Goal: Find specific page/section: Find specific page/section

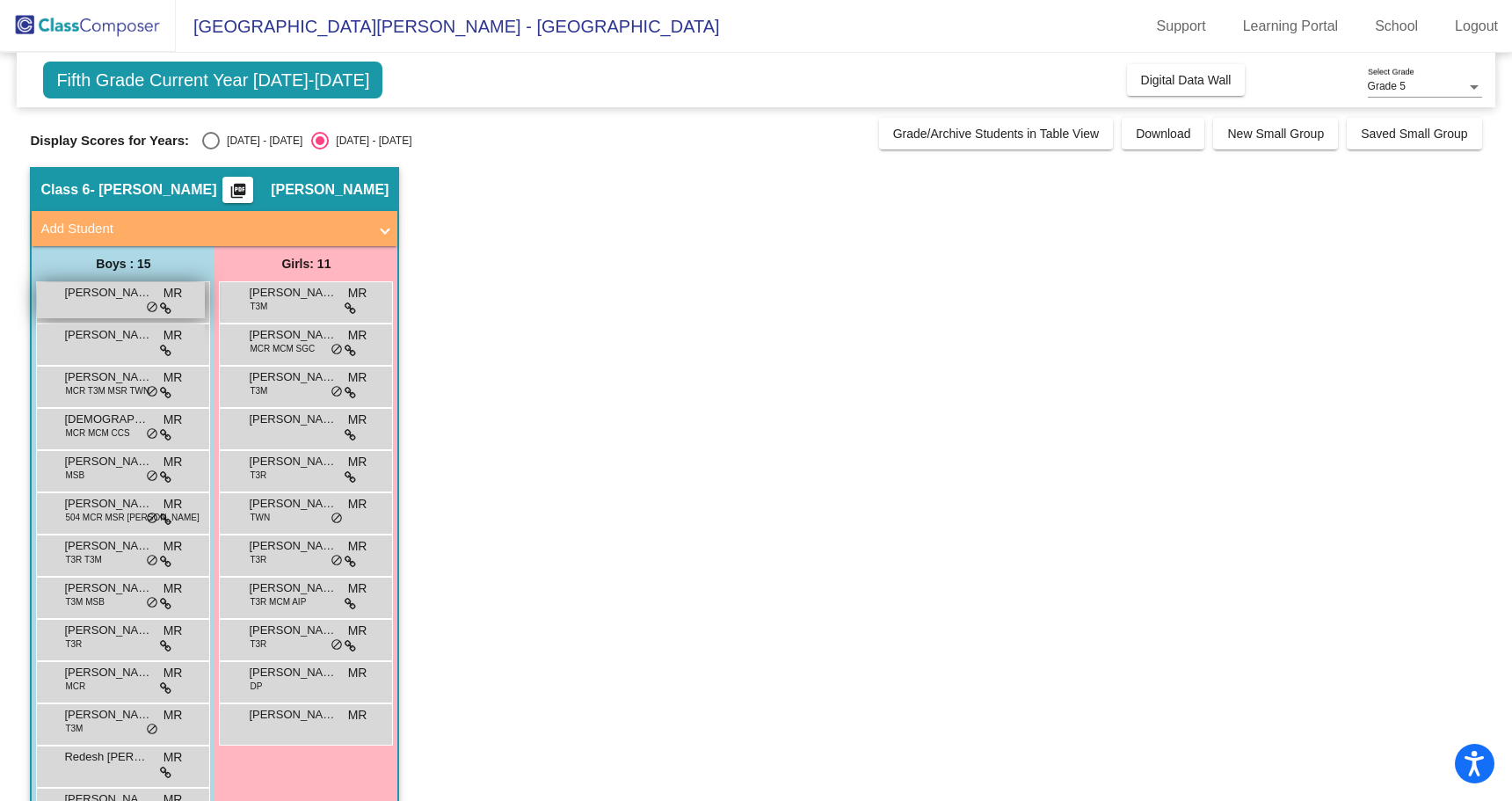
click at [117, 306] on div "[PERSON_NAME] MR [PERSON_NAME] do_not_disturb_alt" at bounding box center [120, 300] width 168 height 36
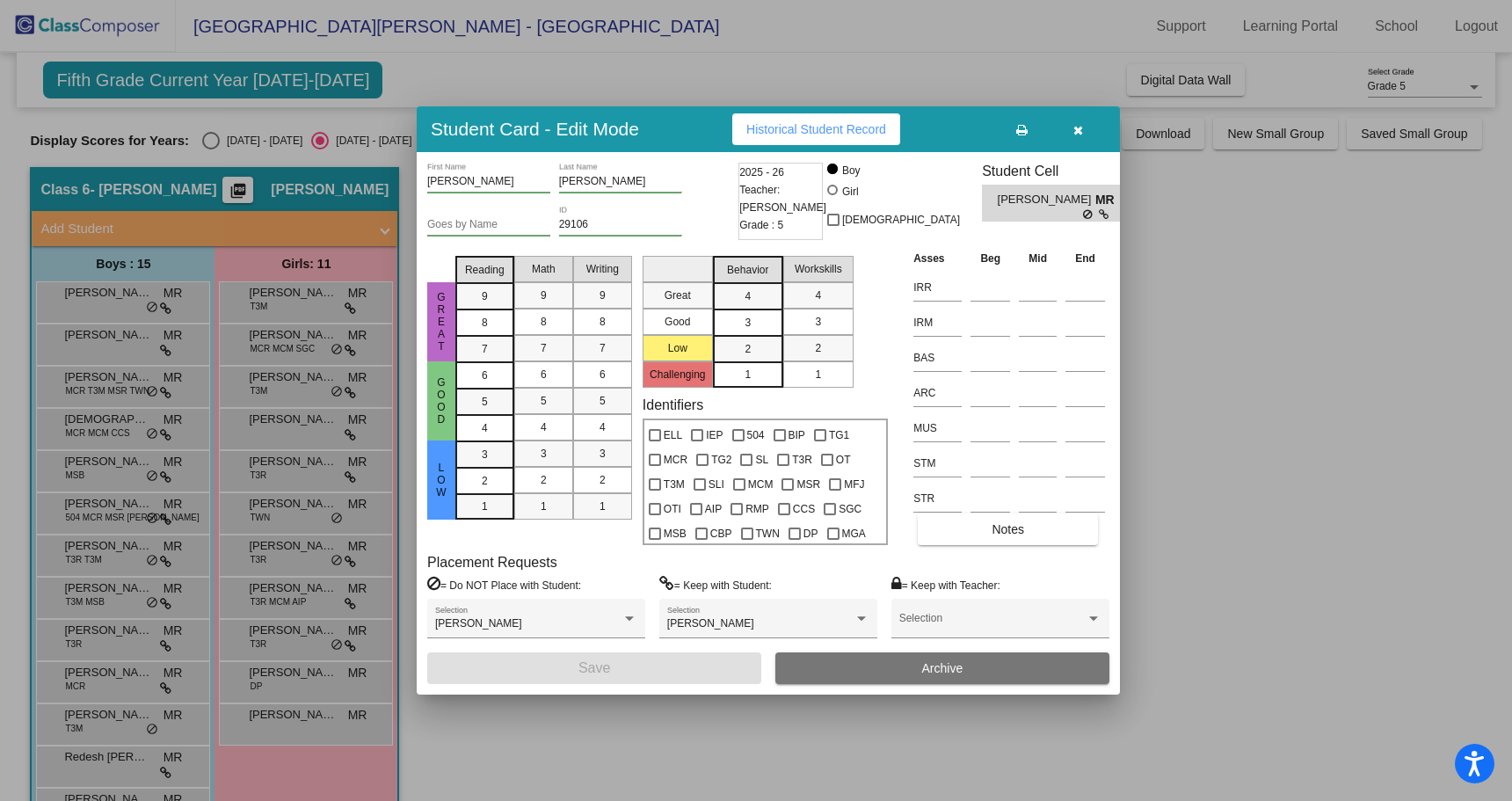
click at [95, 347] on div at bounding box center [756, 400] width 1512 height 801
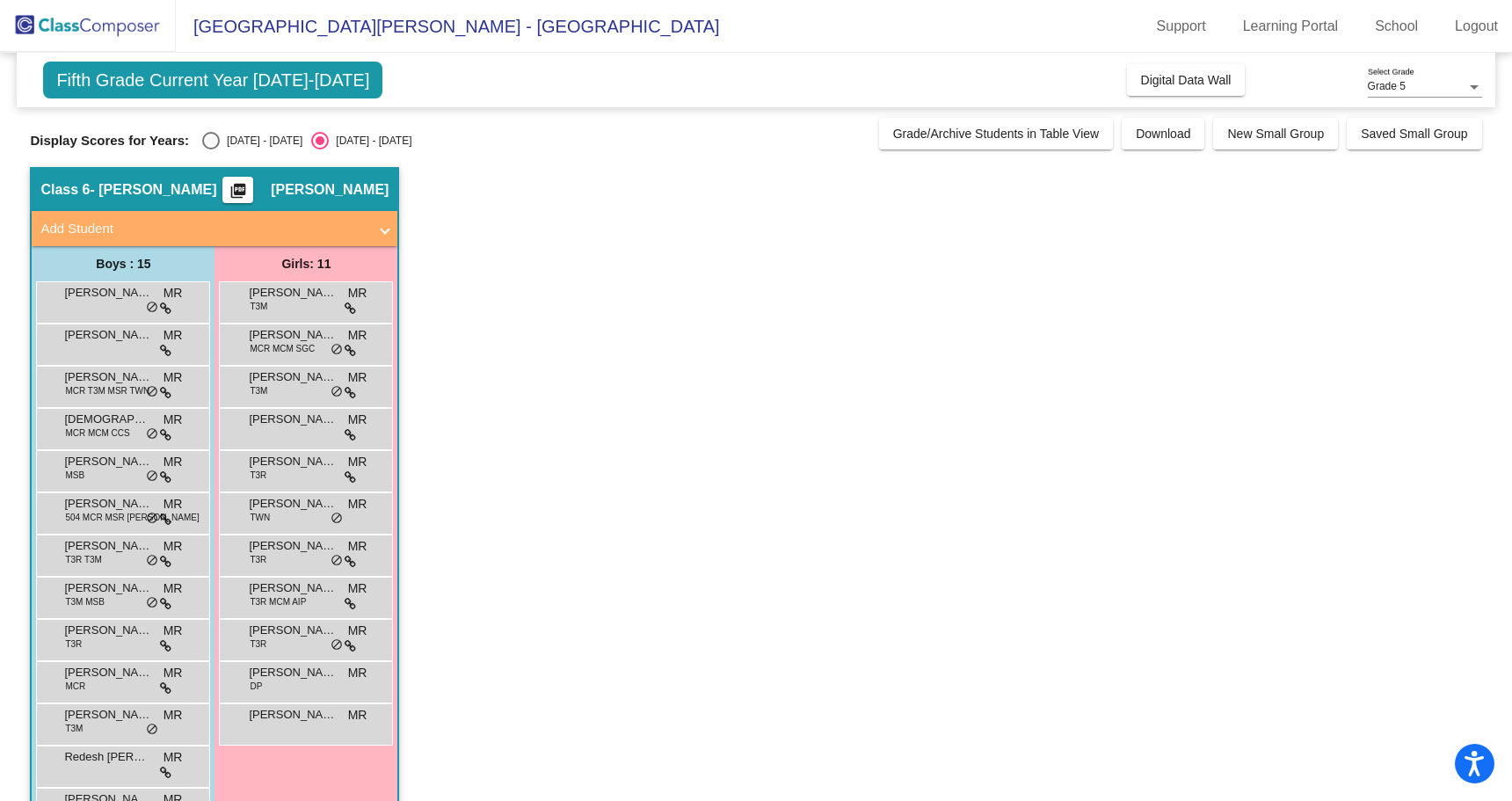
click at [95, 347] on div "[PERSON_NAME] MR [PERSON_NAME] do_not_disturb_alt" at bounding box center [120, 342] width 168 height 36
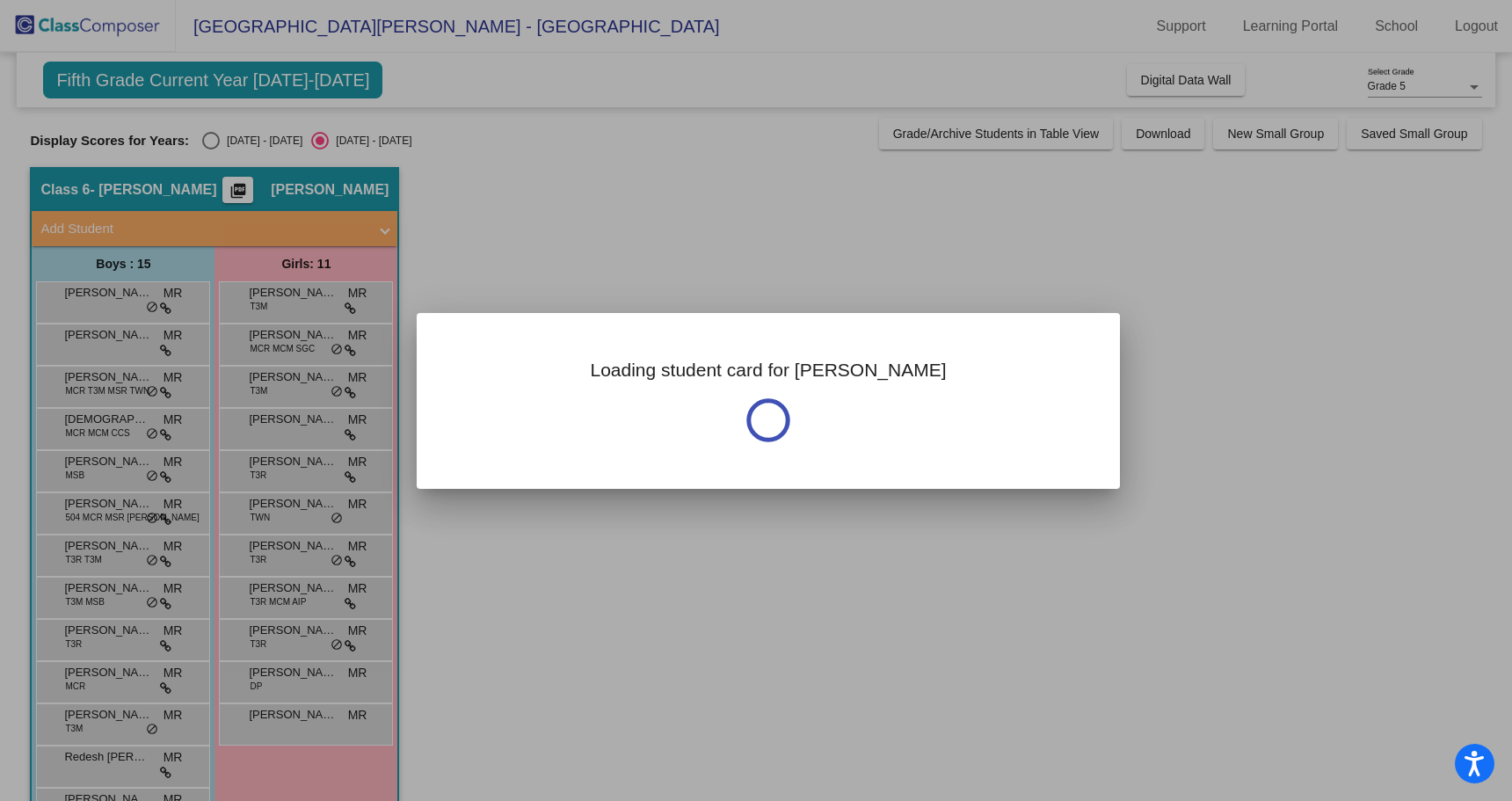
click at [95, 347] on div at bounding box center [756, 400] width 1512 height 801
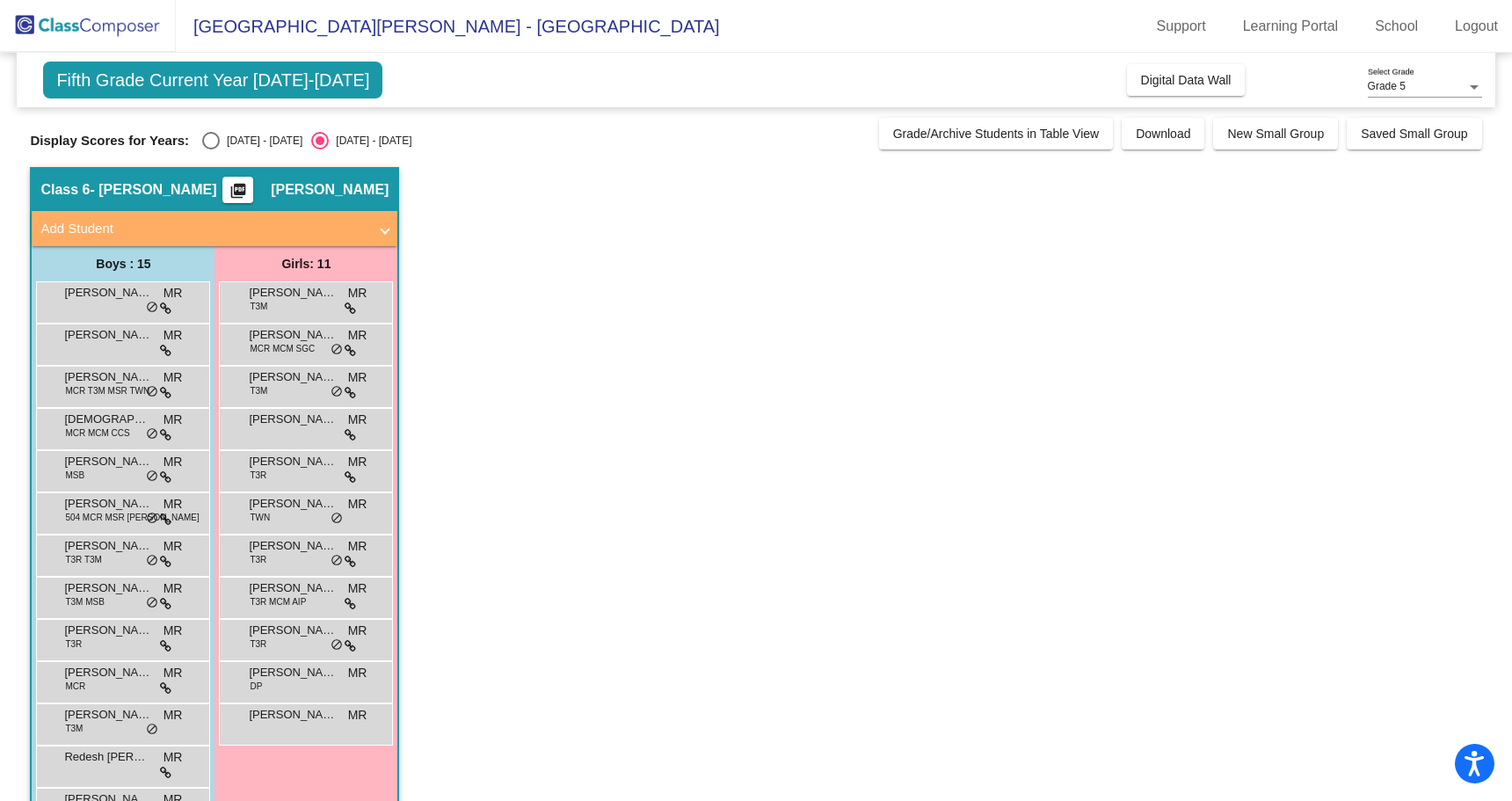
click at [95, 347] on div "[PERSON_NAME] MR [PERSON_NAME] do_not_disturb_alt" at bounding box center [120, 342] width 168 height 36
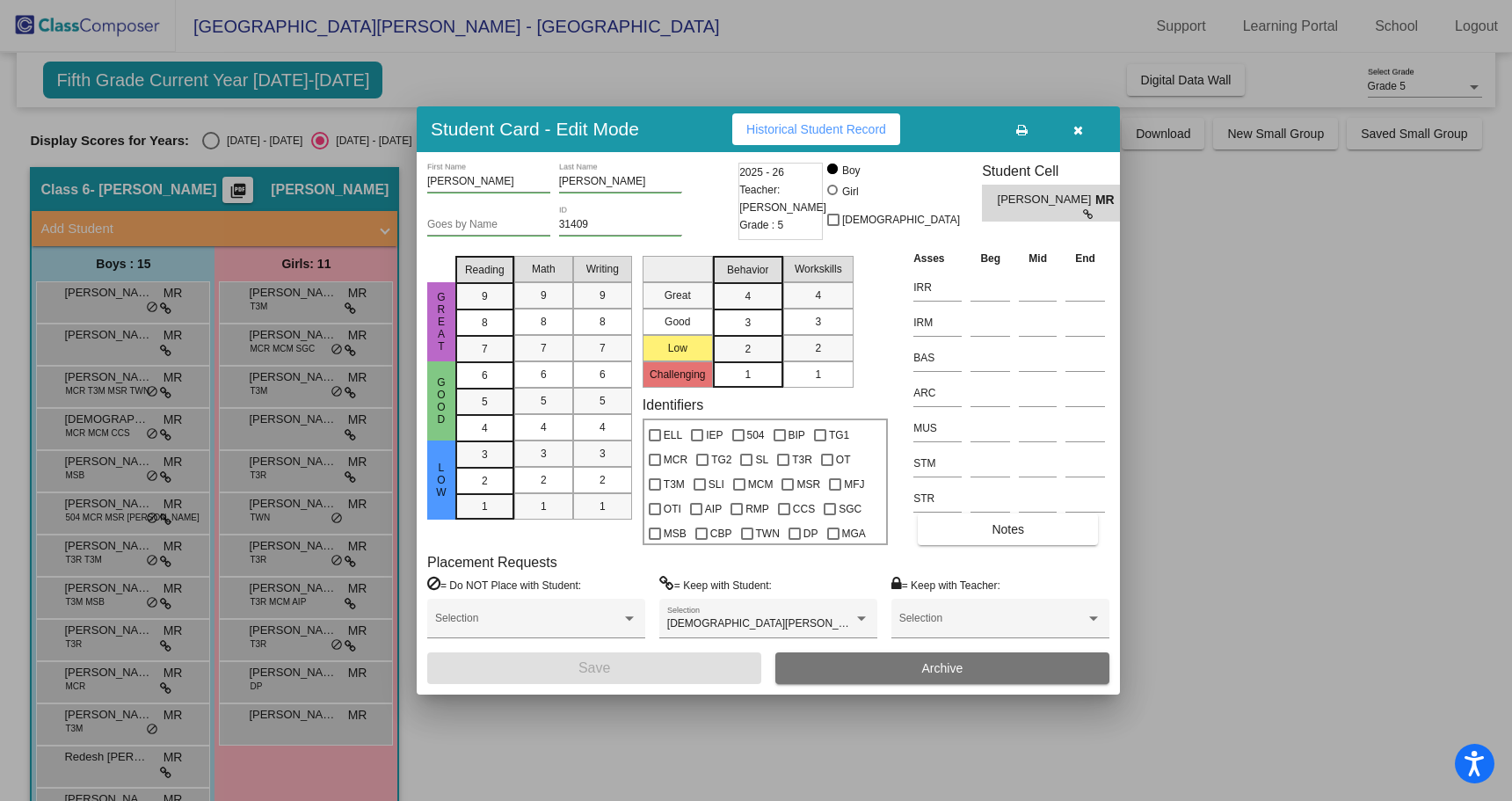
click at [113, 384] on div at bounding box center [756, 400] width 1512 height 801
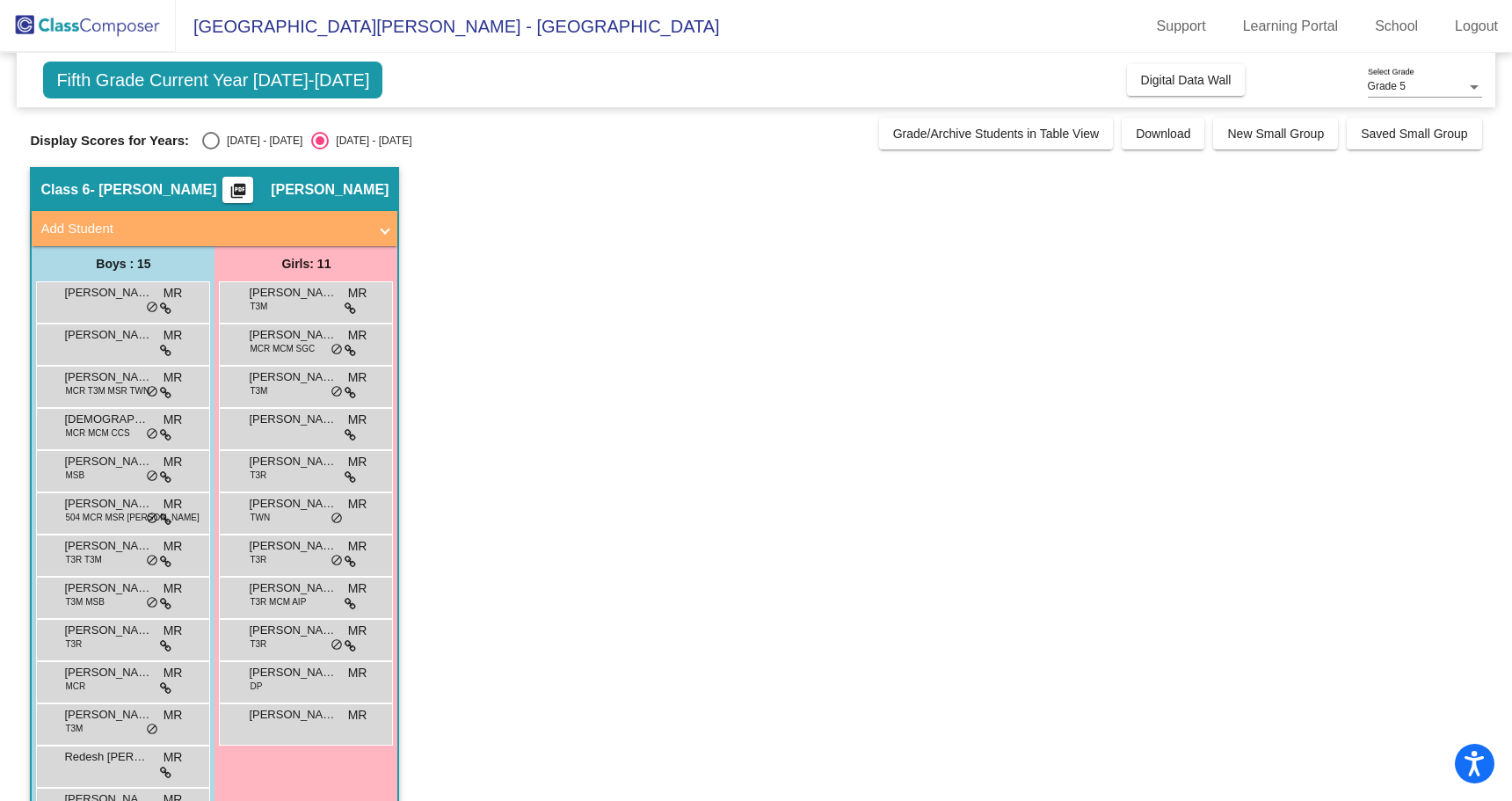
click at [113, 384] on span "[PERSON_NAME]" at bounding box center [108, 377] width 88 height 17
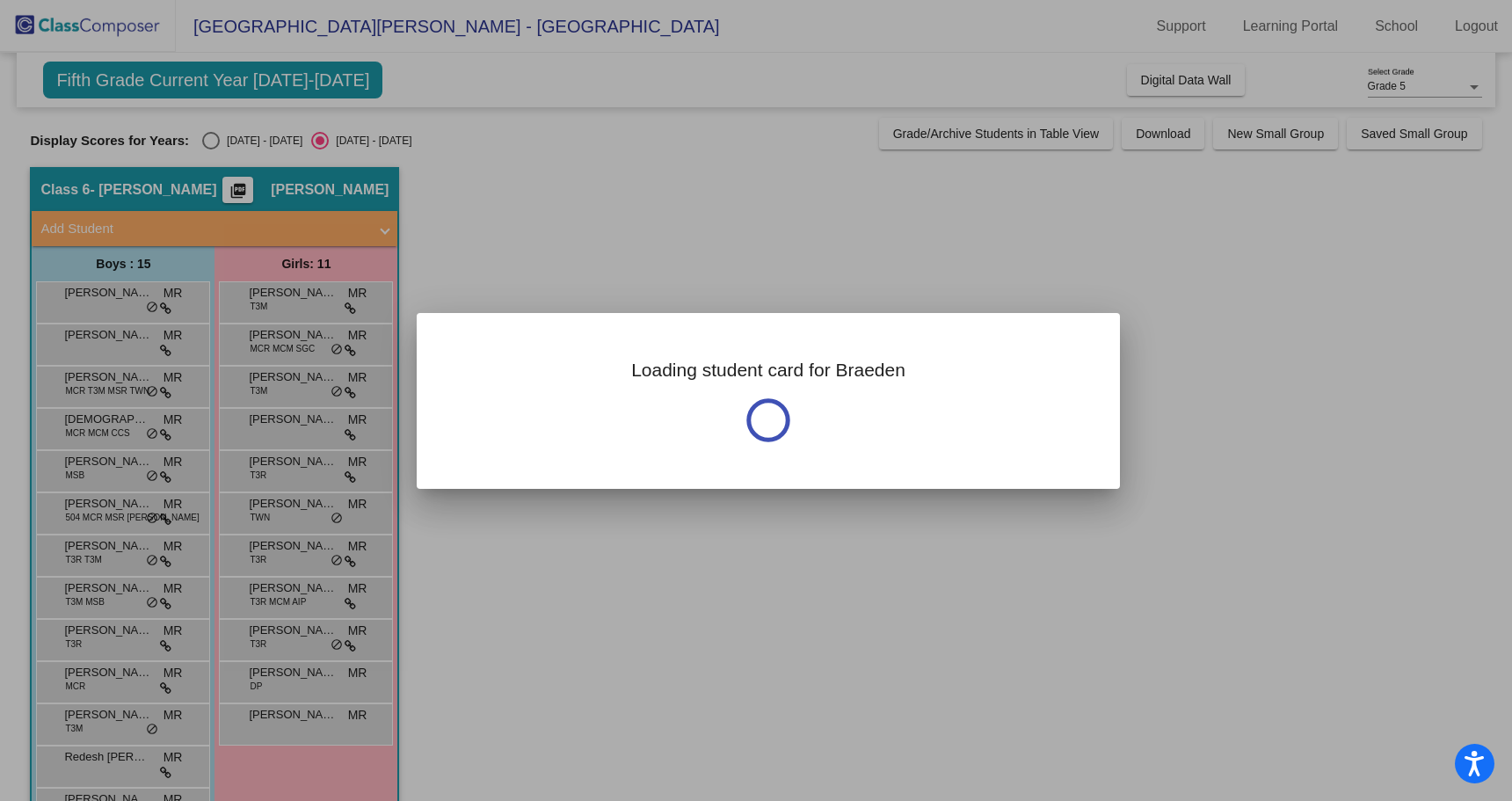
click at [113, 384] on div at bounding box center [756, 400] width 1512 height 801
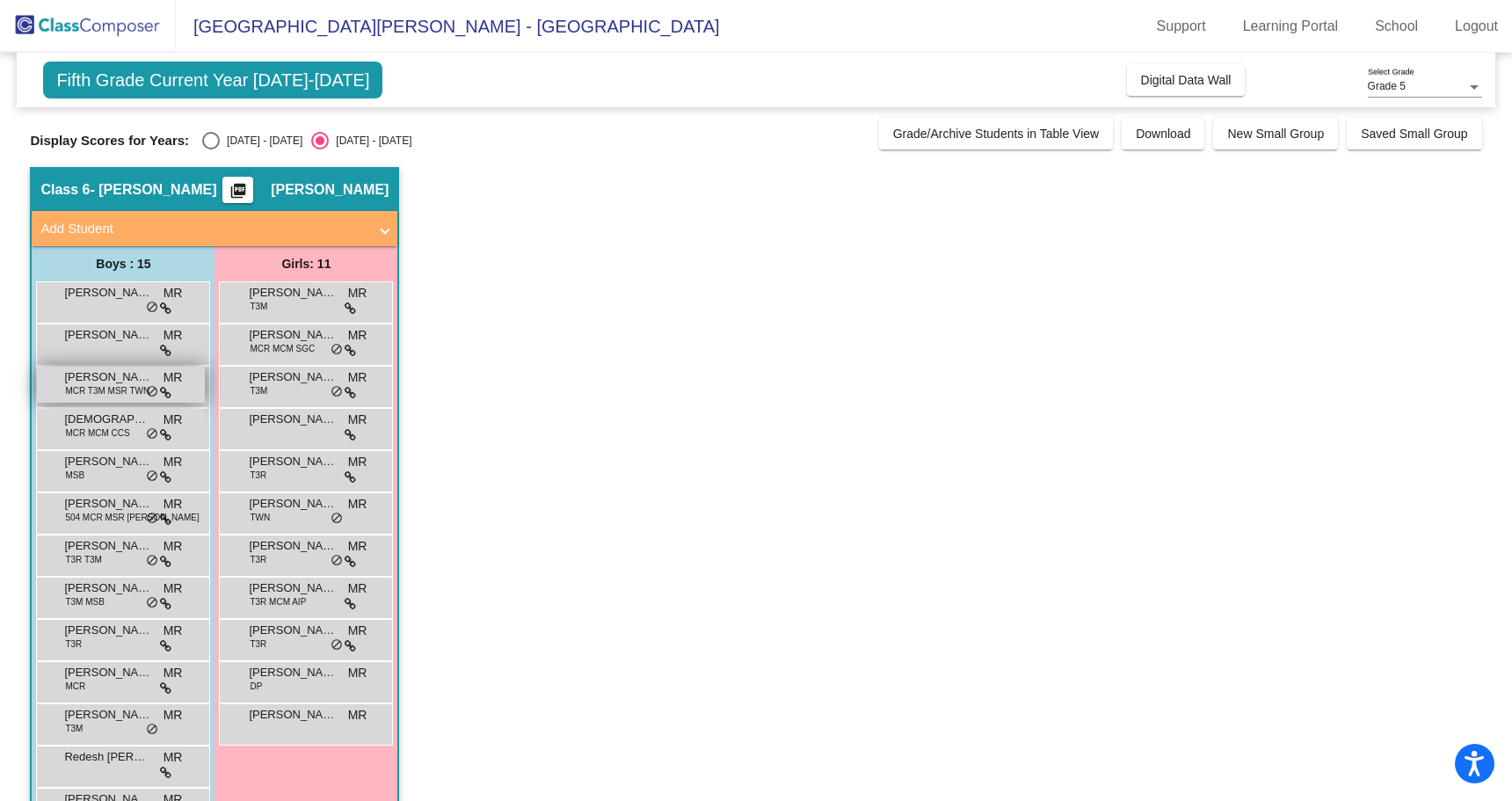
click at [171, 392] on icon at bounding box center [165, 393] width 11 height 12
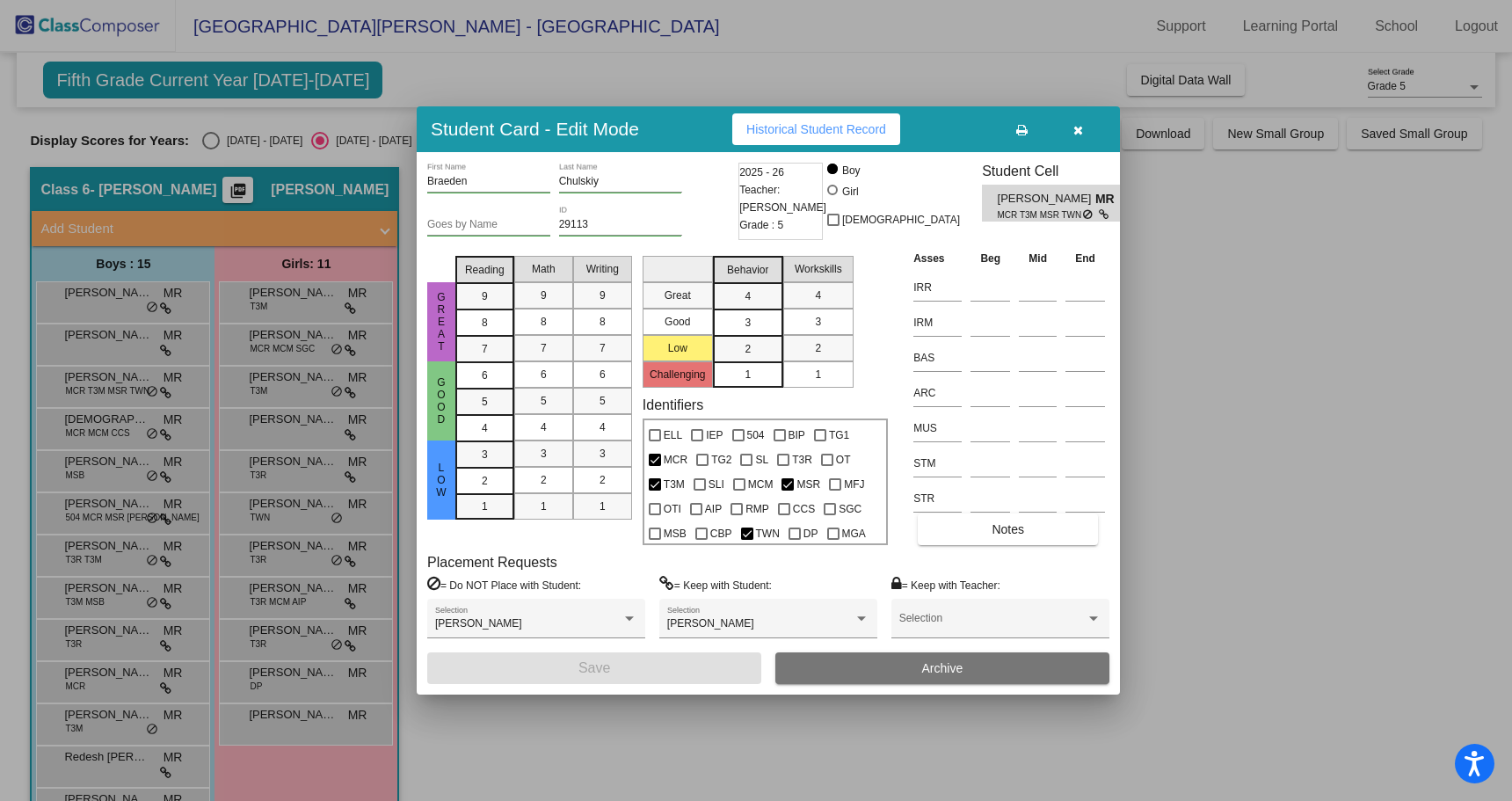
click at [138, 431] on div at bounding box center [756, 400] width 1512 height 801
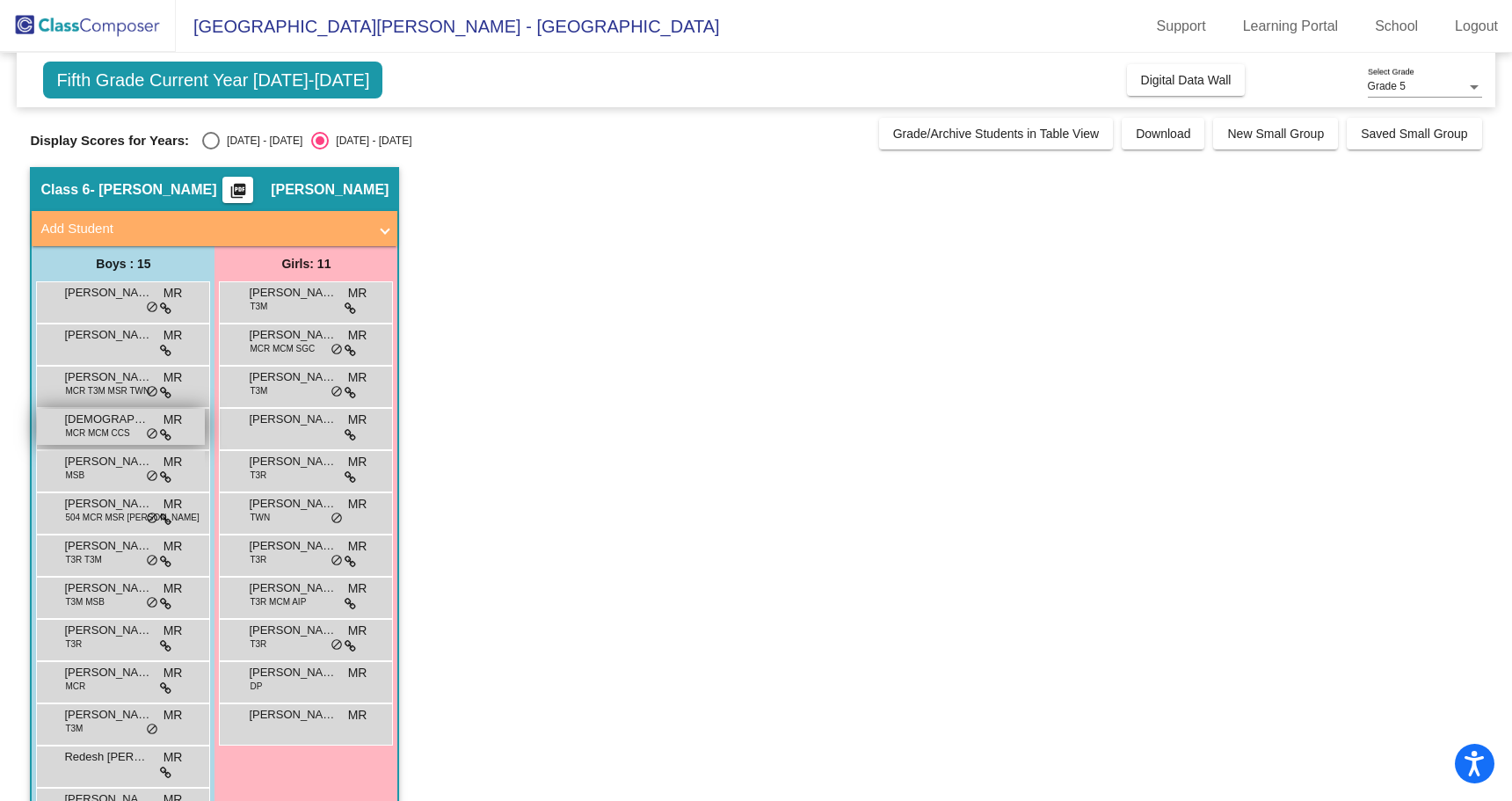
click at [135, 428] on span "[DEMOGRAPHIC_DATA][PERSON_NAME]" at bounding box center [108, 419] width 88 height 17
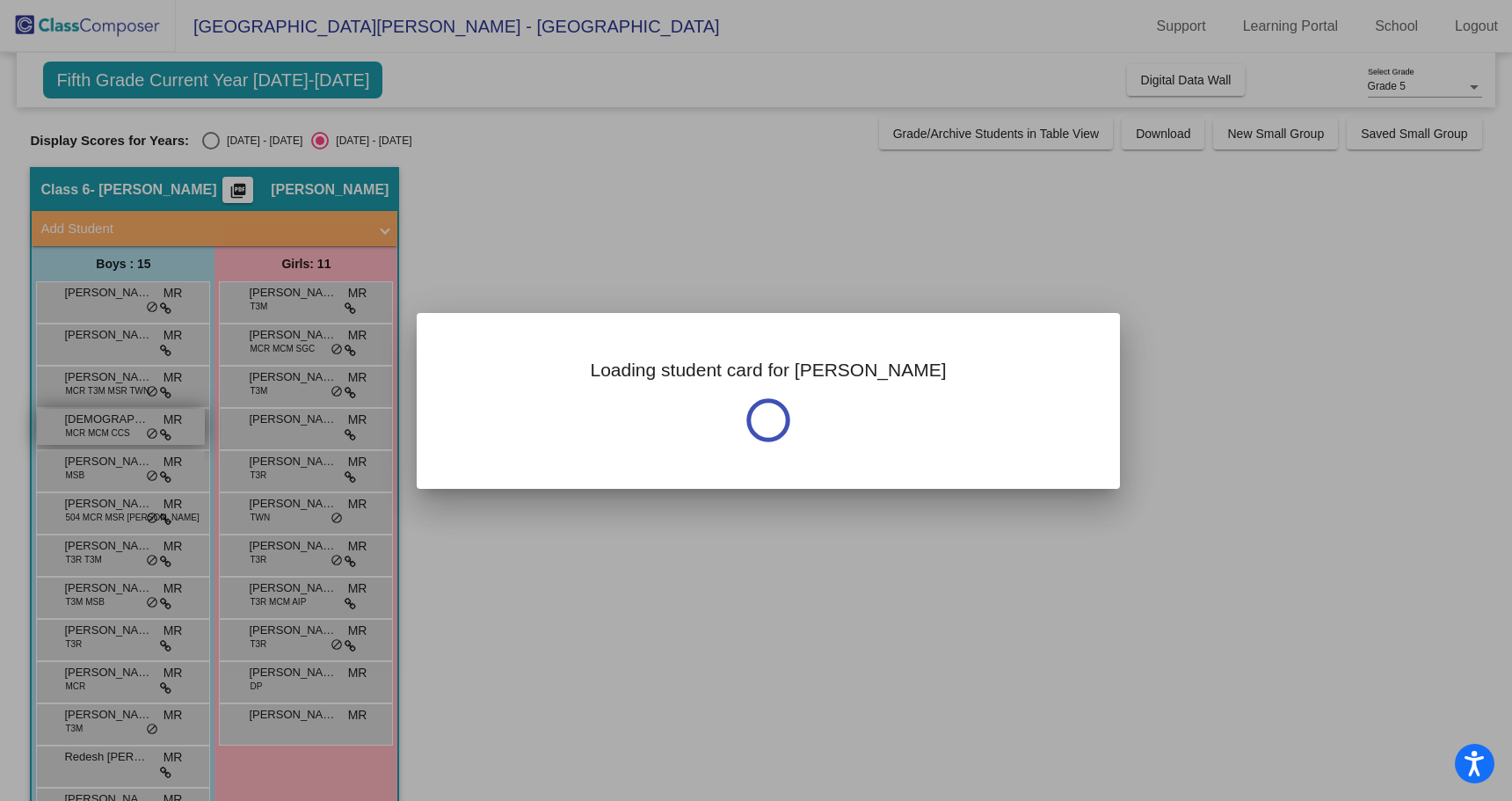
click at [135, 428] on div at bounding box center [756, 400] width 1512 height 801
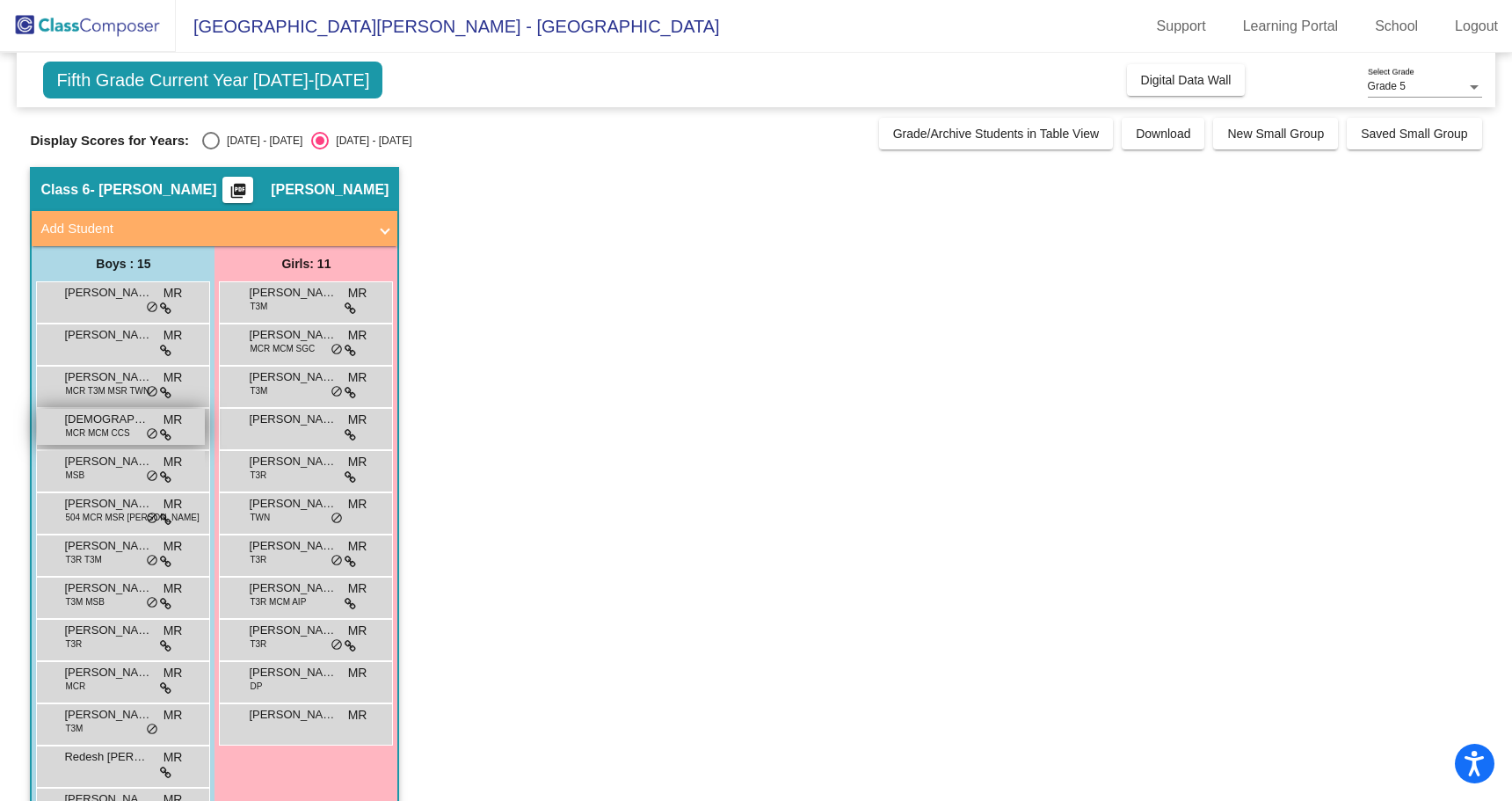
click at [135, 428] on span "[DEMOGRAPHIC_DATA][PERSON_NAME]" at bounding box center [108, 419] width 88 height 17
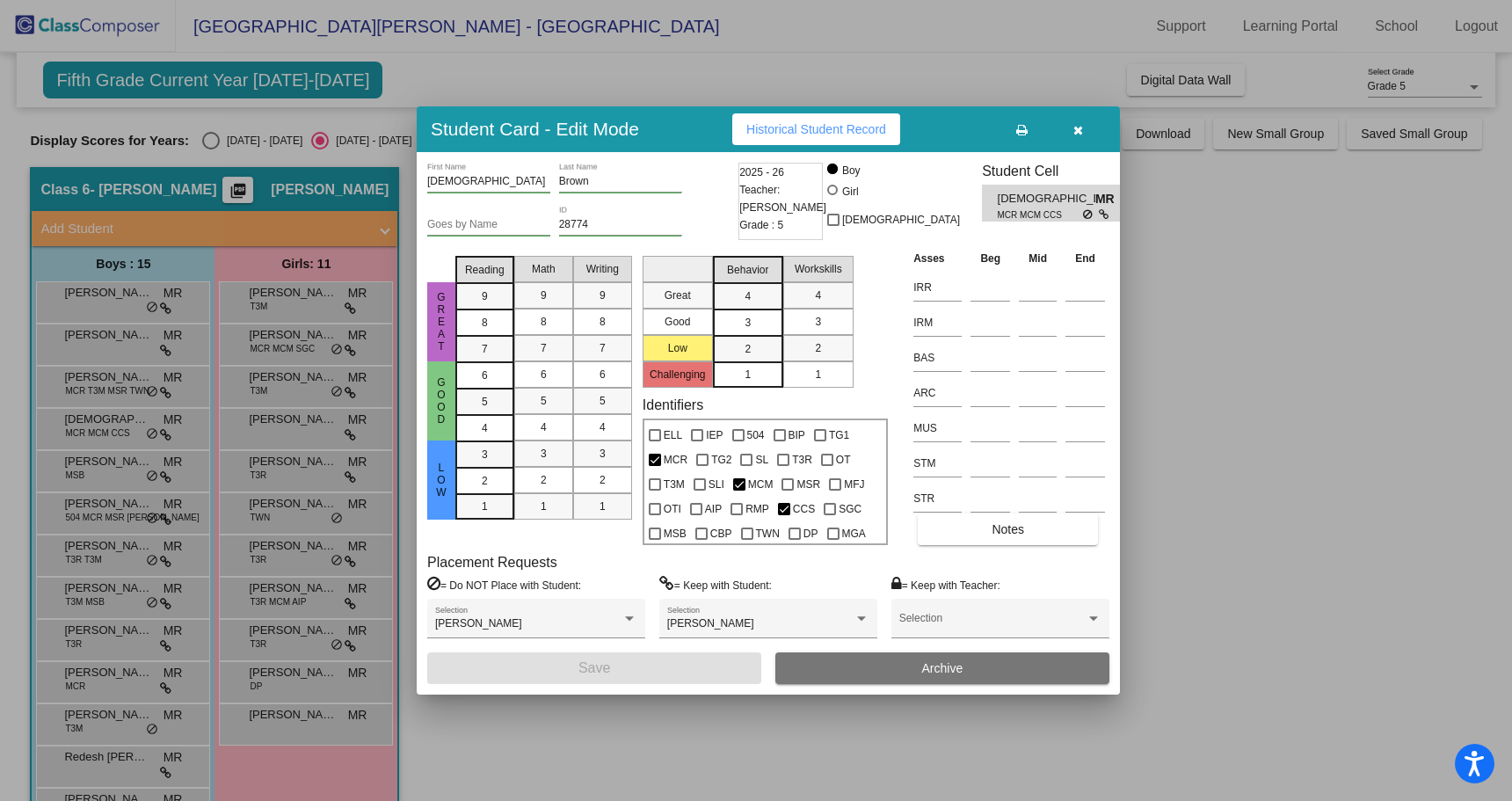
click at [106, 461] on div at bounding box center [756, 400] width 1512 height 801
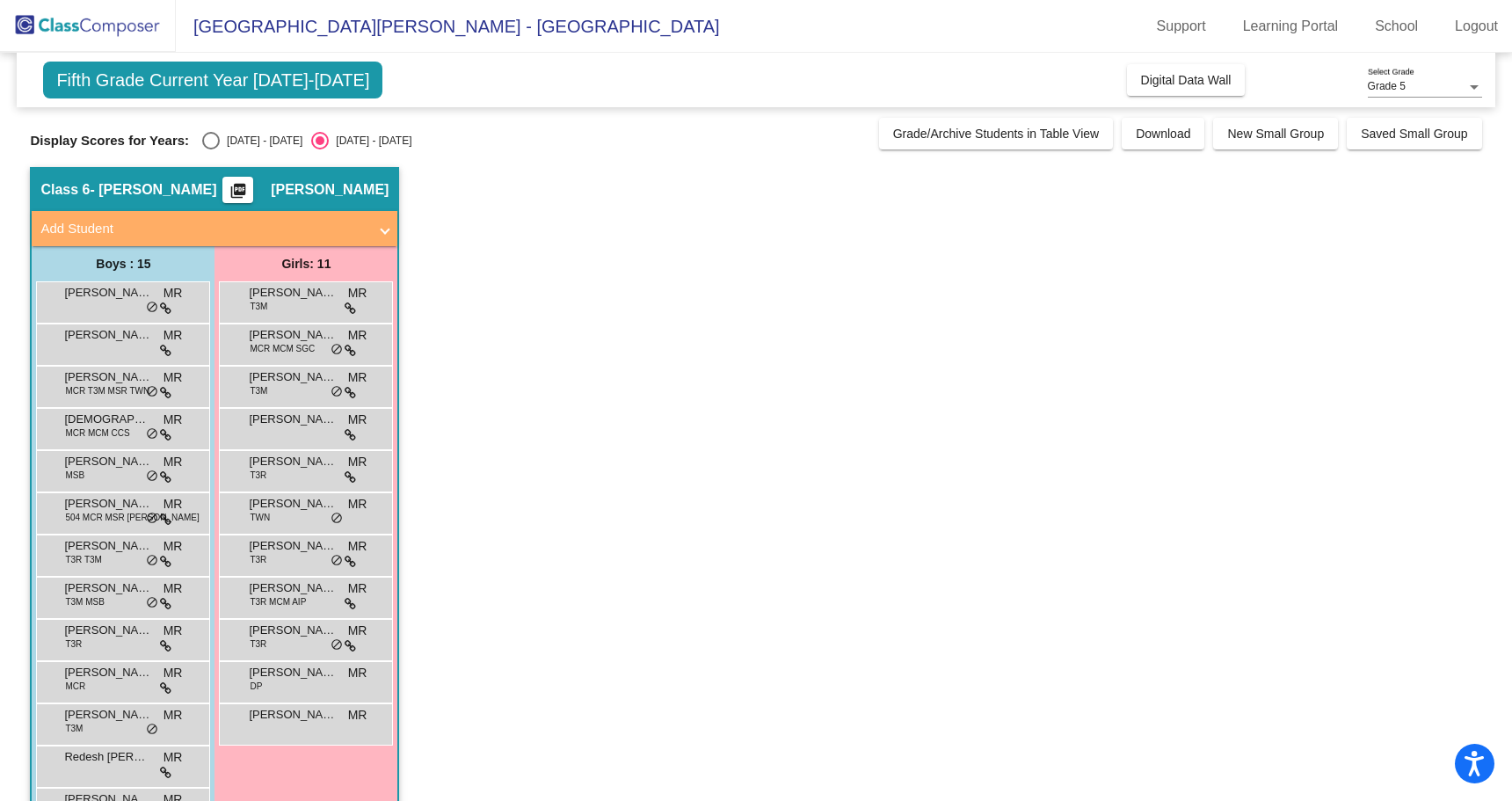
click at [106, 461] on span "[PERSON_NAME]" at bounding box center [108, 462] width 88 height 17
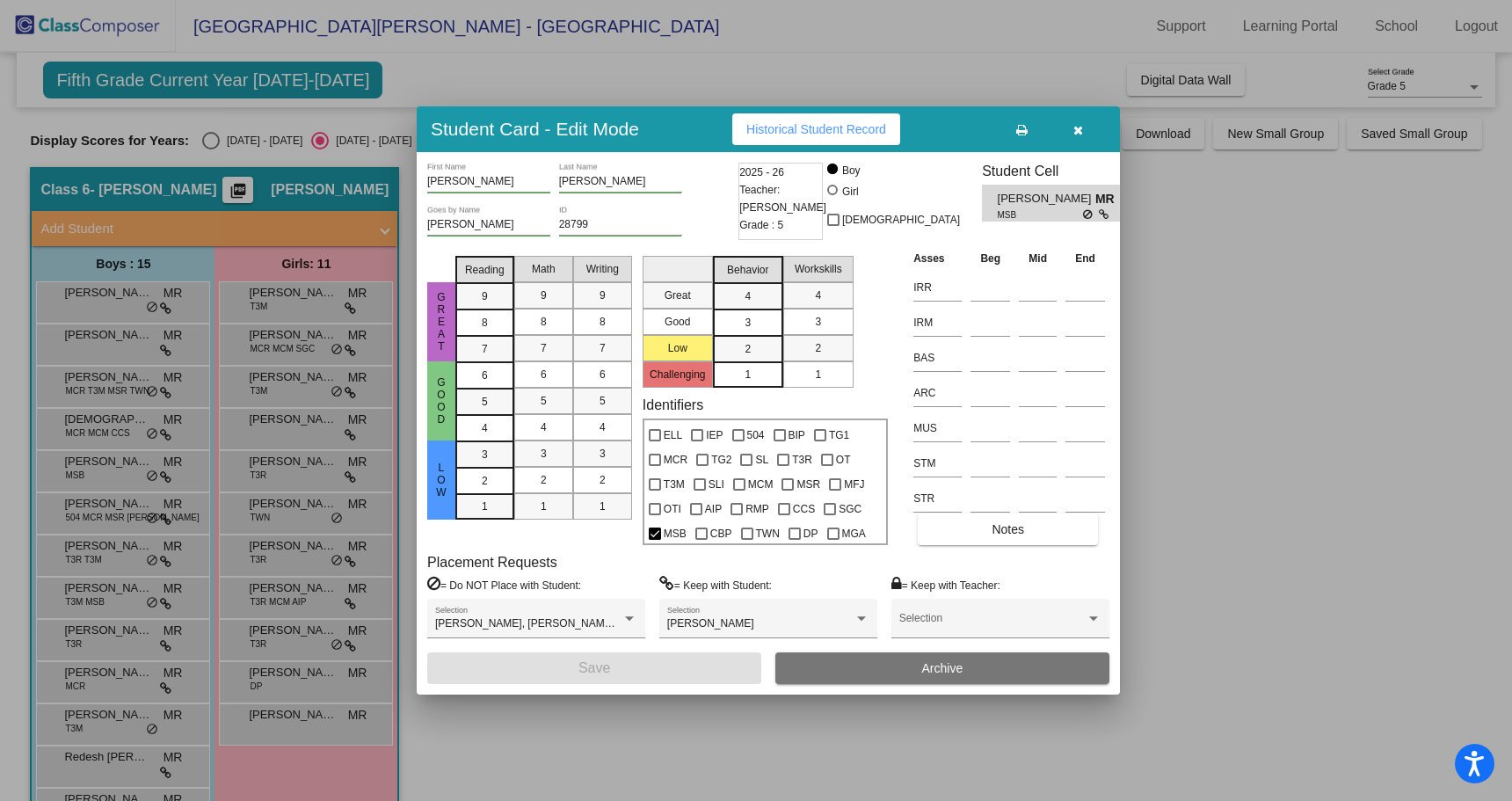
click at [118, 508] on div at bounding box center [756, 400] width 1512 height 801
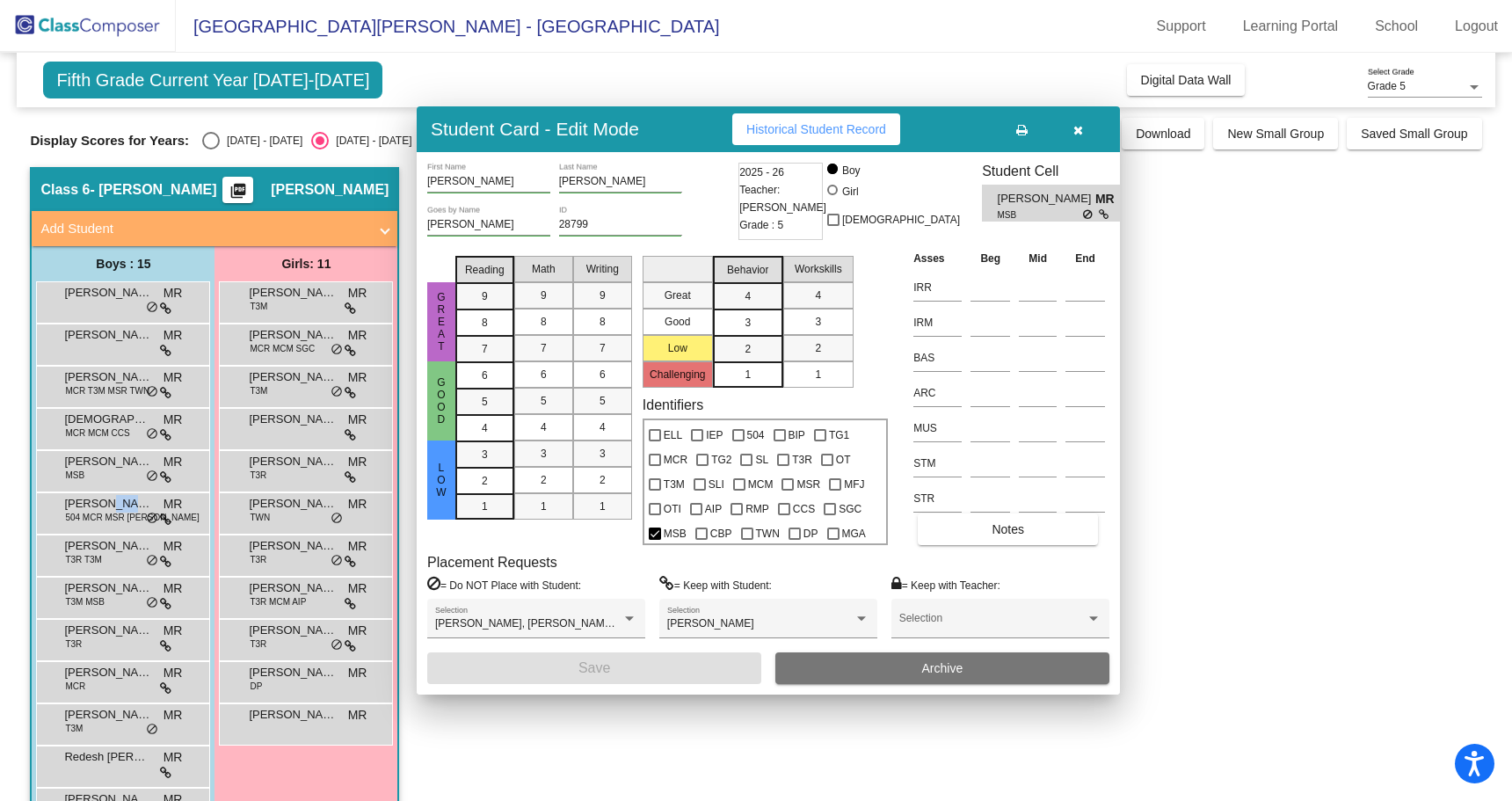
click at [118, 508] on span "[PERSON_NAME]" at bounding box center [108, 504] width 88 height 17
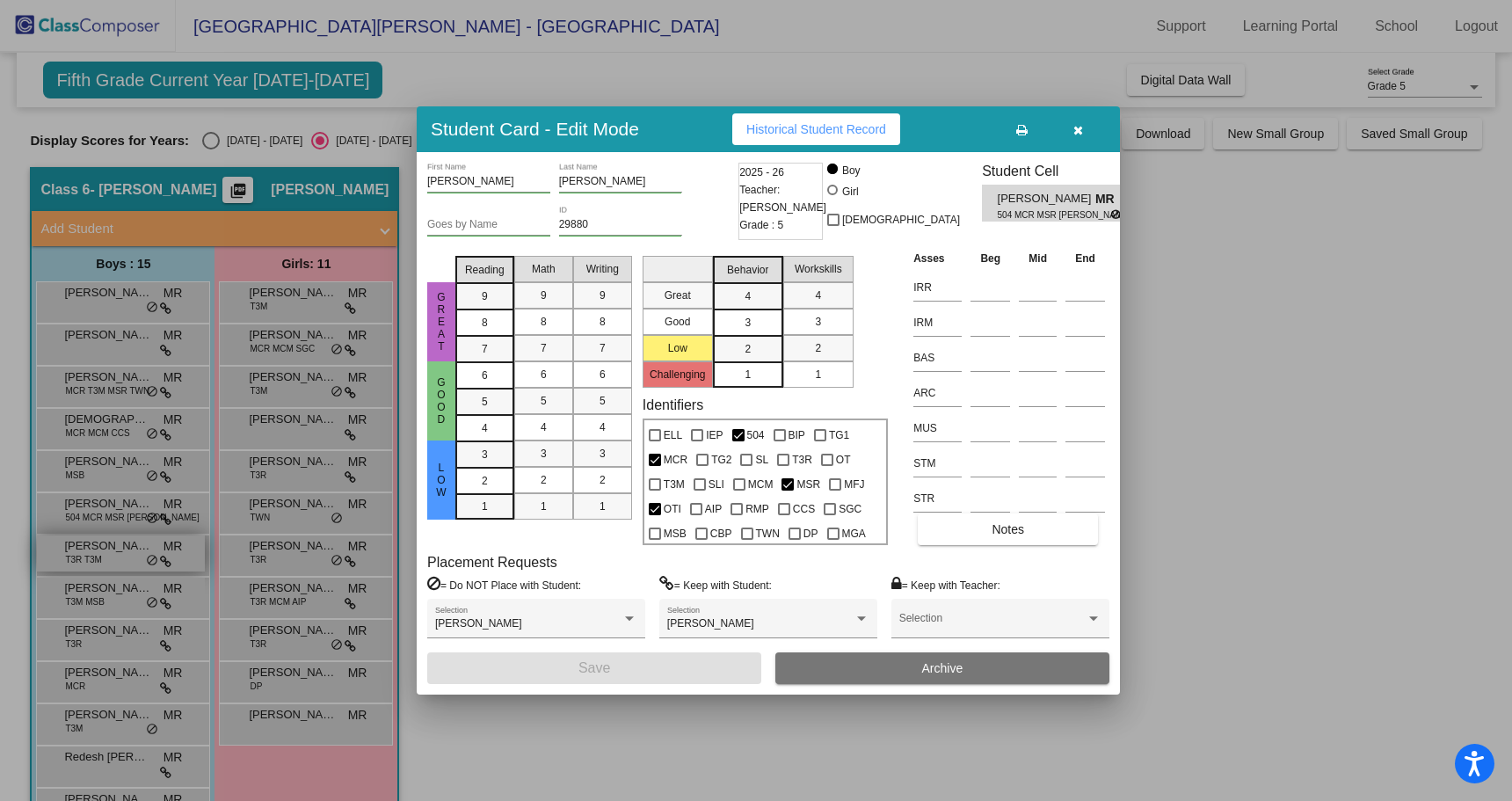
click at [95, 555] on div at bounding box center [756, 400] width 1512 height 801
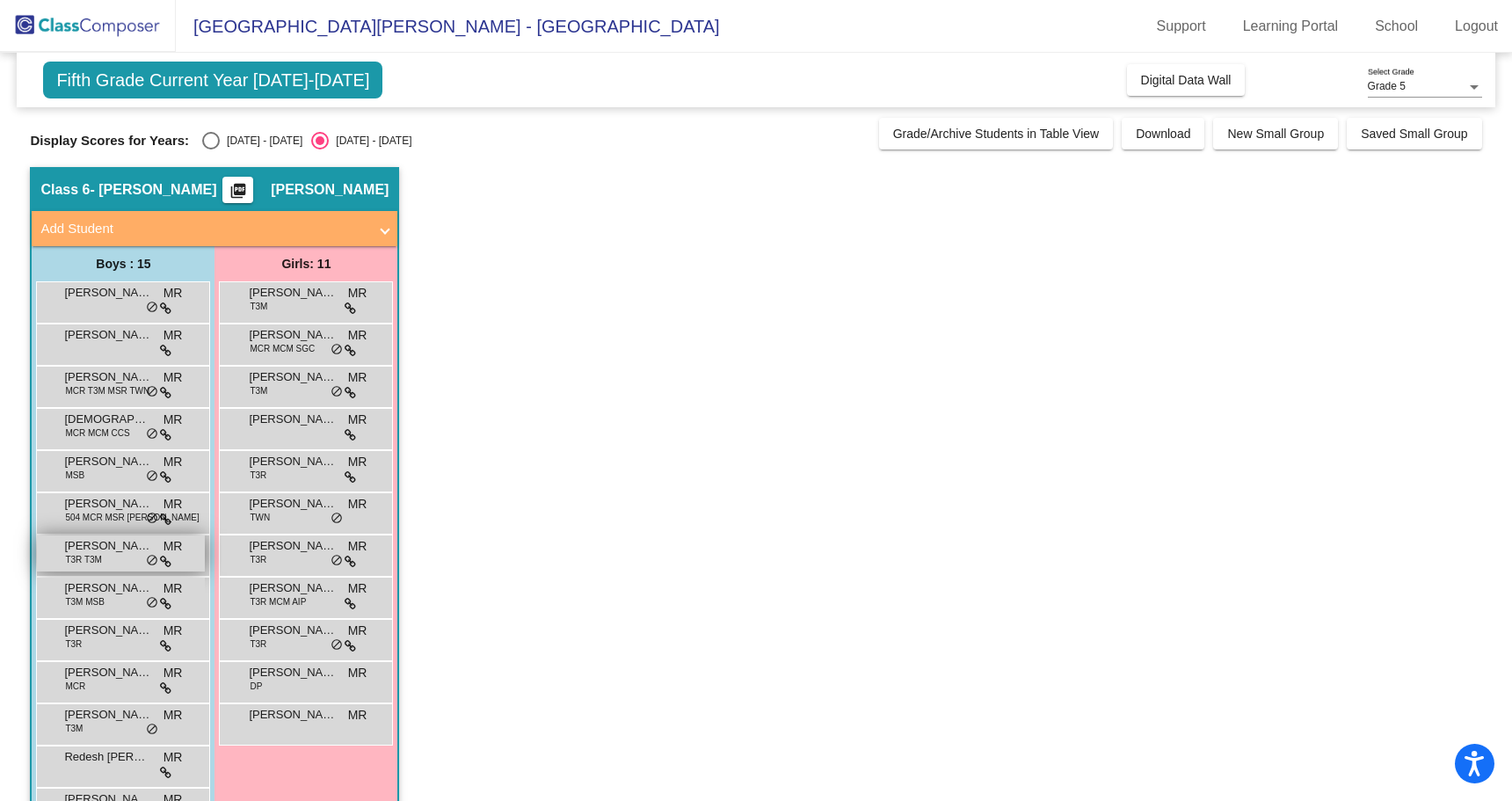
click at [94, 550] on span "[PERSON_NAME]" at bounding box center [108, 546] width 88 height 17
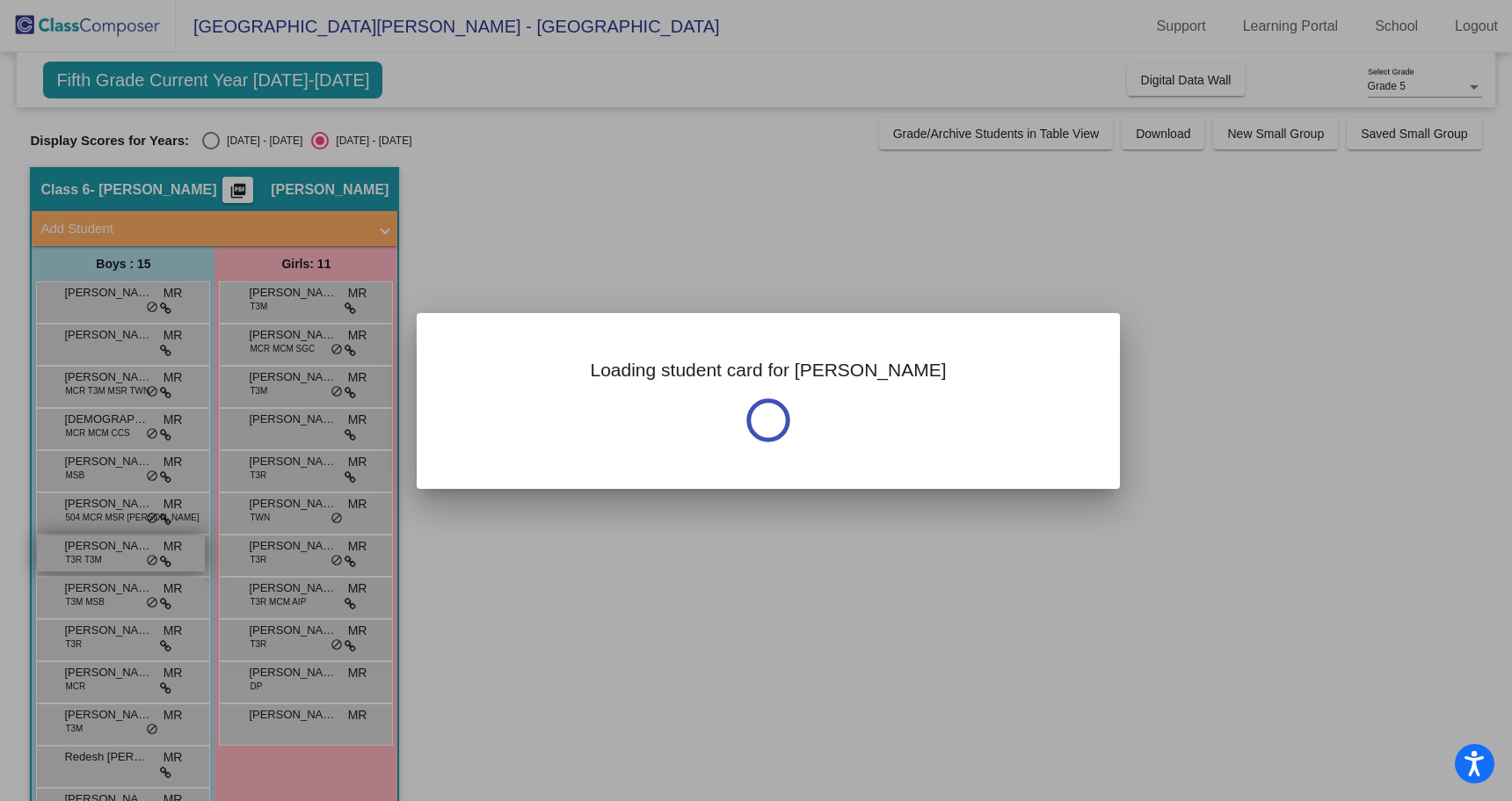
click at [94, 549] on div at bounding box center [756, 400] width 1512 height 801
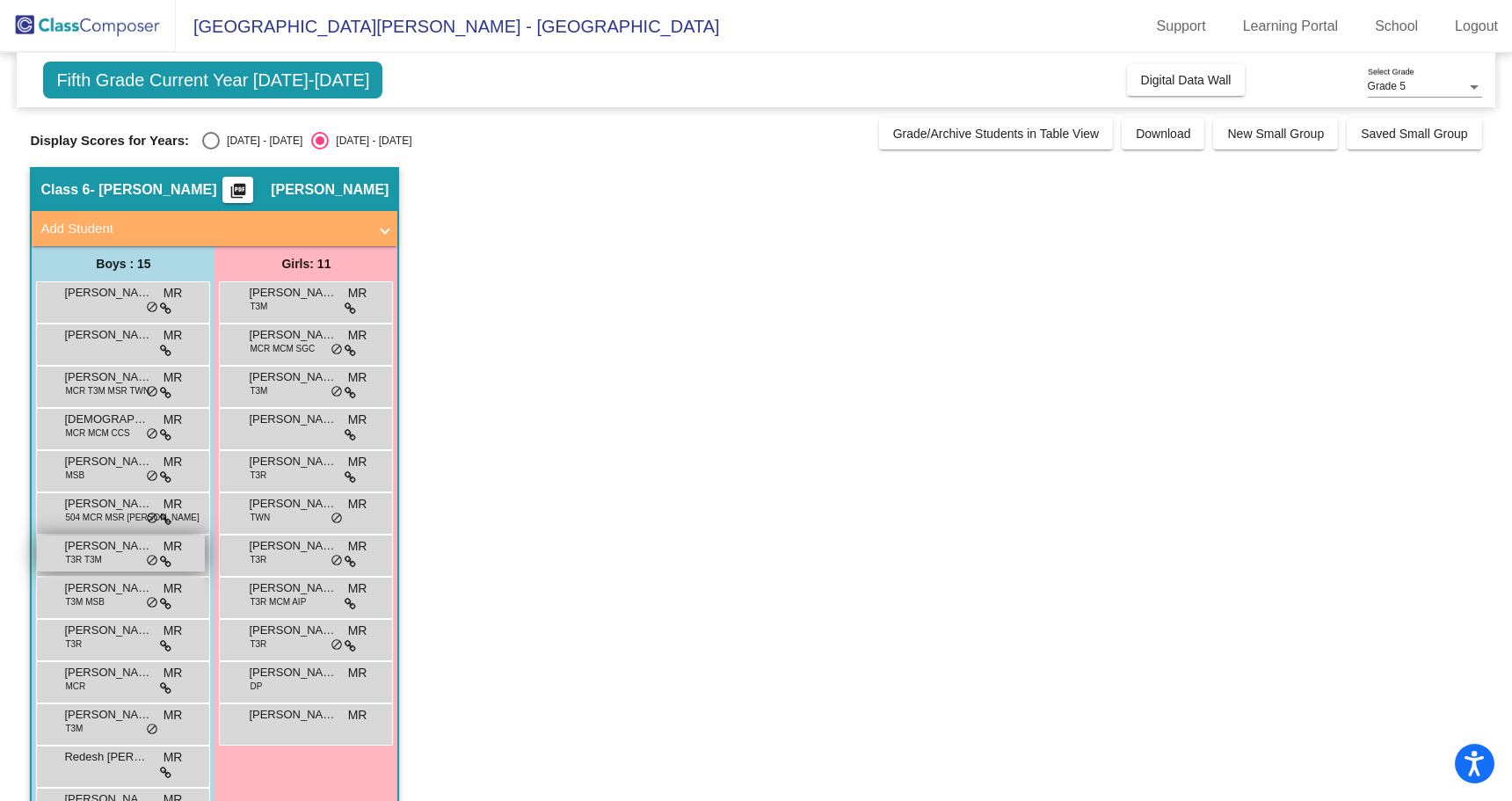
click at [91, 545] on span "[PERSON_NAME]" at bounding box center [108, 546] width 88 height 17
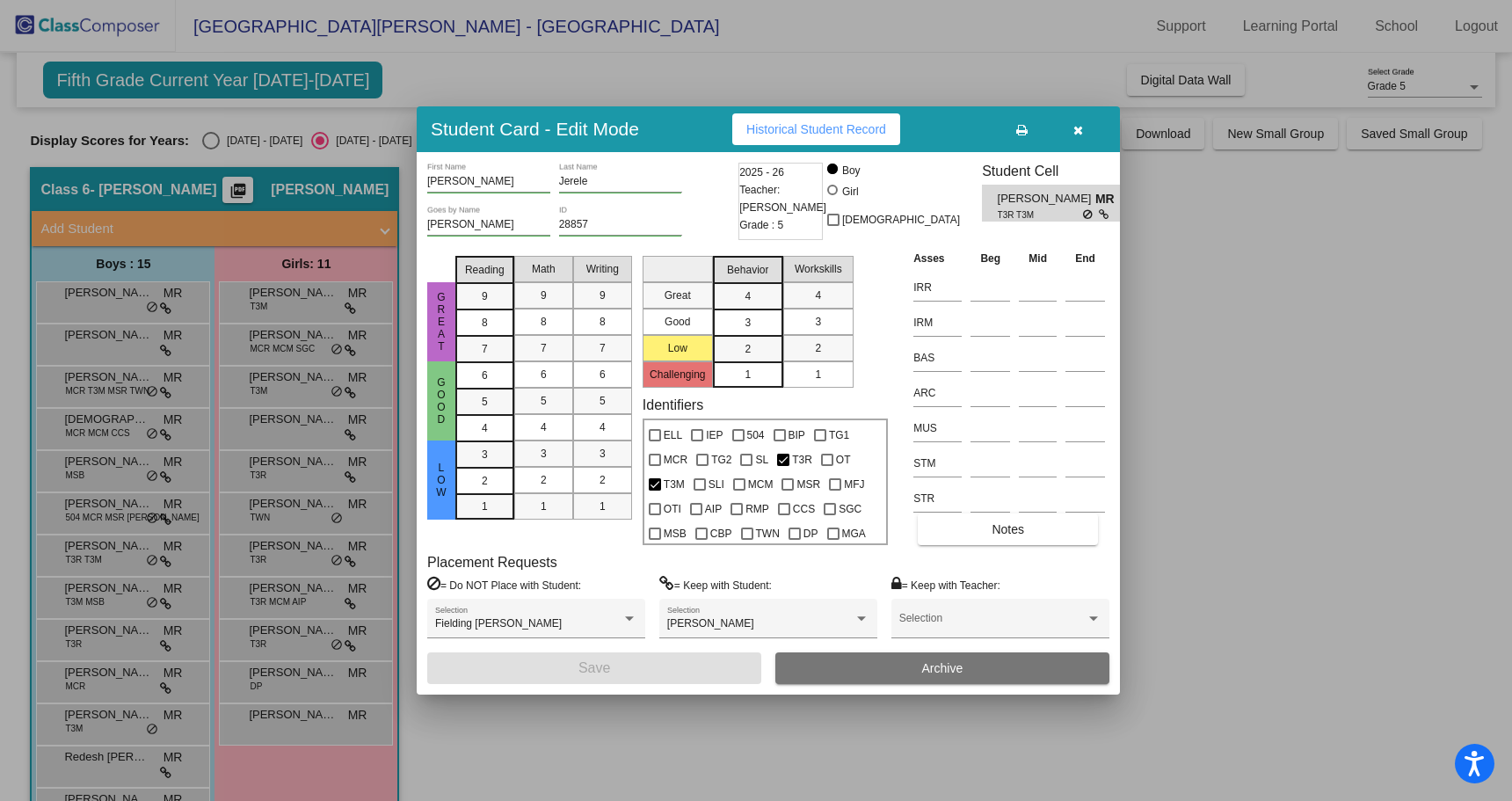
click at [96, 591] on div at bounding box center [756, 400] width 1512 height 801
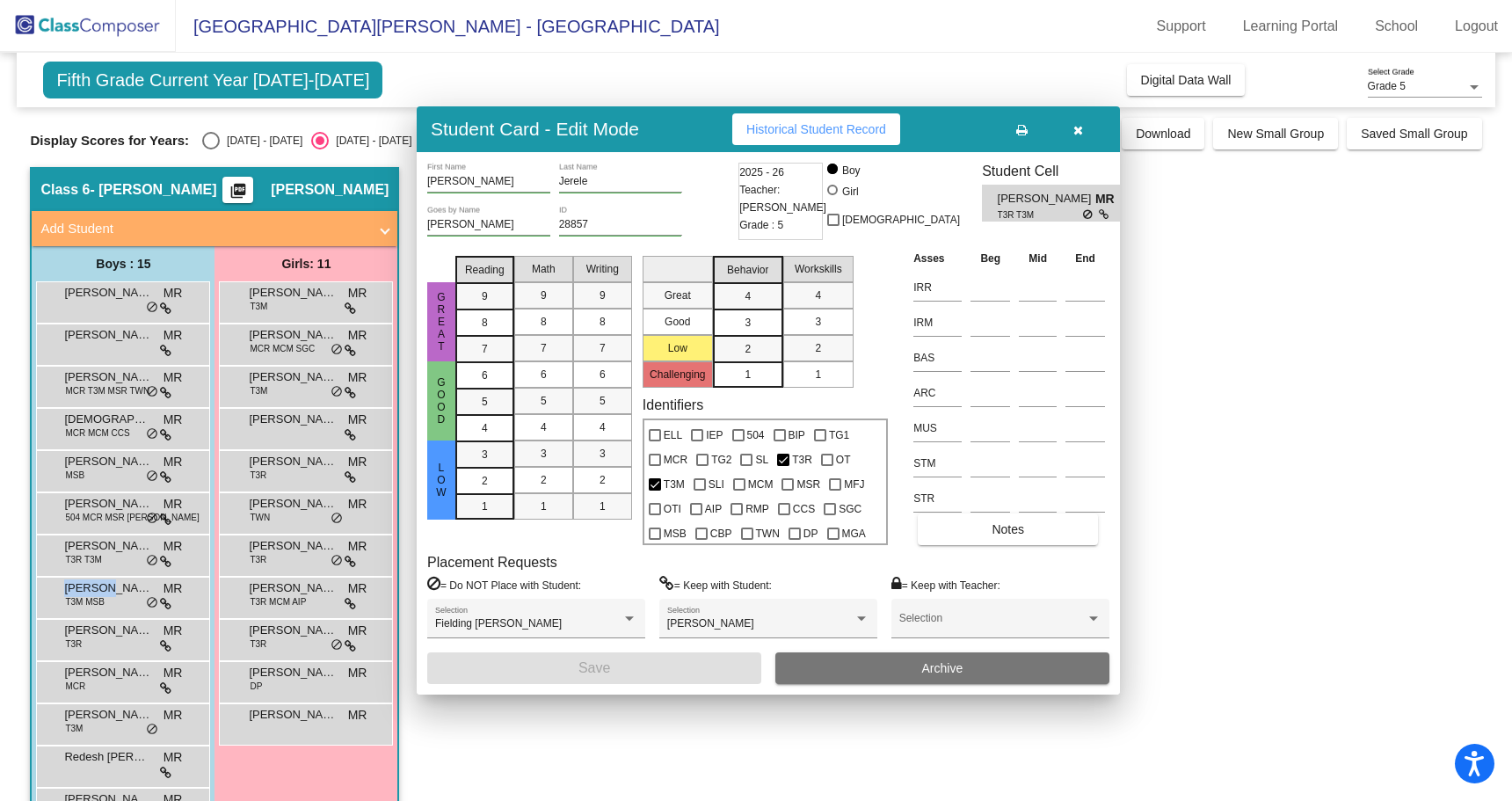
click at [96, 591] on span "[PERSON_NAME]" at bounding box center [108, 588] width 88 height 17
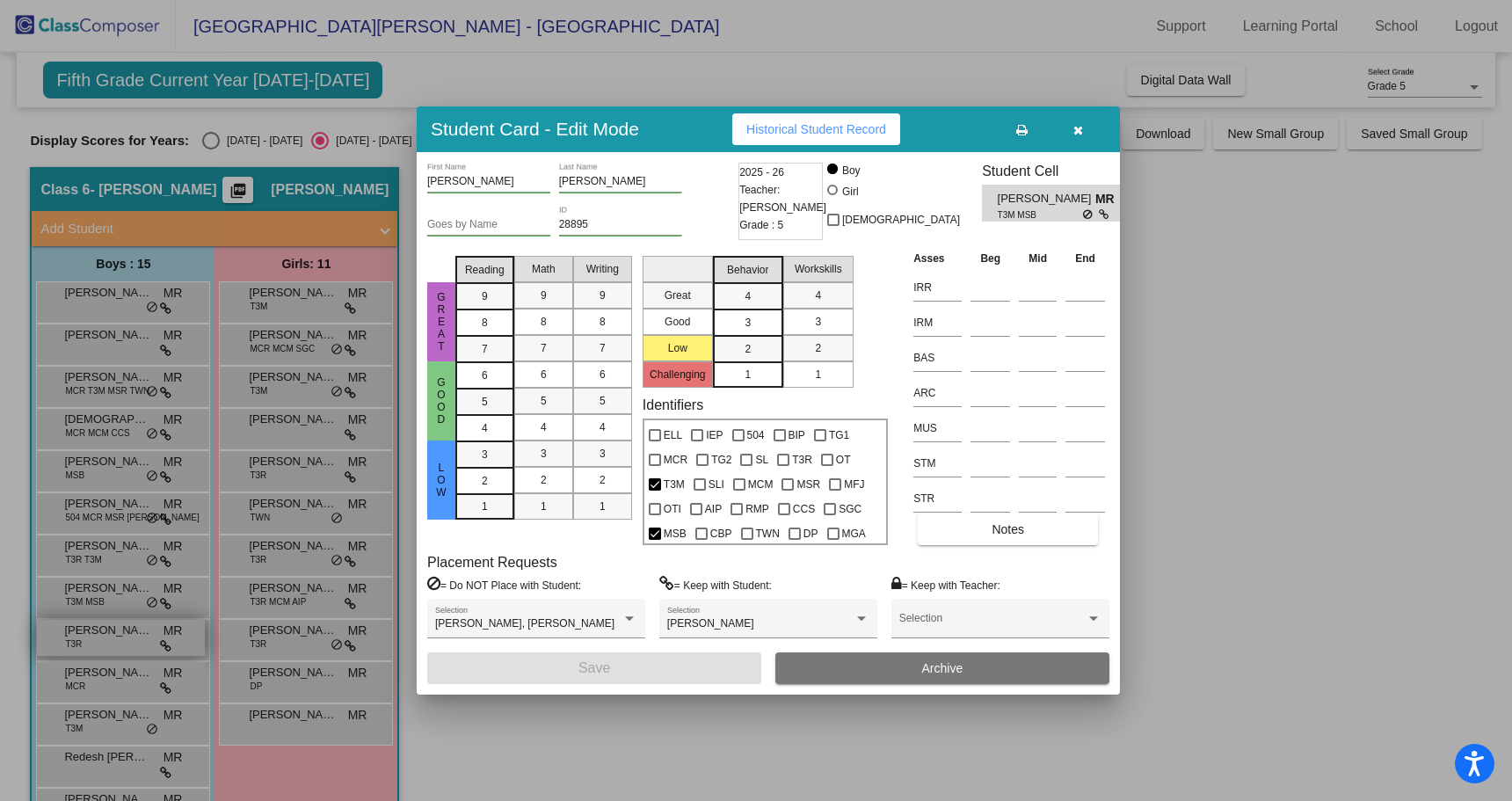
click at [92, 640] on div at bounding box center [756, 400] width 1512 height 801
click at [91, 640] on div "[PERSON_NAME] T3R MR lock do_not_disturb_alt" at bounding box center [120, 638] width 168 height 36
click at [95, 677] on div at bounding box center [756, 400] width 1512 height 801
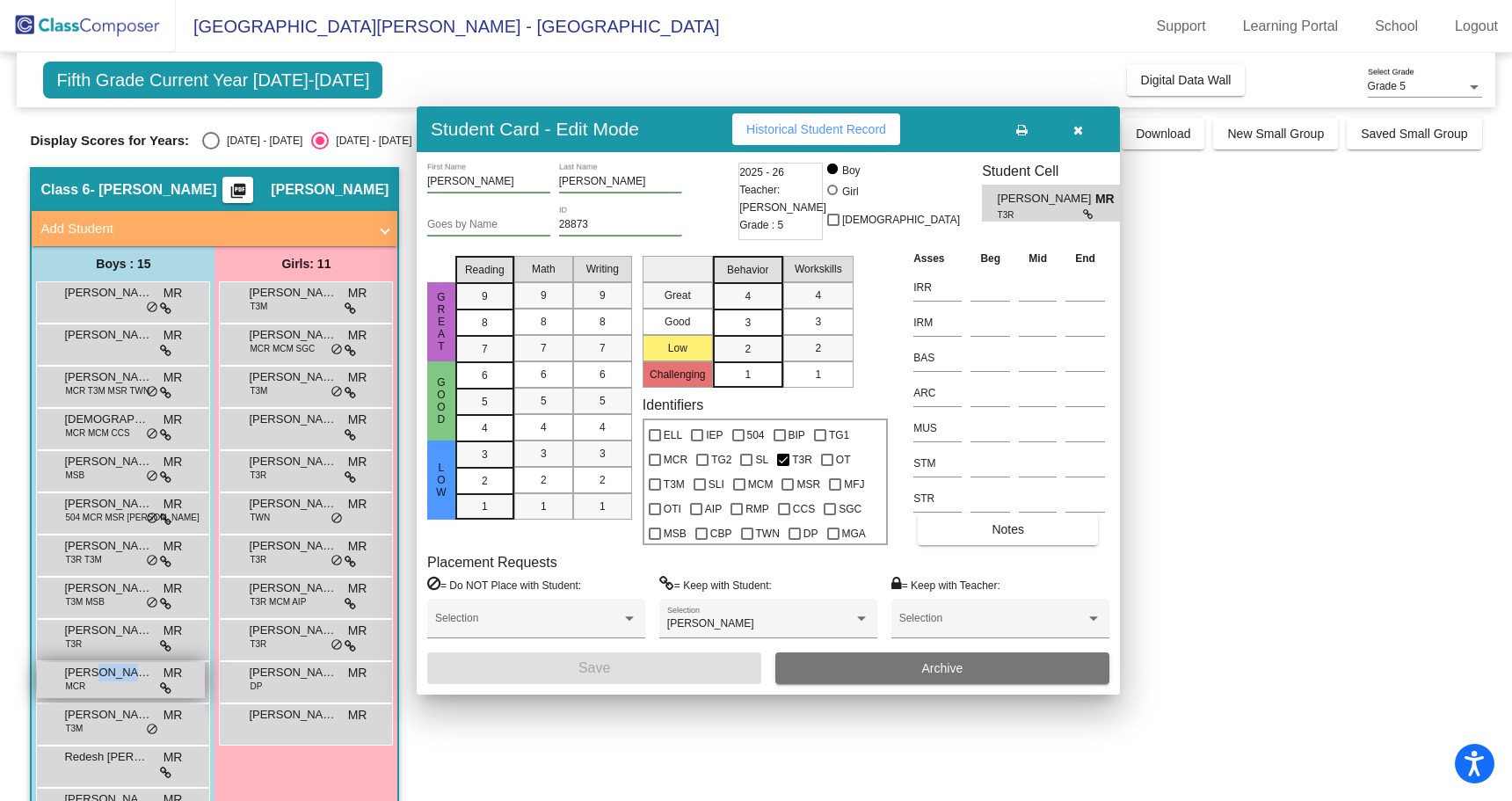
click at [95, 675] on span "[PERSON_NAME]" at bounding box center [108, 673] width 88 height 17
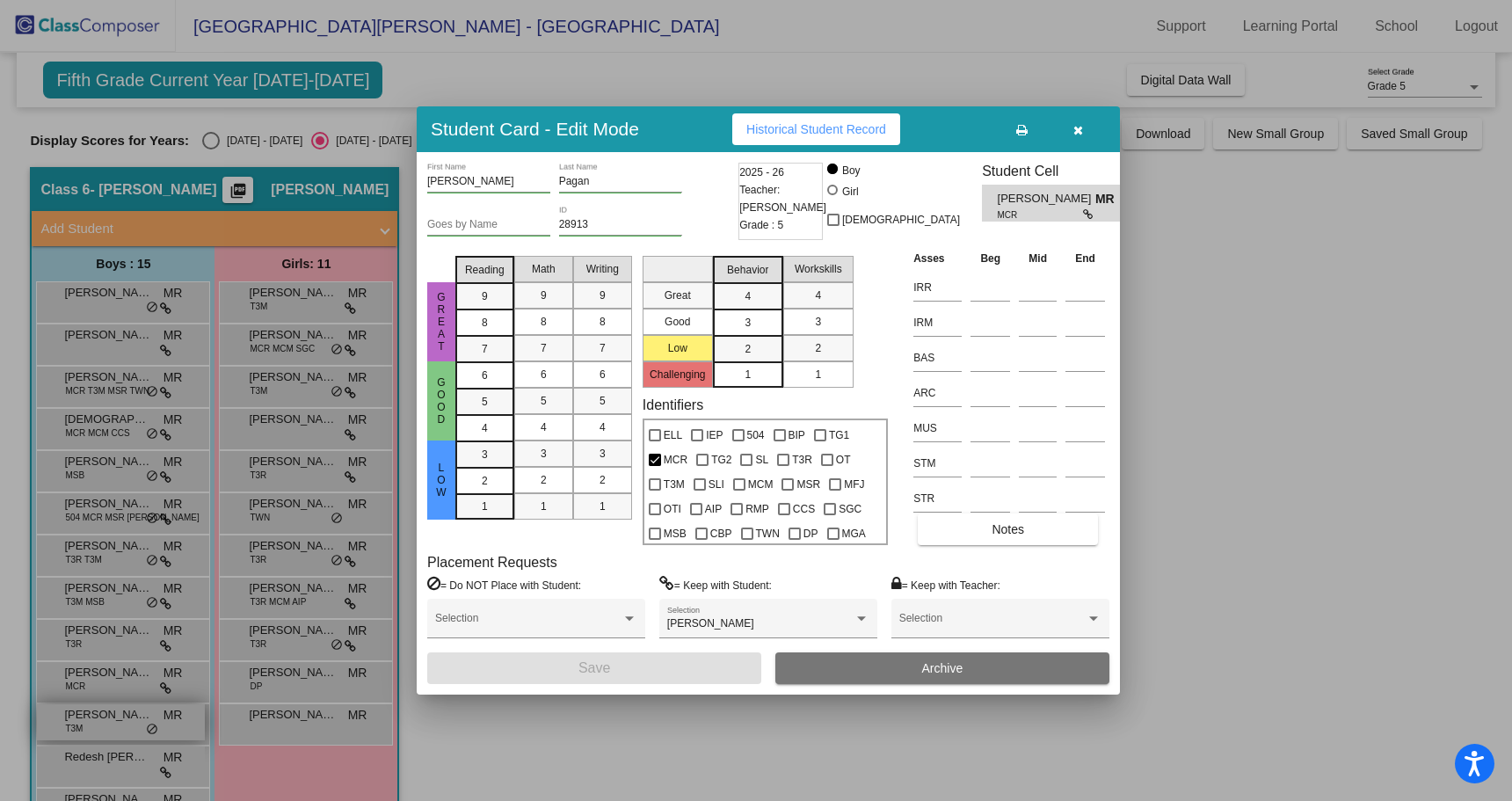
click at [100, 725] on div at bounding box center [756, 400] width 1512 height 801
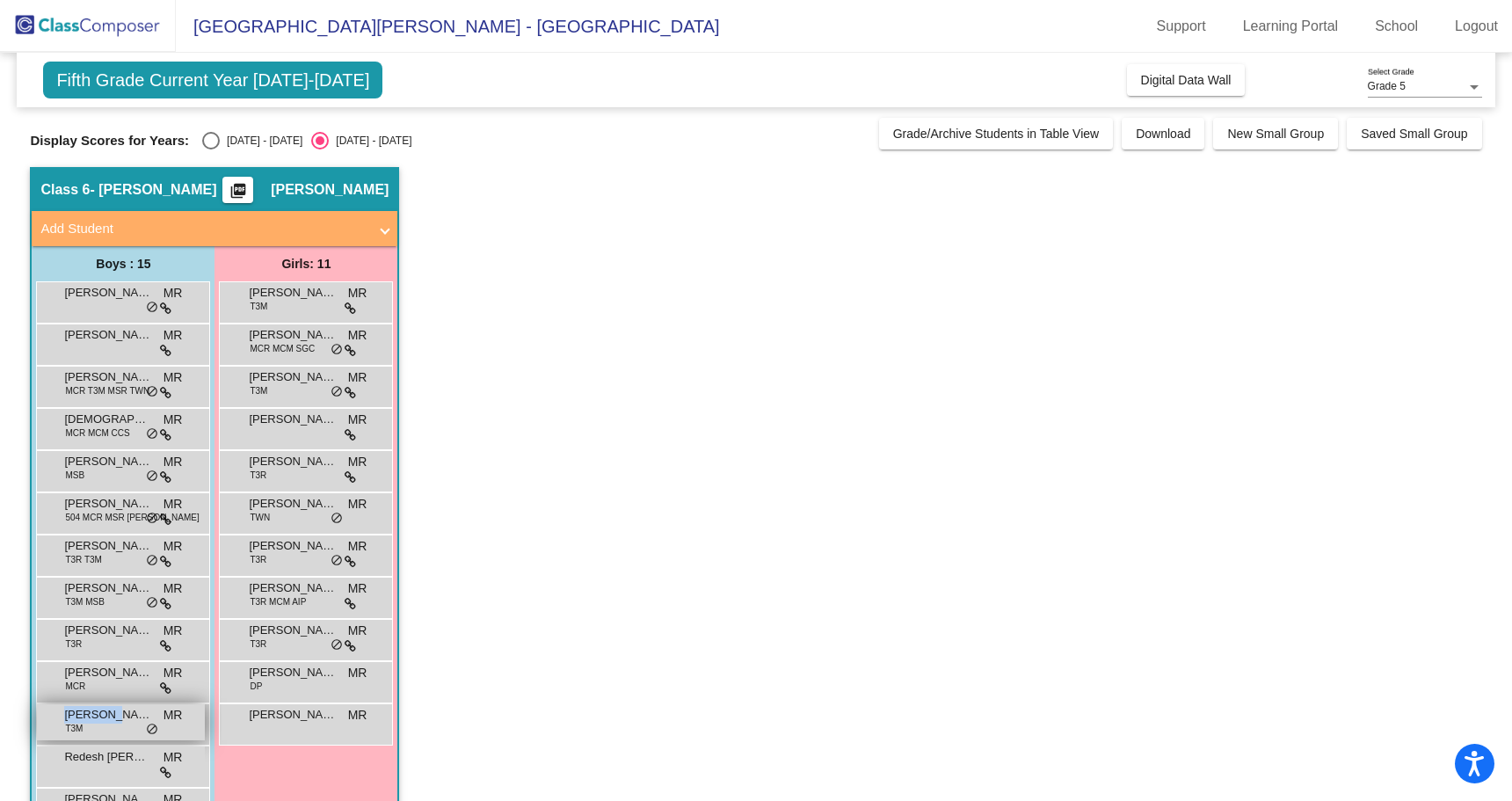
click at [98, 724] on div "[PERSON_NAME] T3M MR lock do_not_disturb_alt" at bounding box center [120, 722] width 168 height 36
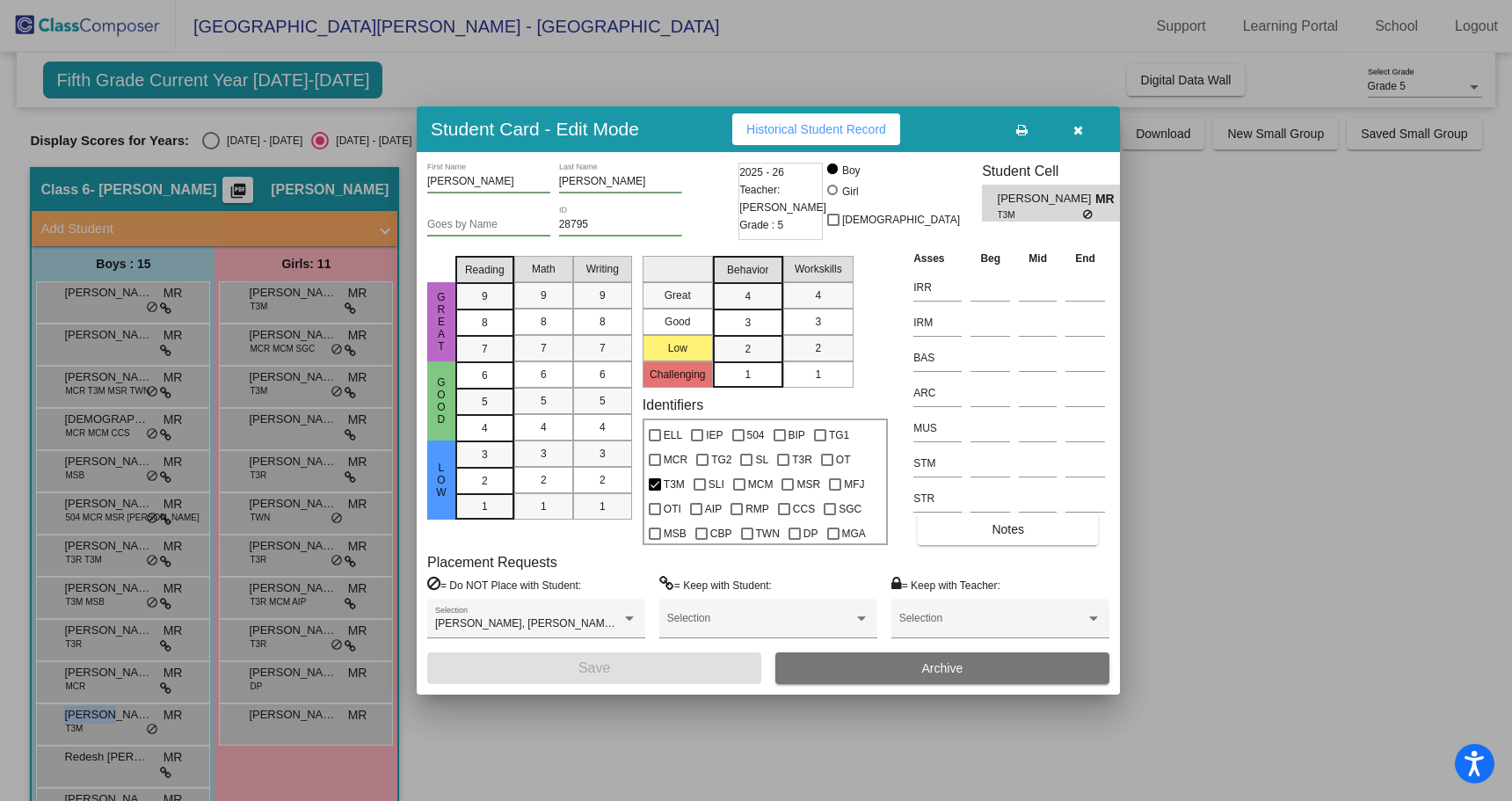
click at [773, 131] on span "Historical Student Record" at bounding box center [817, 128] width 139 height 14
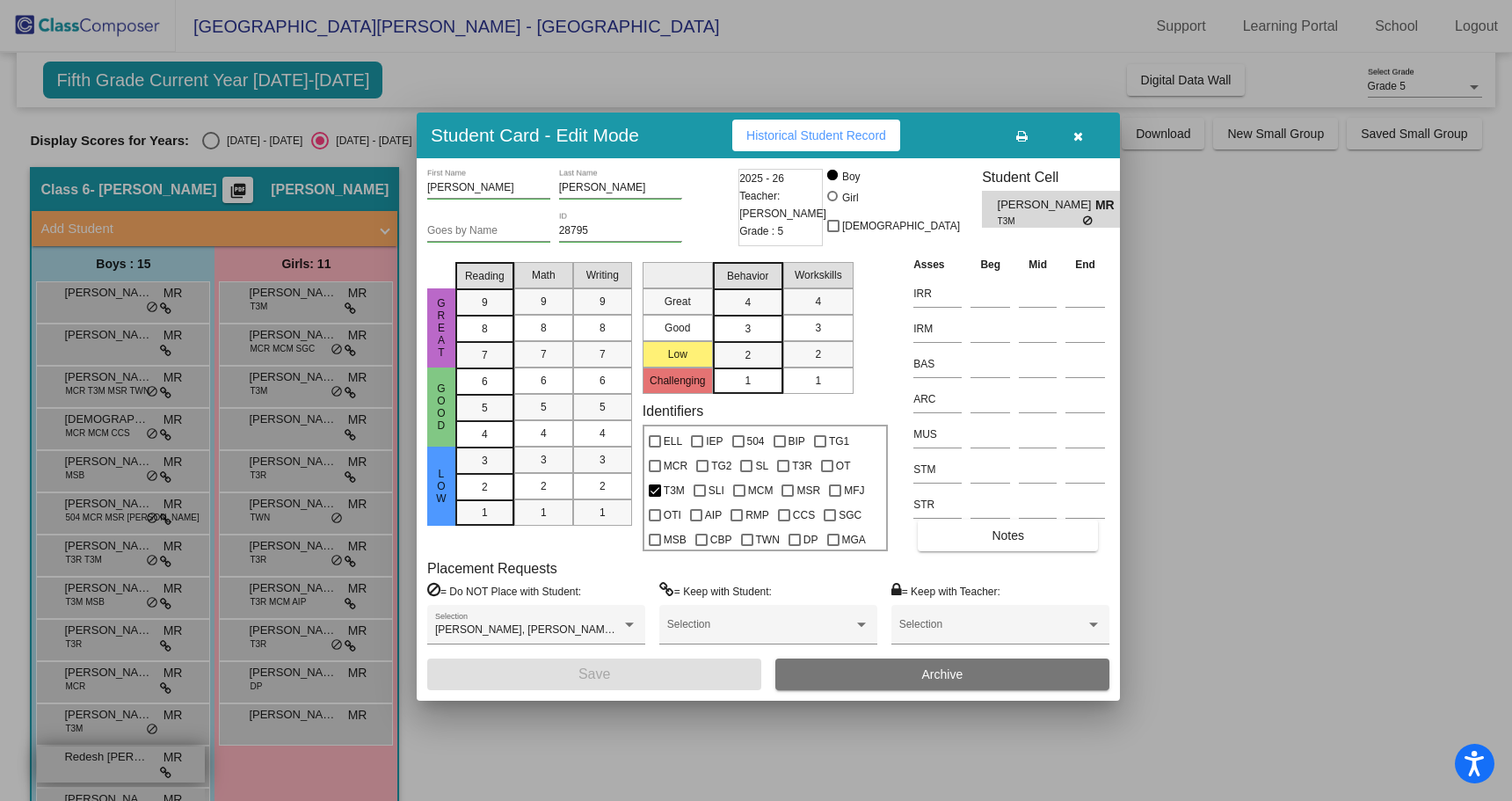
click at [138, 763] on div at bounding box center [756, 400] width 1512 height 801
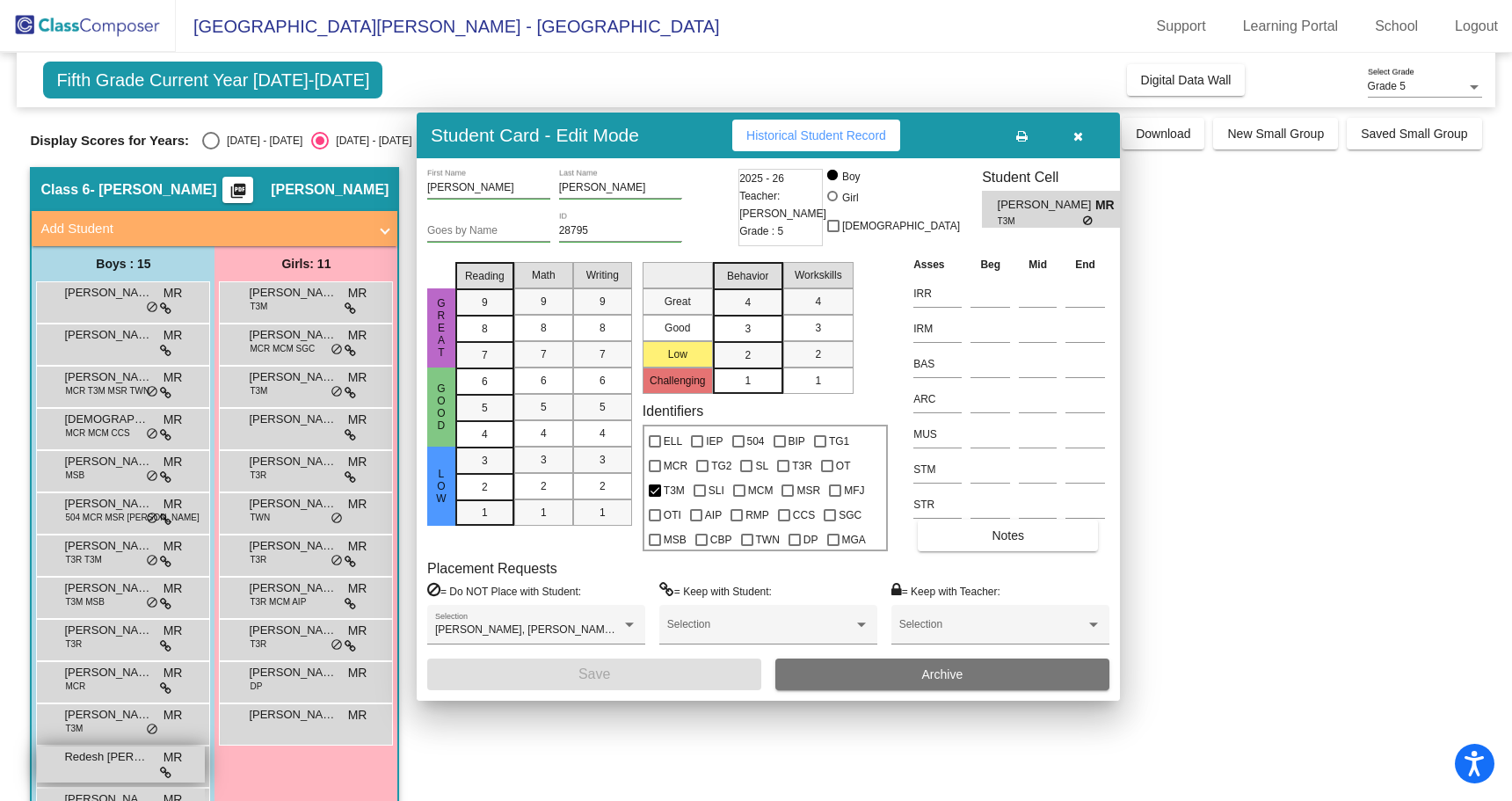
click at [137, 763] on span "Redesh [PERSON_NAME]" at bounding box center [108, 757] width 88 height 17
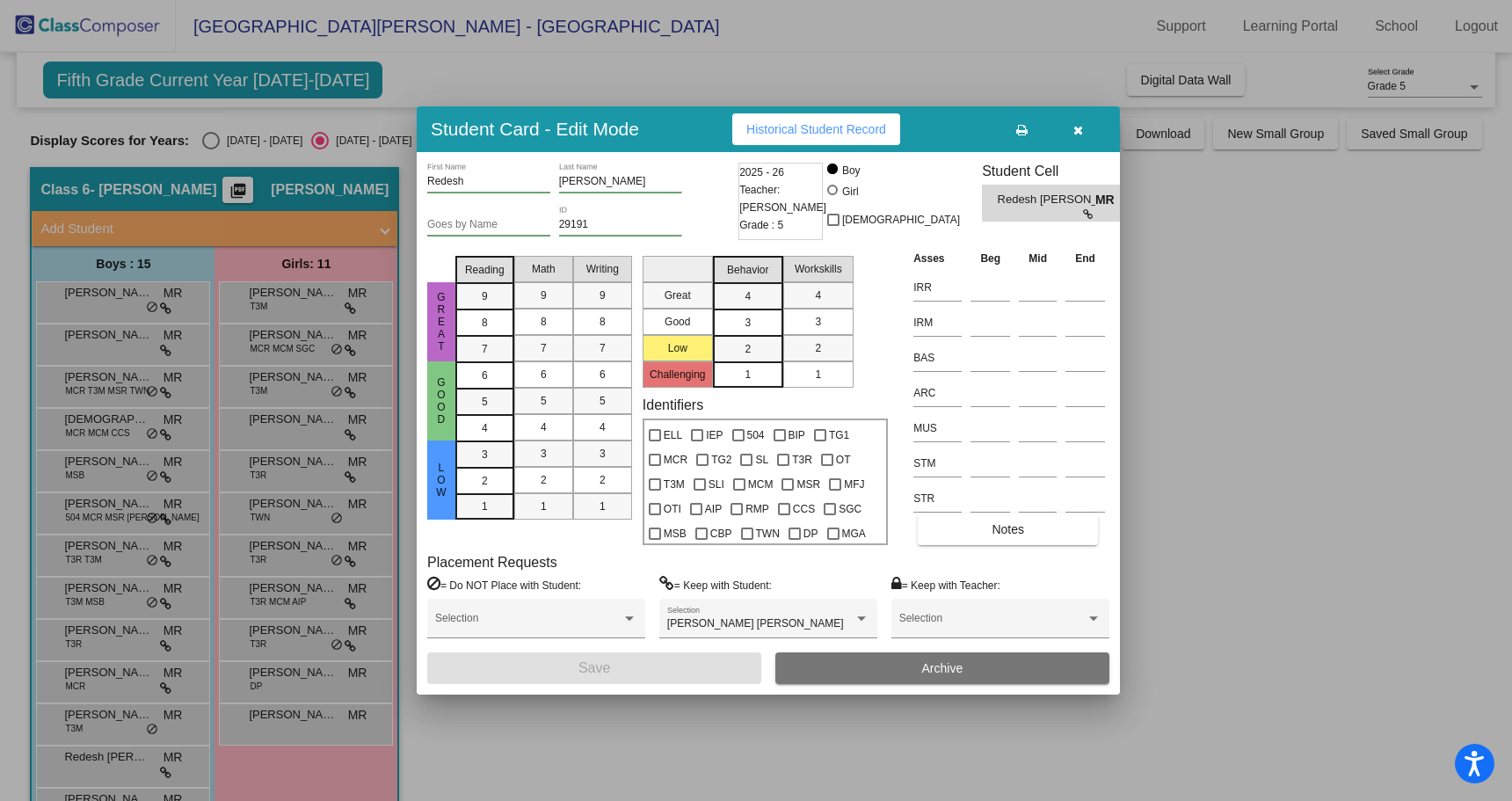
click at [144, 792] on div at bounding box center [756, 400] width 1512 height 801
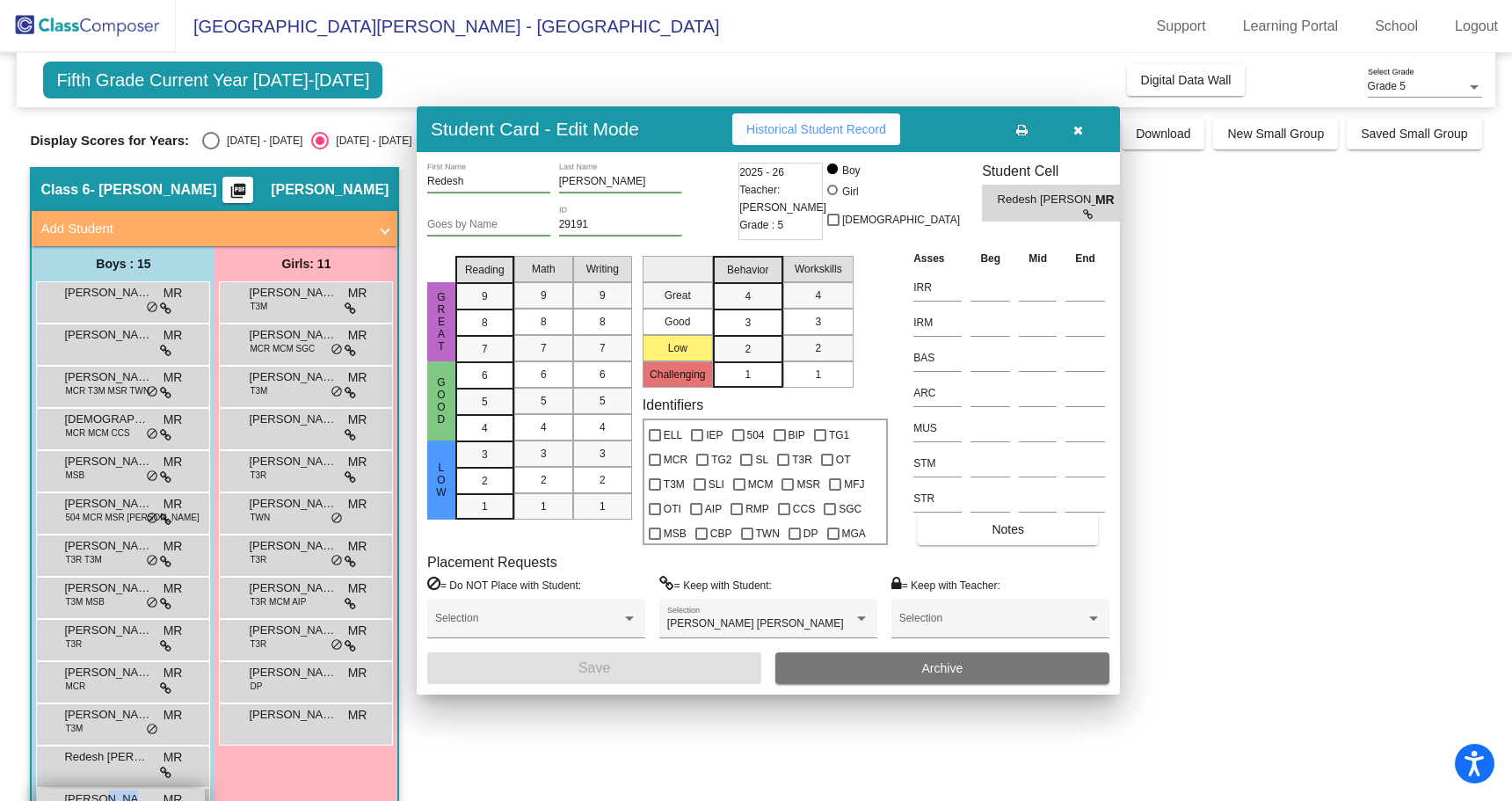
click at [141, 793] on span "[PERSON_NAME] [PERSON_NAME]" at bounding box center [108, 799] width 88 height 17
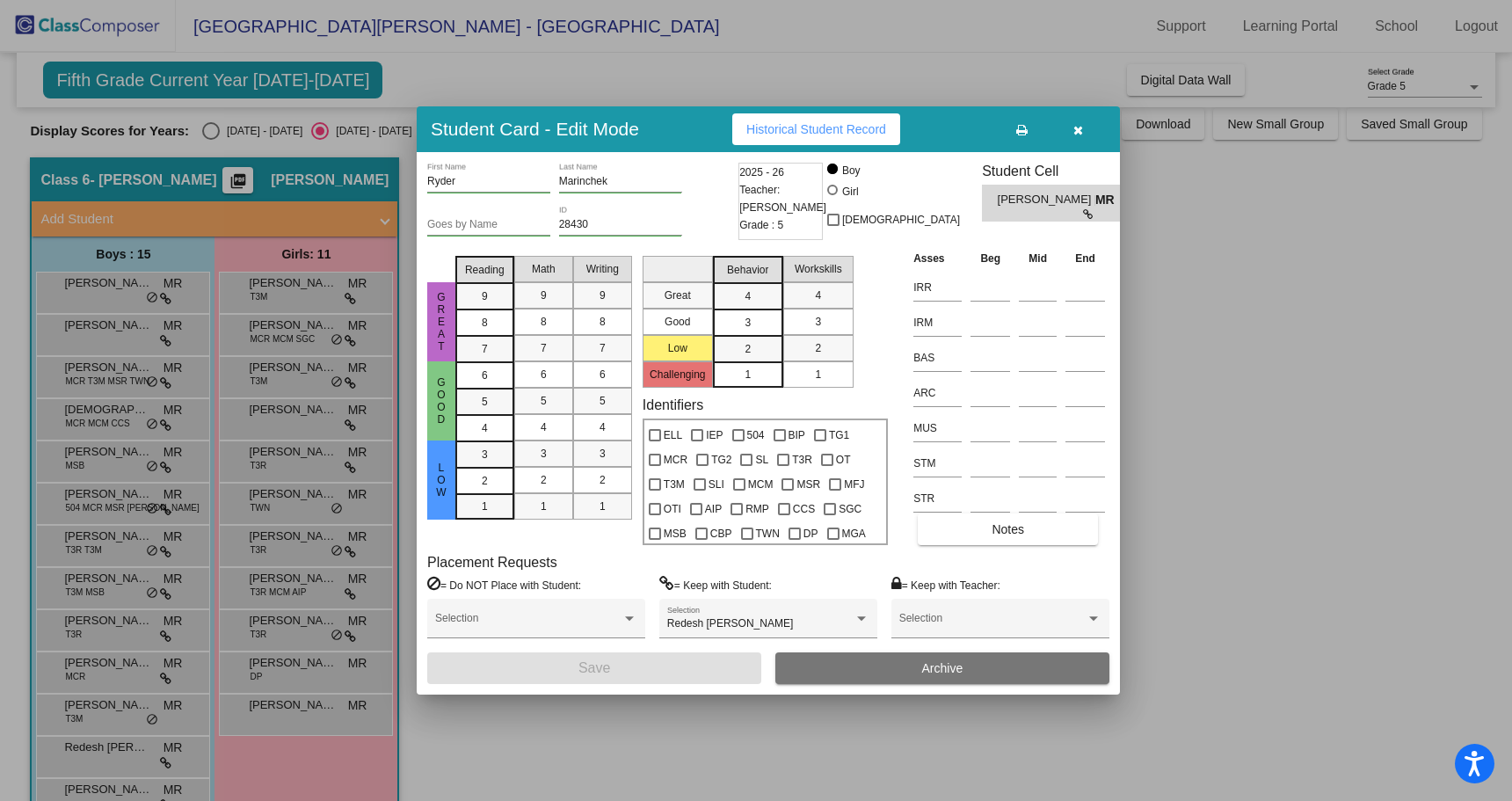
click at [834, 746] on div at bounding box center [756, 400] width 1512 height 801
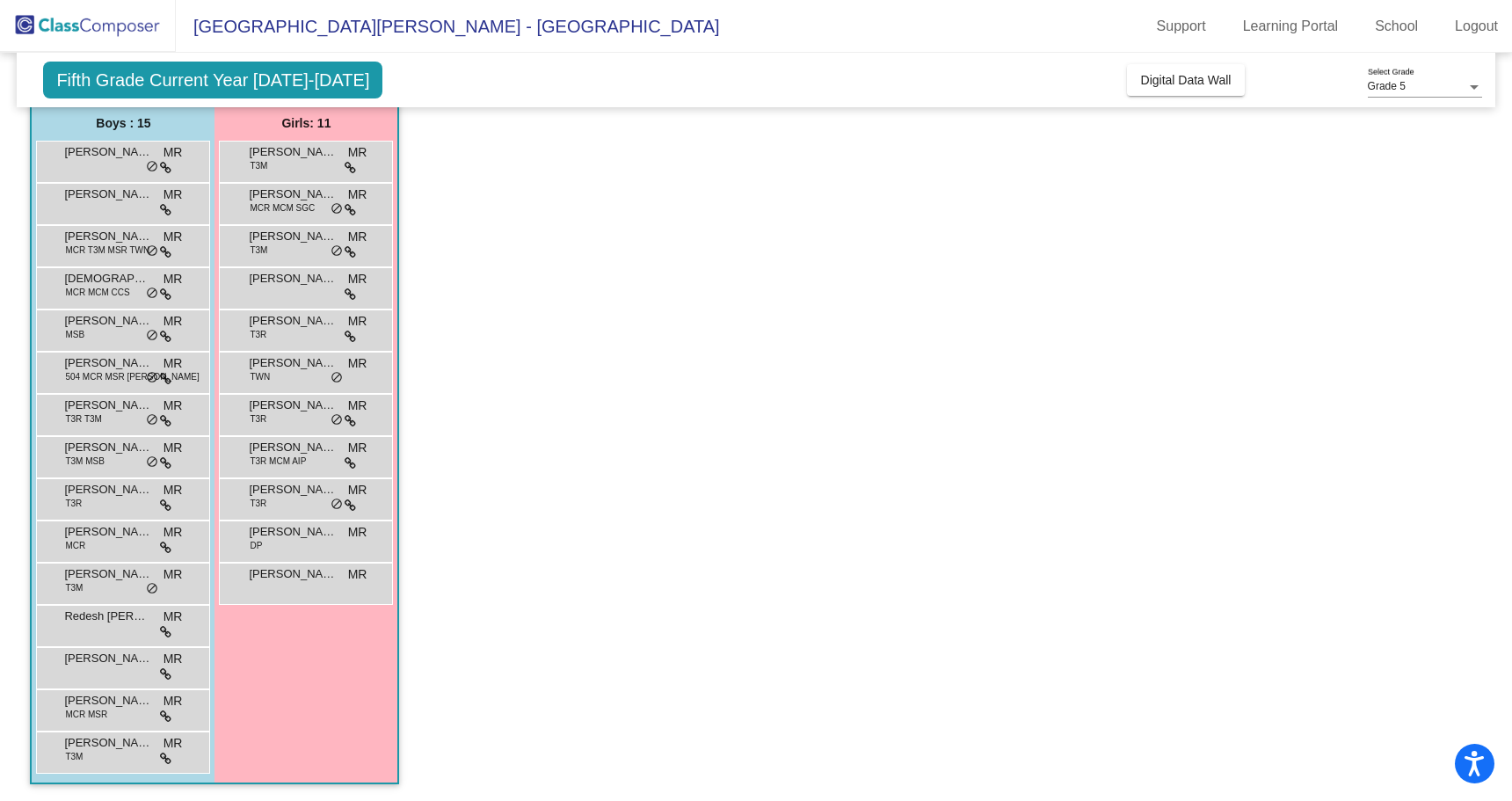
scroll to position [141, 0]
click at [116, 709] on div "[PERSON_NAME] MCR MSR MR lock do_not_disturb_alt" at bounding box center [120, 706] width 168 height 36
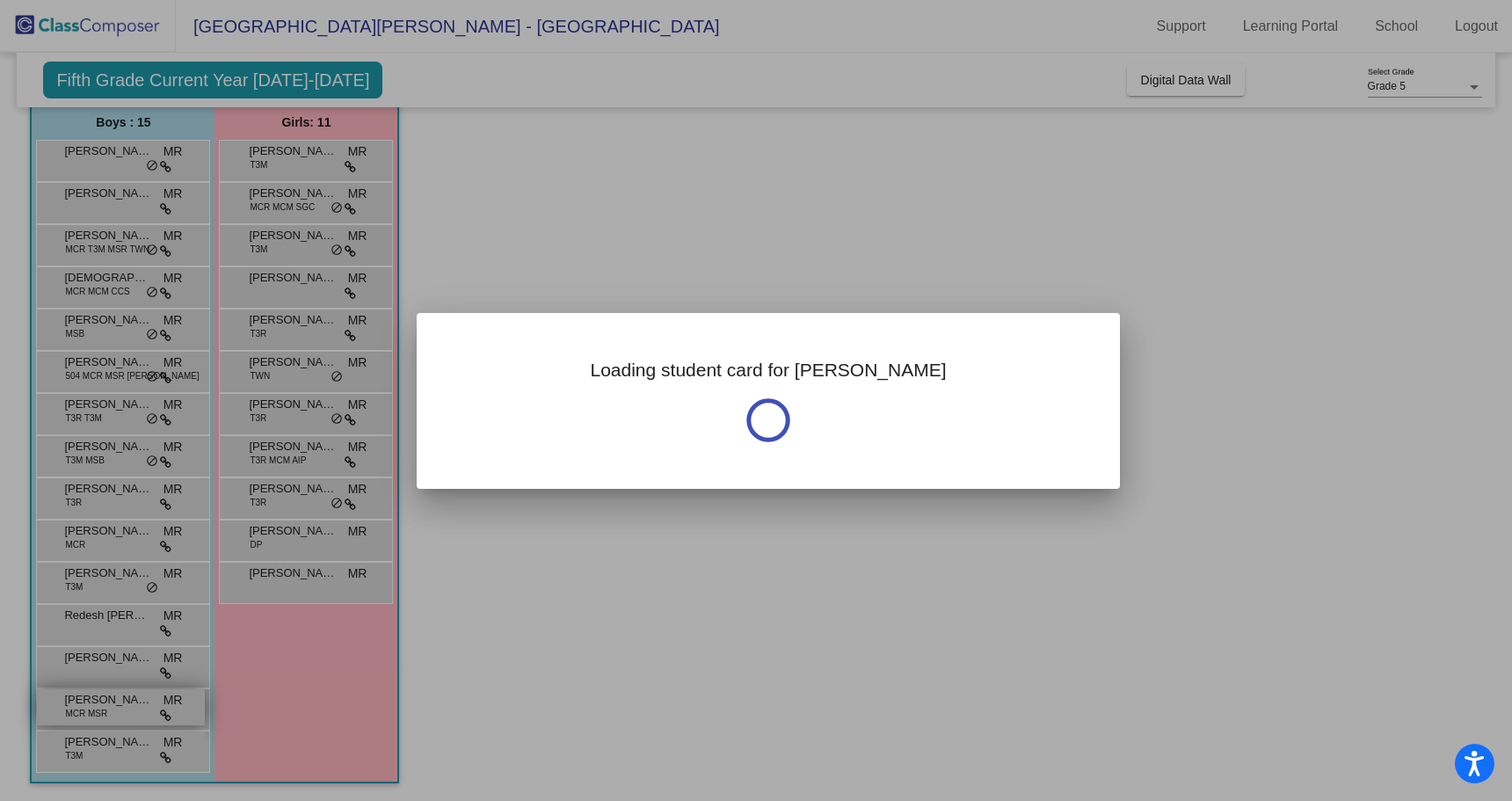
click at [115, 708] on div at bounding box center [756, 400] width 1512 height 801
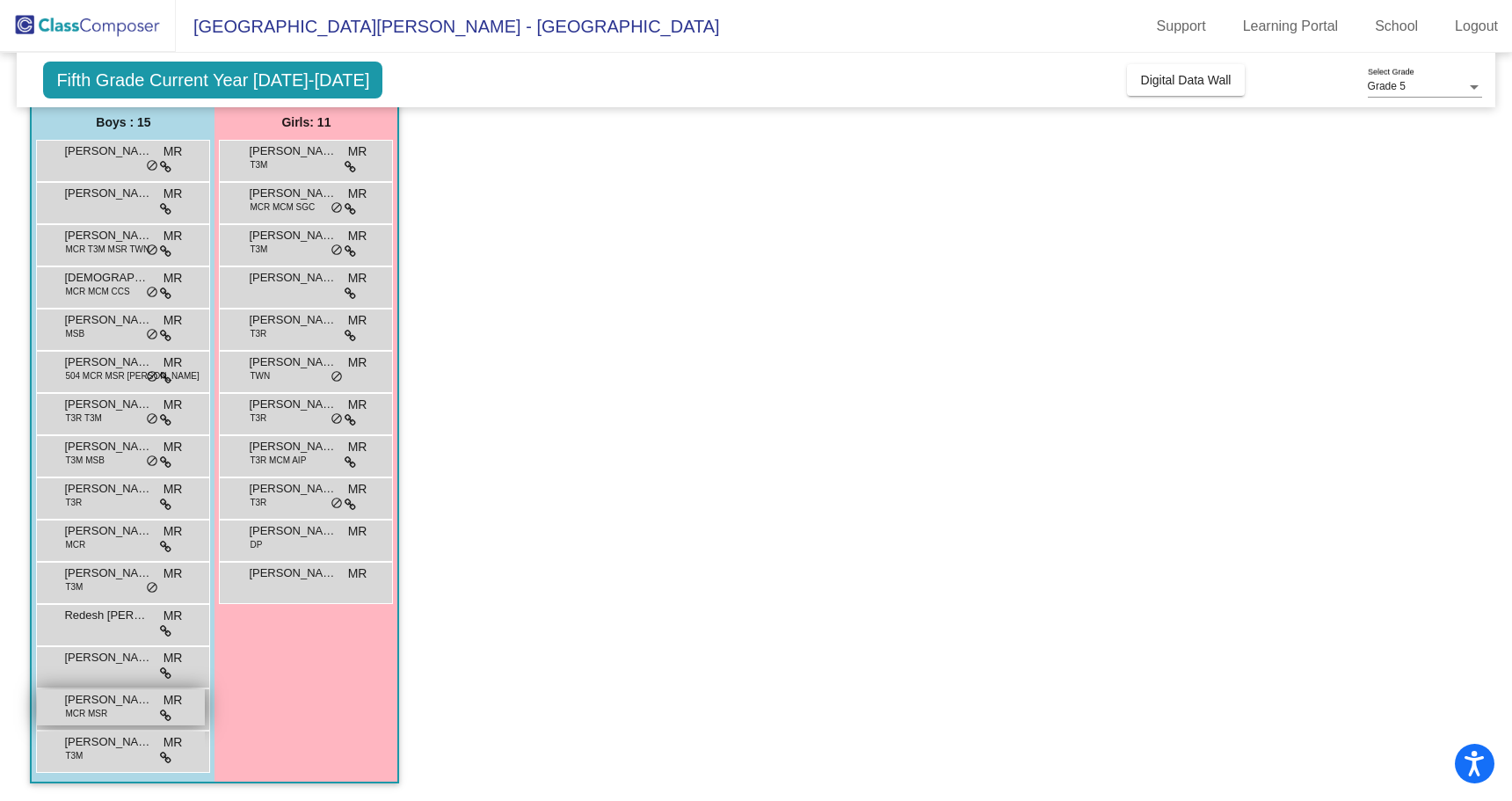
click at [114, 708] on div "[PERSON_NAME] MCR MSR MR lock do_not_disturb_alt" at bounding box center [120, 706] width 168 height 36
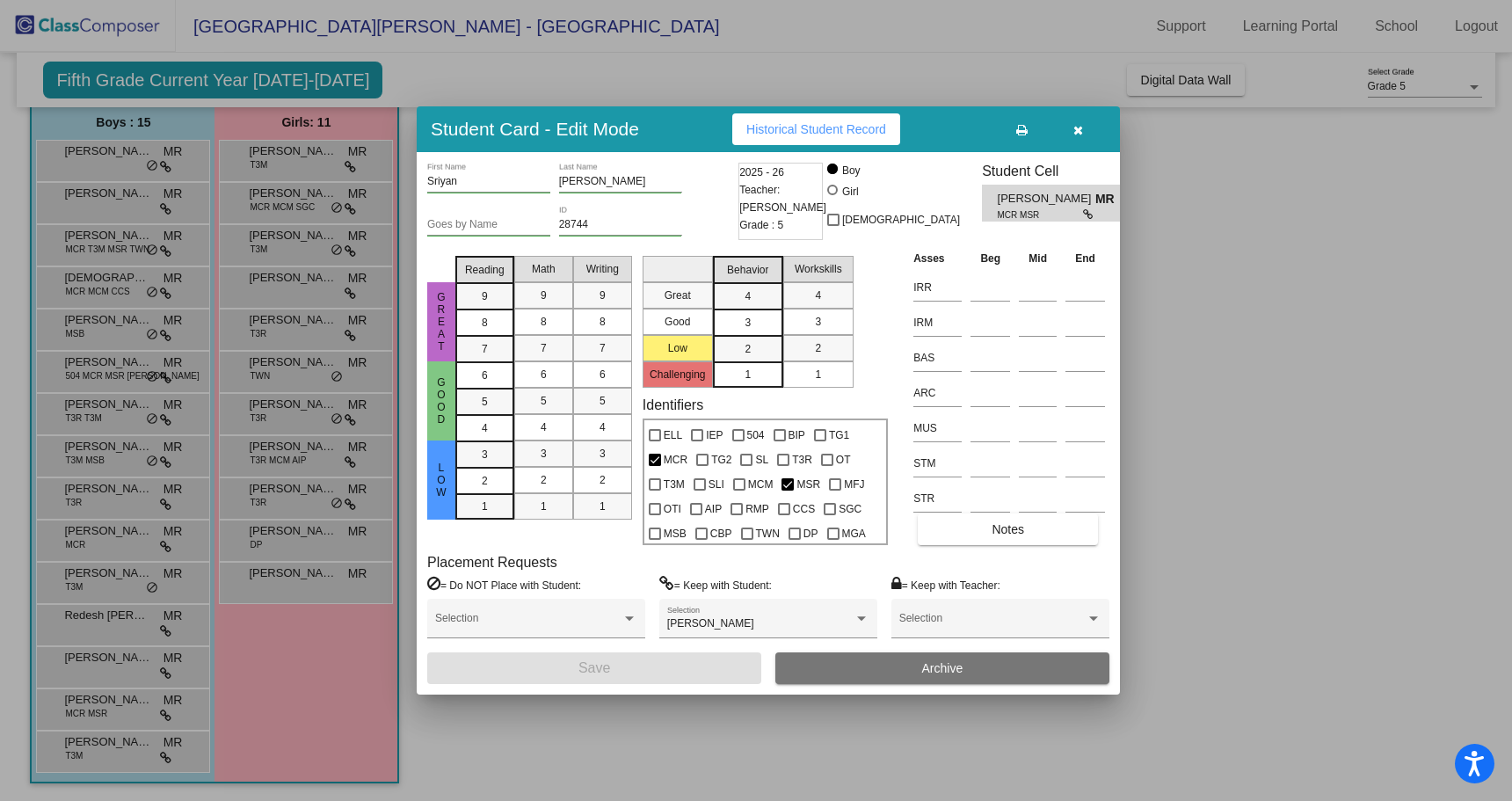
click at [107, 751] on div at bounding box center [756, 400] width 1512 height 801
click at [107, 751] on div "[PERSON_NAME] T3M MR lock do_not_disturb_alt" at bounding box center [120, 749] width 168 height 36
click at [303, 155] on div at bounding box center [756, 400] width 1512 height 801
click at [303, 154] on span "[PERSON_NAME]" at bounding box center [293, 150] width 88 height 17
click at [285, 201] on div at bounding box center [756, 400] width 1512 height 801
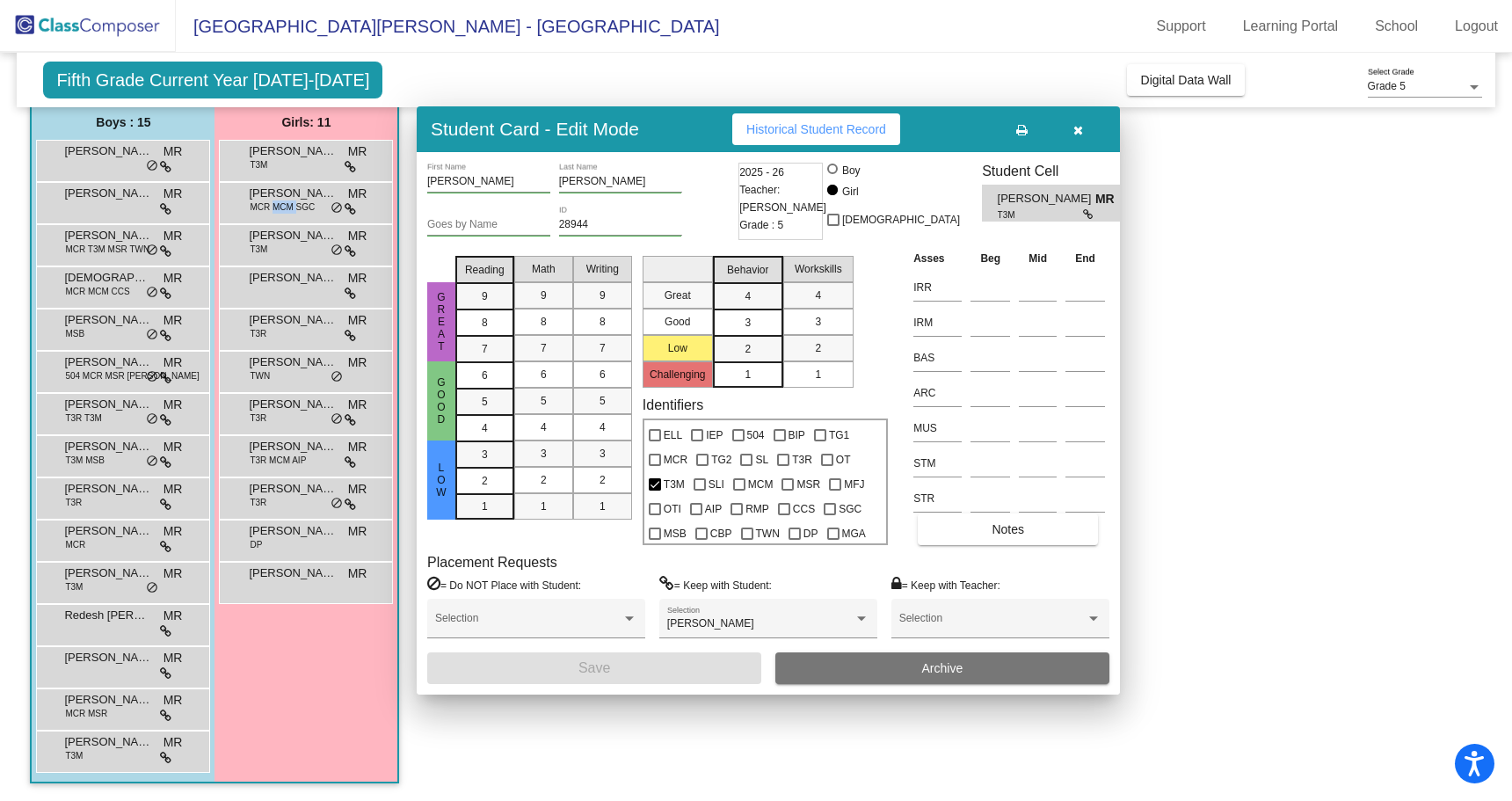
click at [285, 201] on span "MCR MCM SGC" at bounding box center [282, 207] width 65 height 13
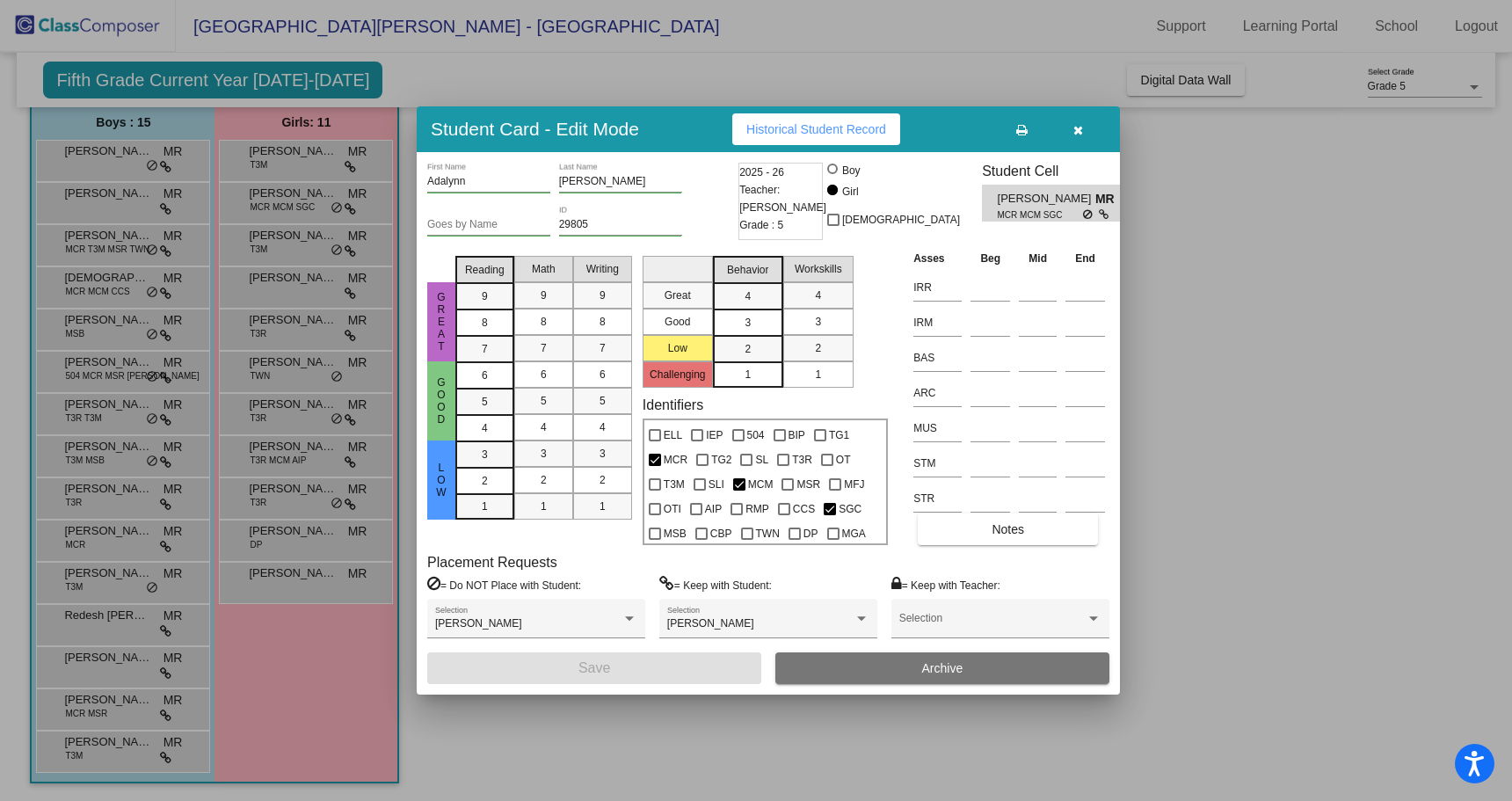
click at [300, 241] on div at bounding box center [756, 400] width 1512 height 801
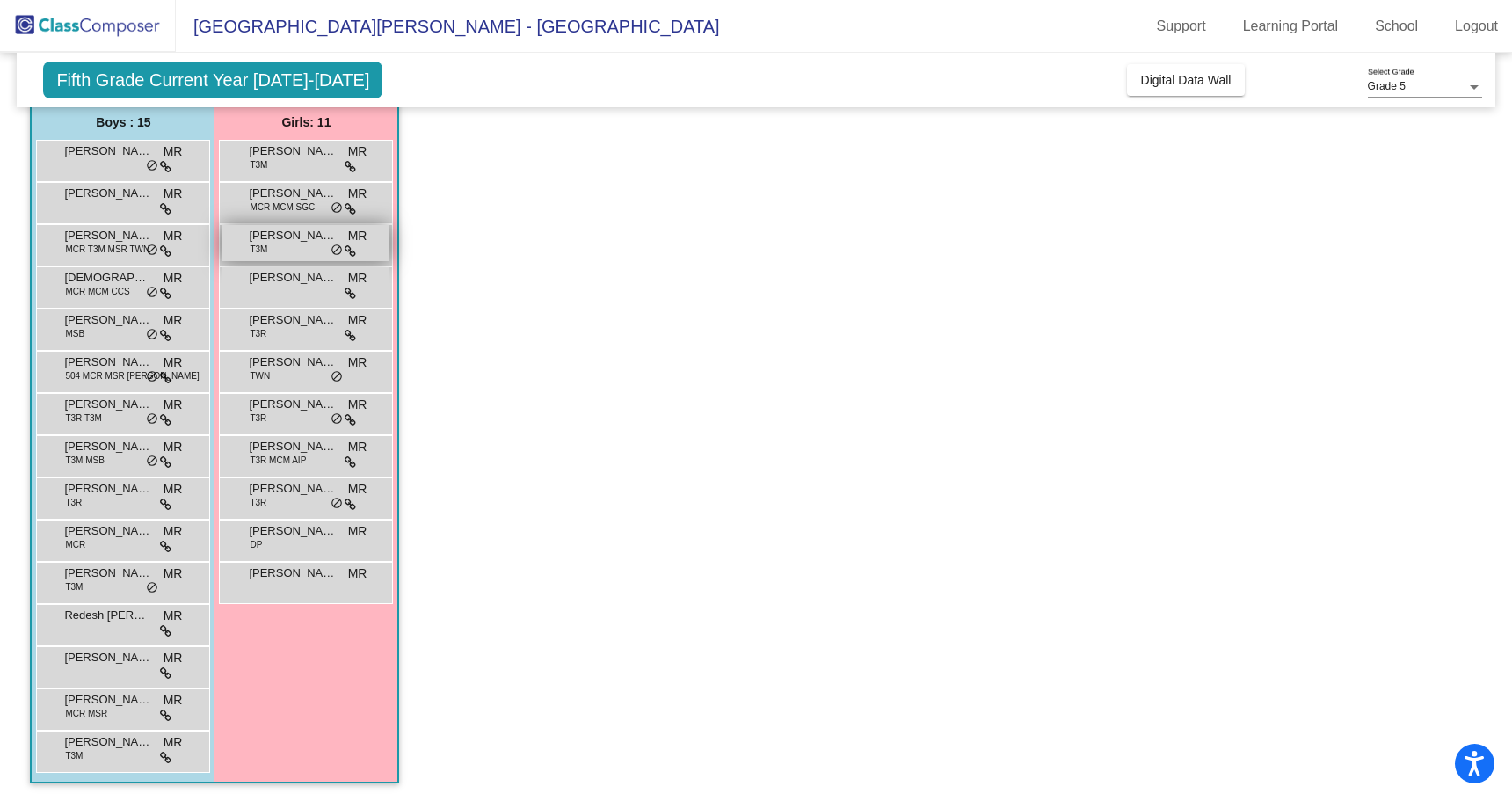
click at [297, 232] on span "[PERSON_NAME]" at bounding box center [293, 235] width 88 height 17
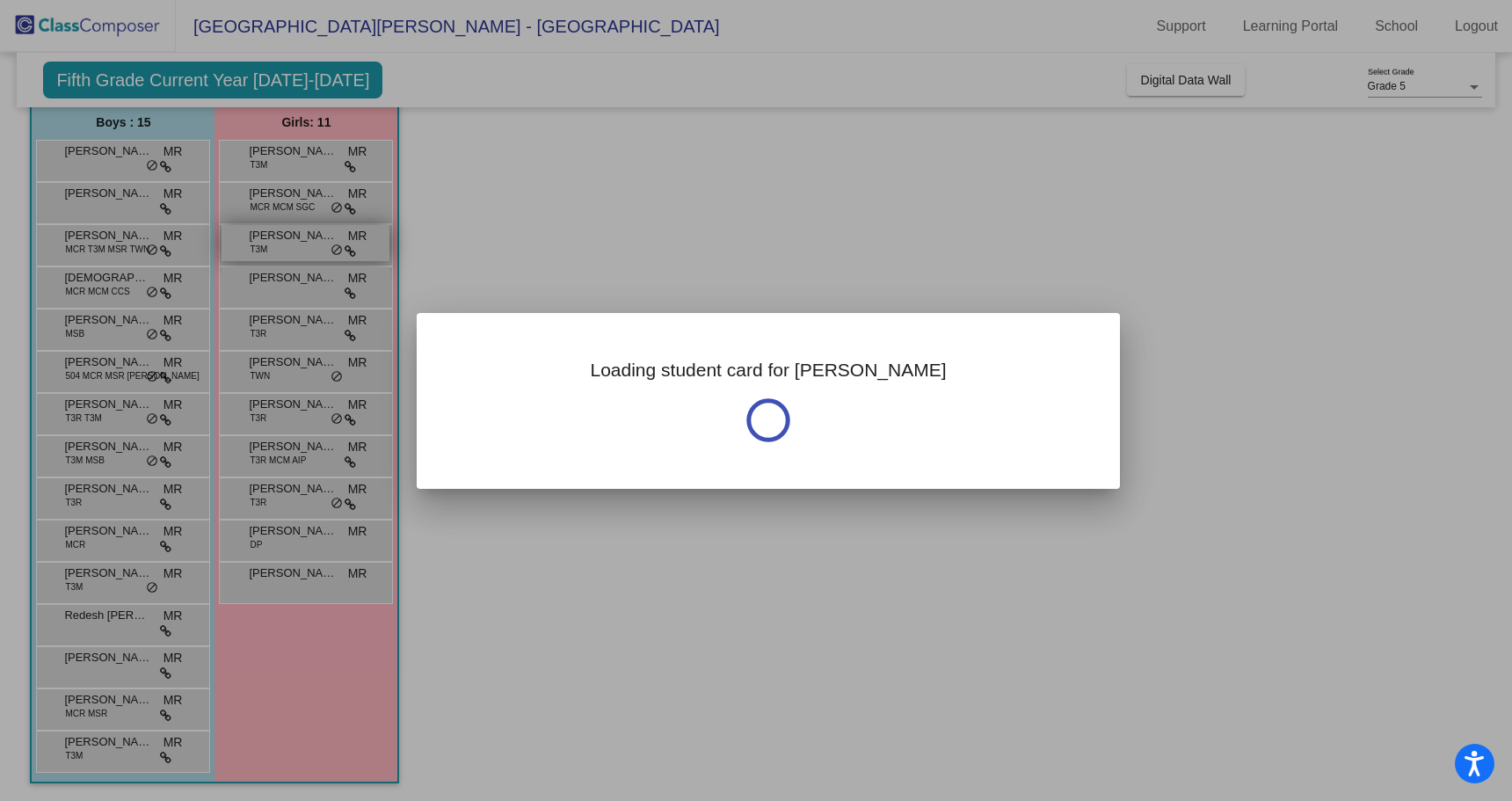
click at [297, 232] on div at bounding box center [756, 400] width 1512 height 801
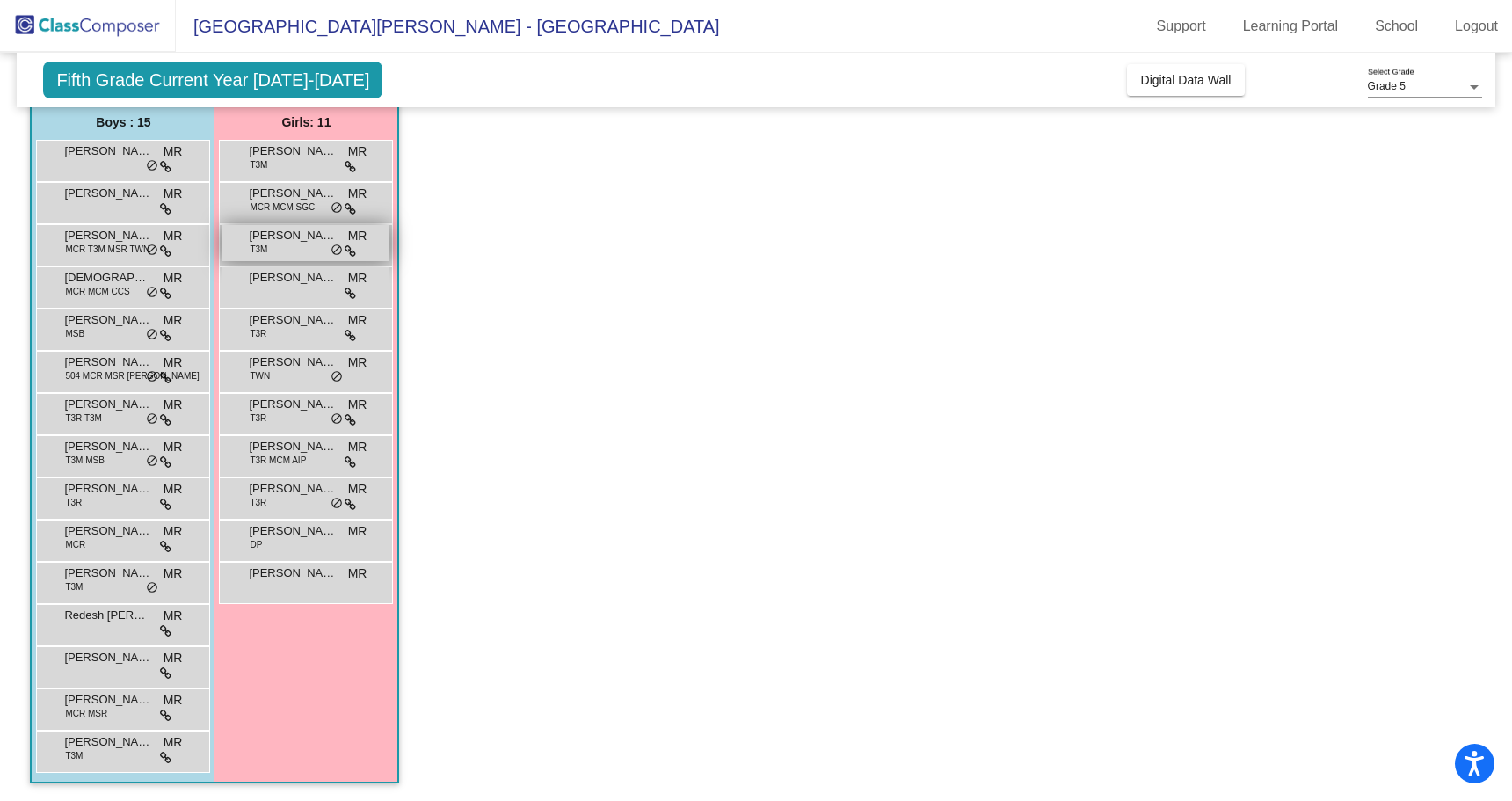
click at [297, 232] on span "[PERSON_NAME]" at bounding box center [293, 235] width 88 height 17
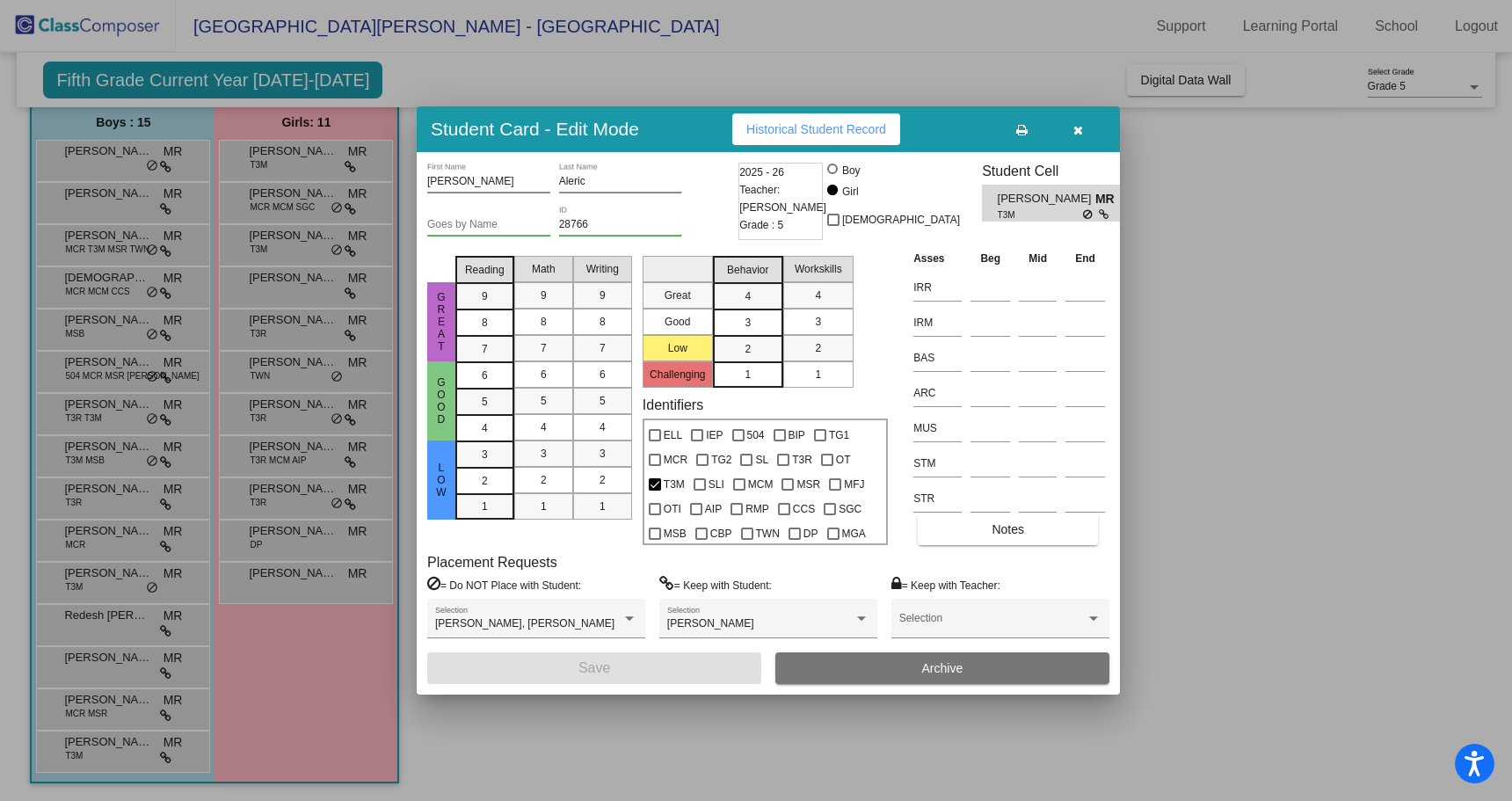
click at [294, 284] on div at bounding box center [756, 400] width 1512 height 801
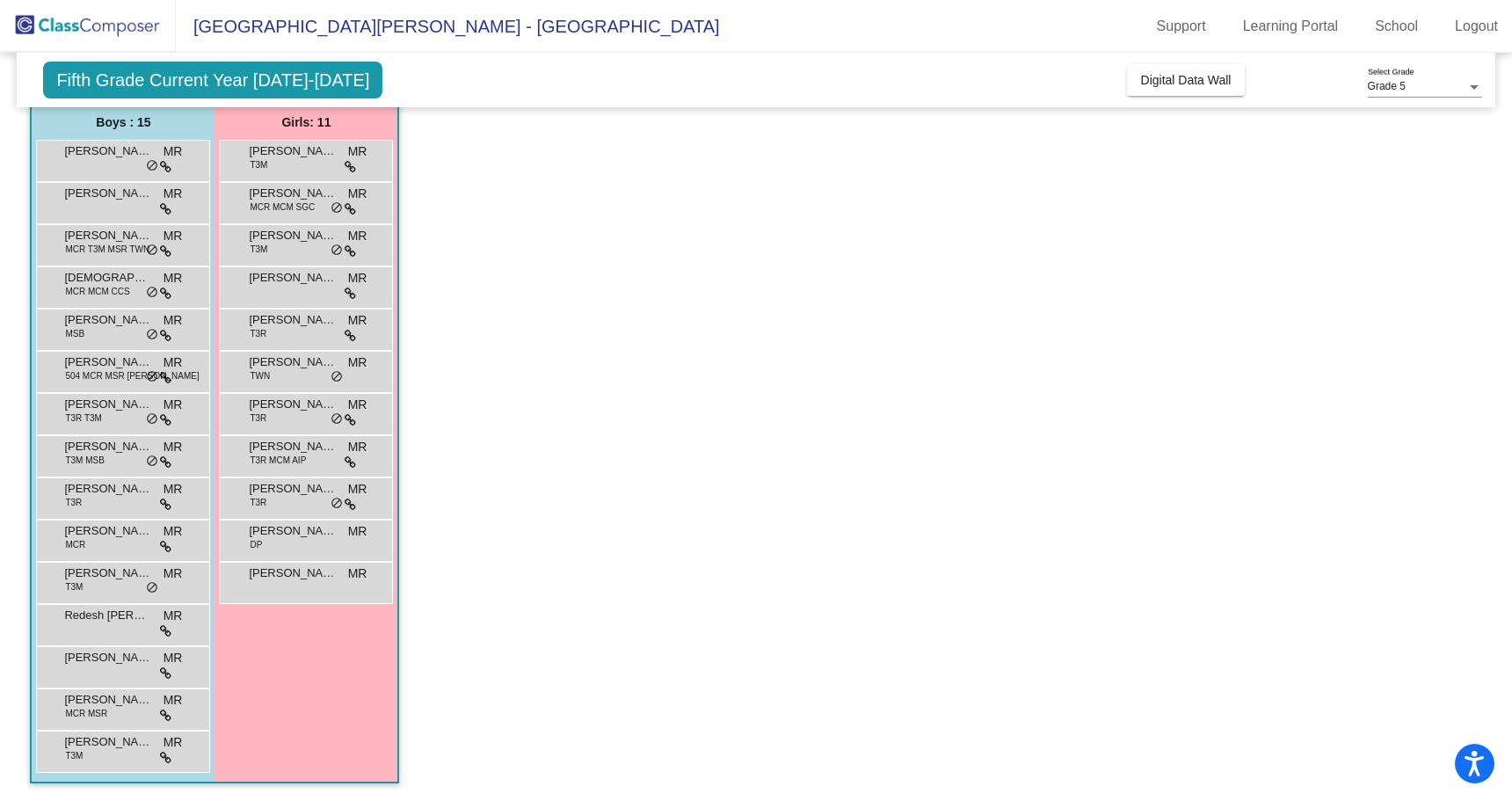
click at [294, 284] on span "[PERSON_NAME]" at bounding box center [293, 277] width 88 height 17
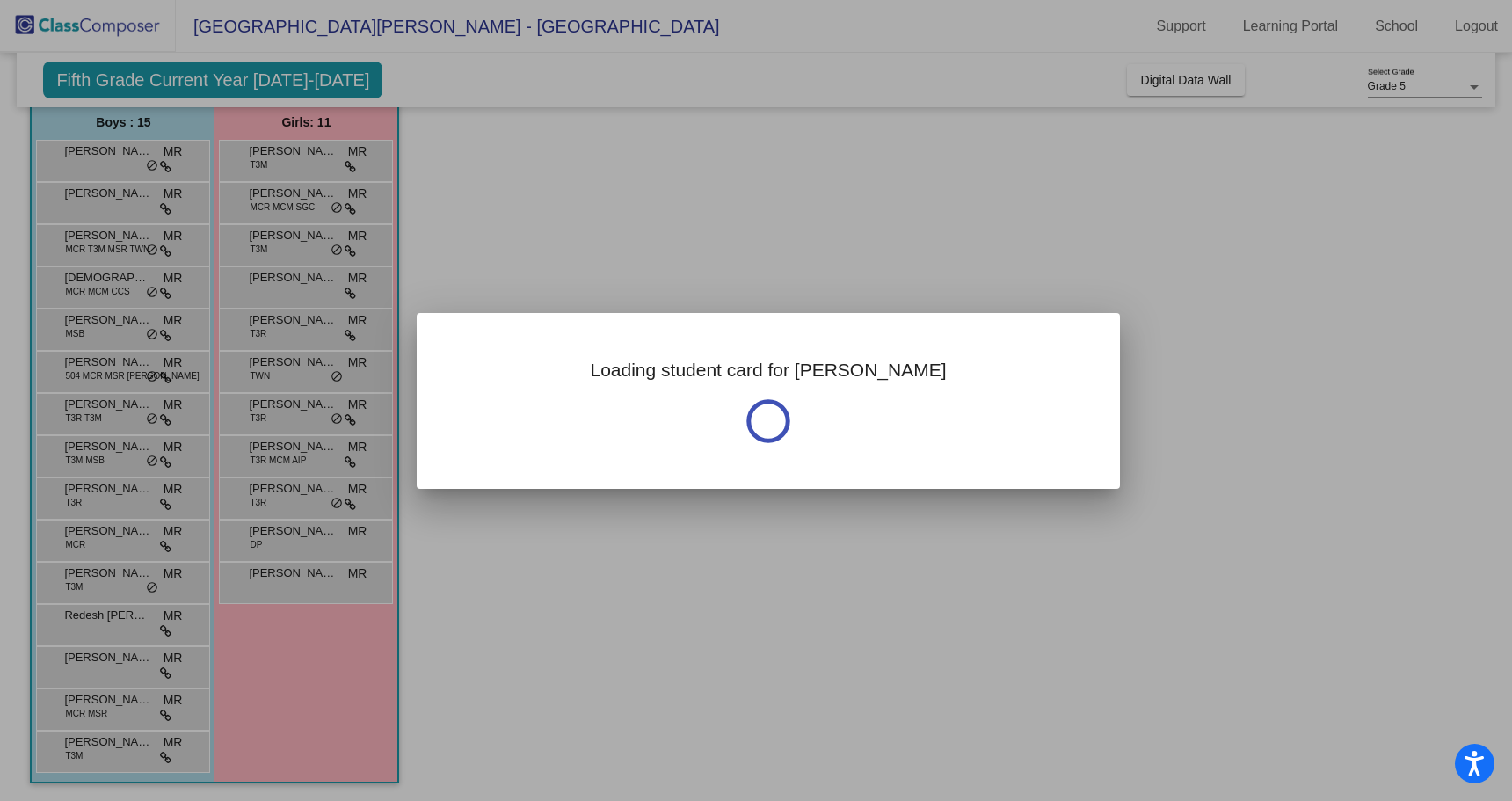
click at [294, 284] on div at bounding box center [756, 400] width 1512 height 801
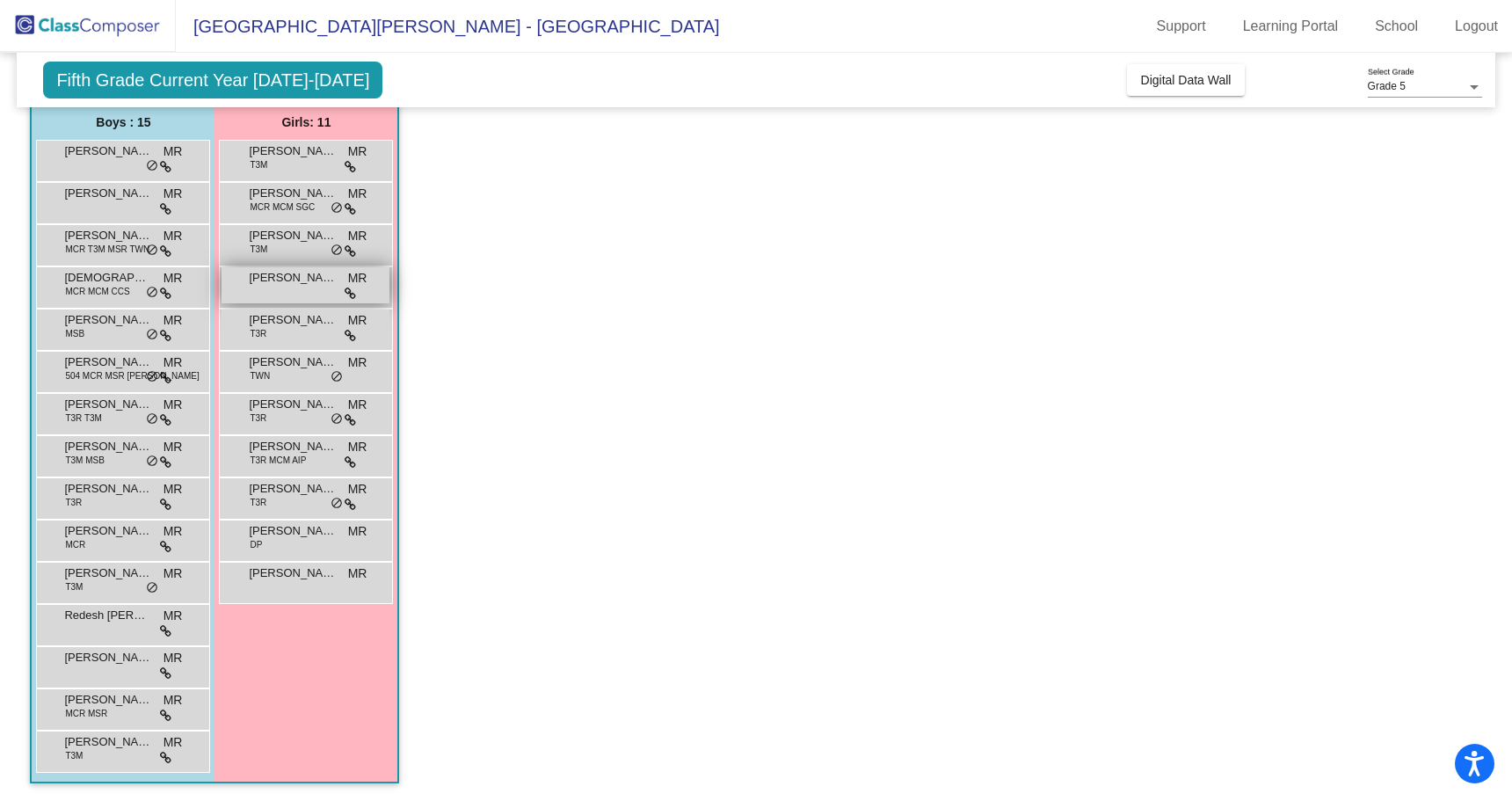
click at [313, 272] on span "[PERSON_NAME]" at bounding box center [293, 277] width 88 height 17
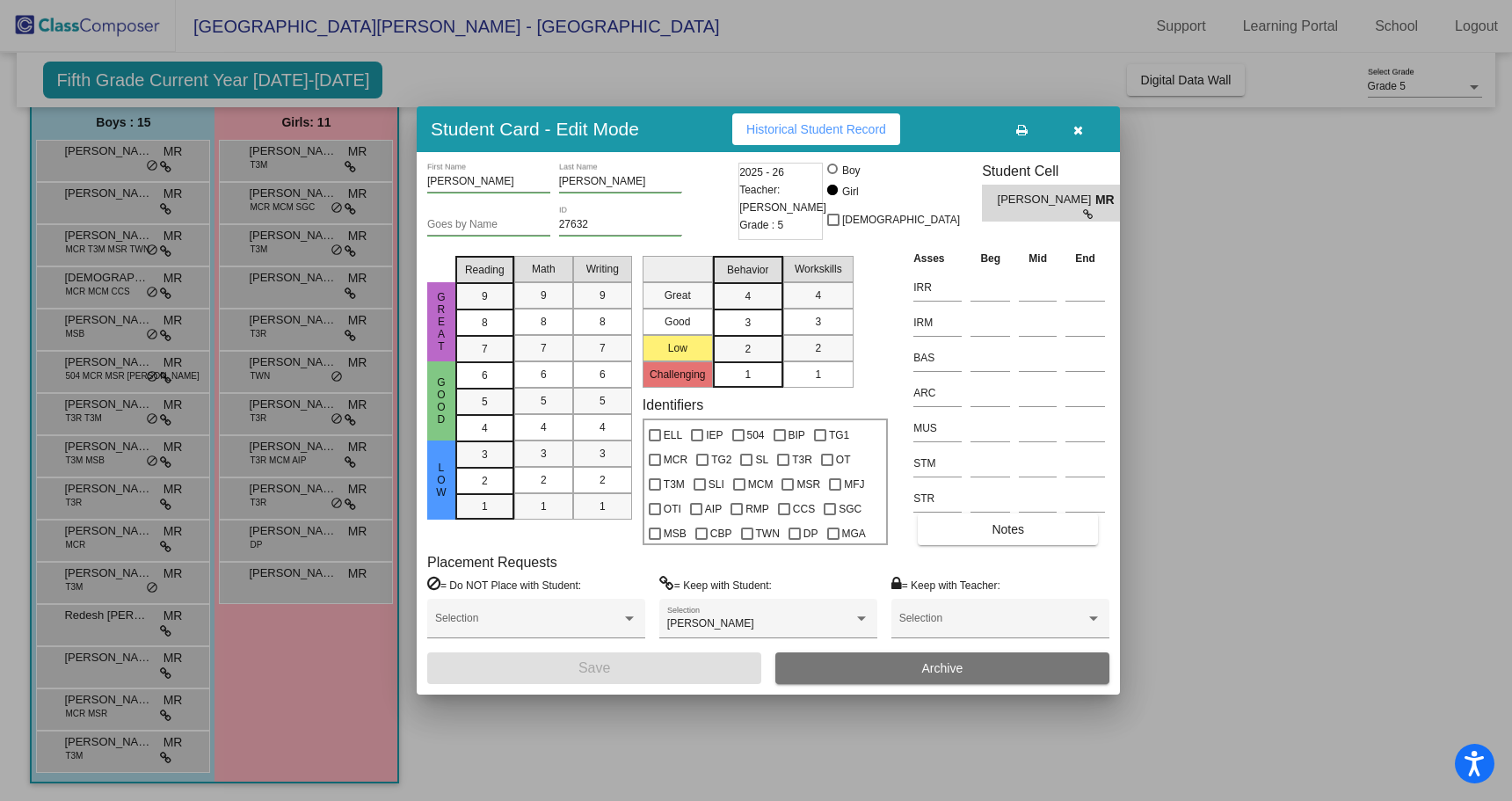
click at [310, 328] on div at bounding box center [756, 400] width 1512 height 801
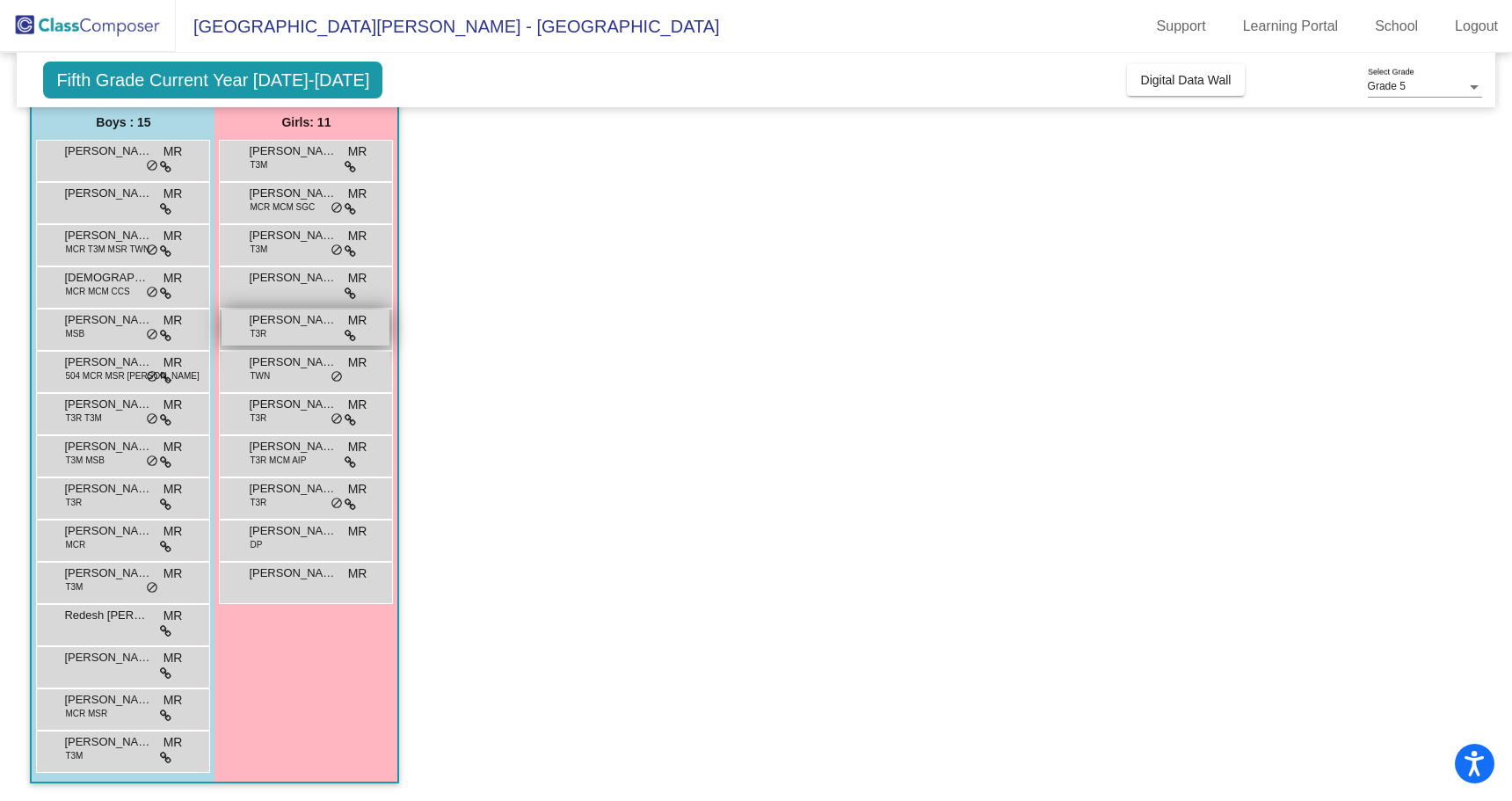
click at [306, 324] on span "[PERSON_NAME]" at bounding box center [293, 319] width 88 height 17
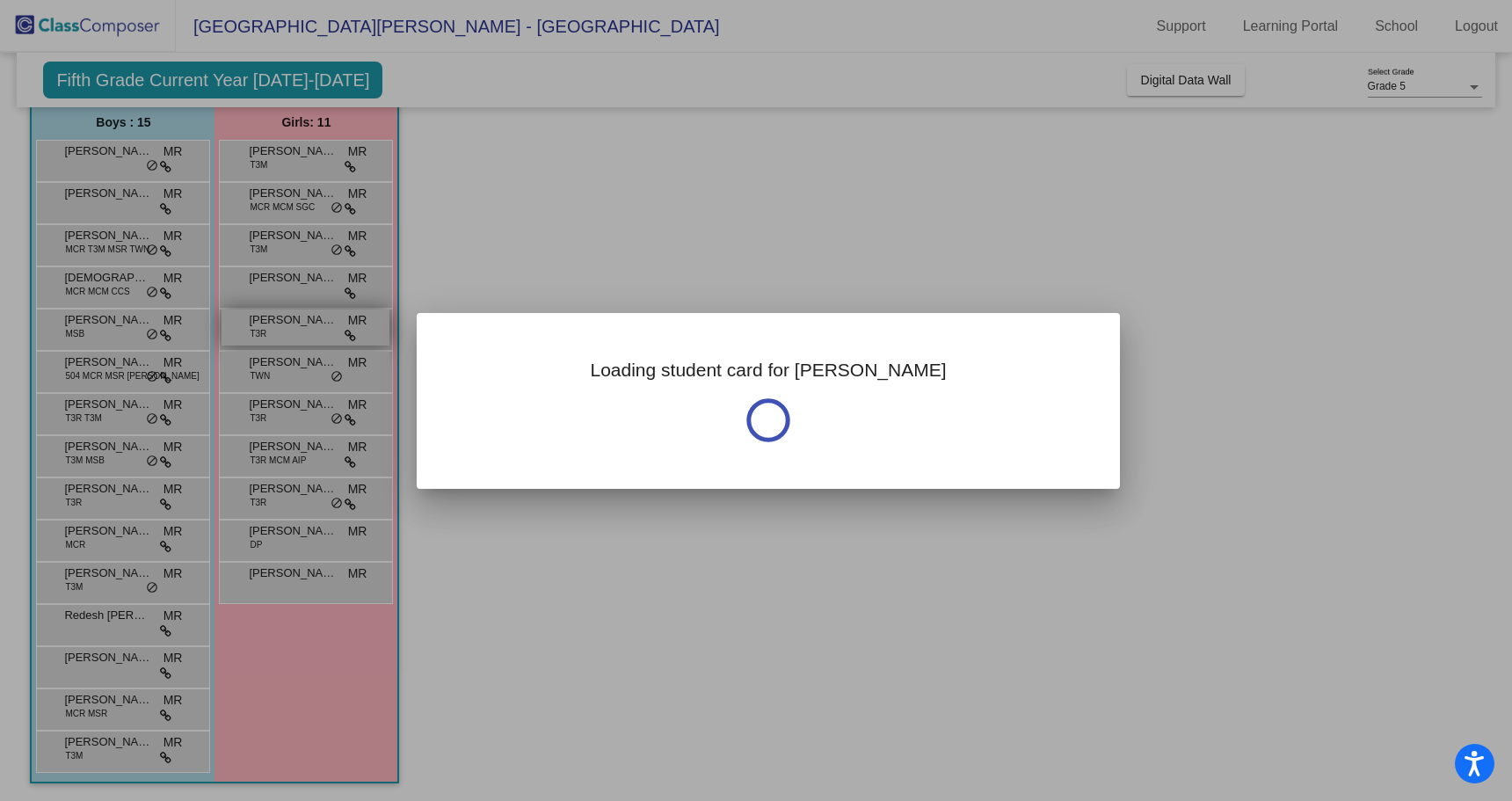
click at [306, 324] on div at bounding box center [756, 400] width 1512 height 801
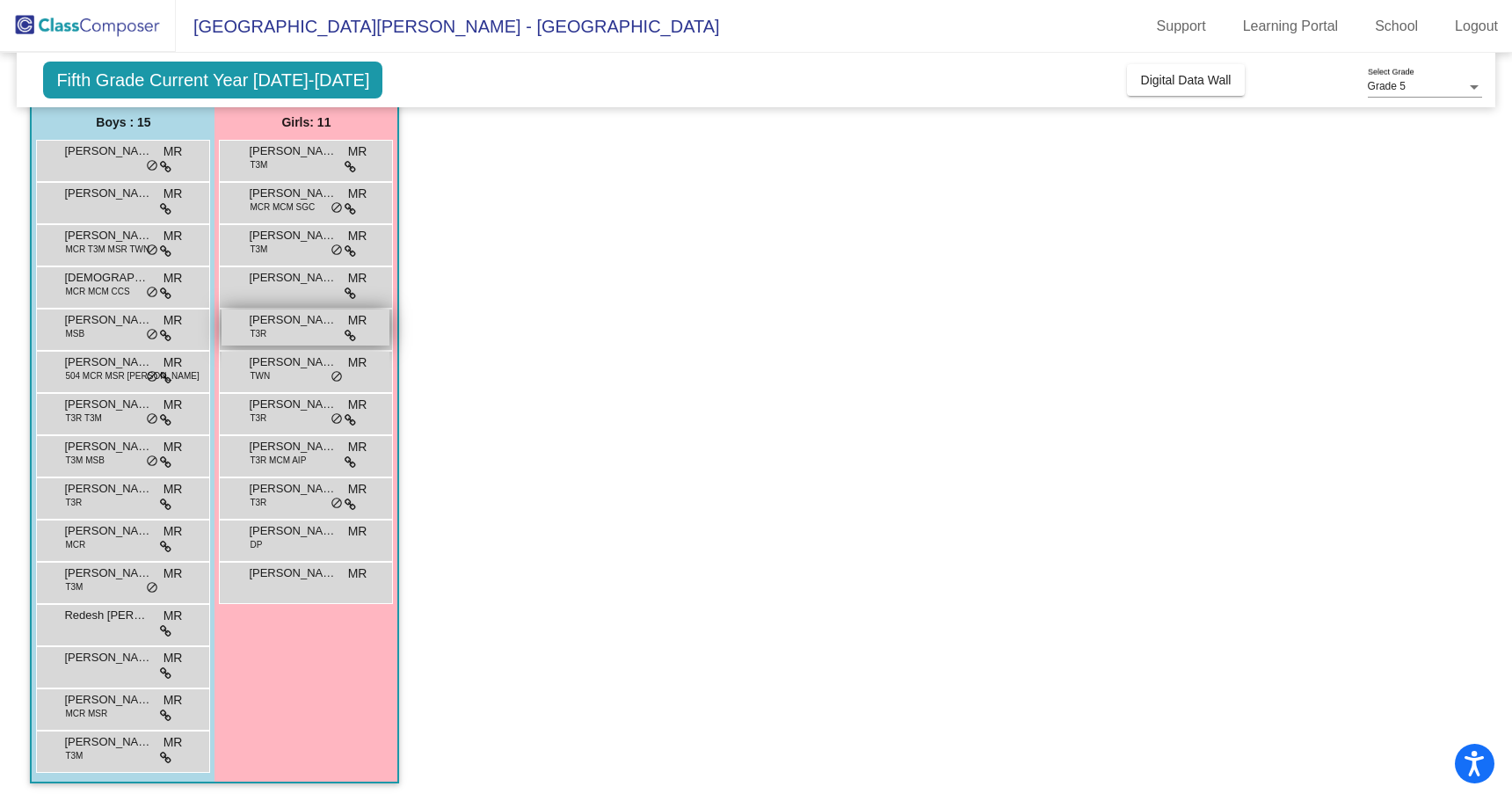
click at [306, 324] on span "[PERSON_NAME]" at bounding box center [293, 319] width 88 height 17
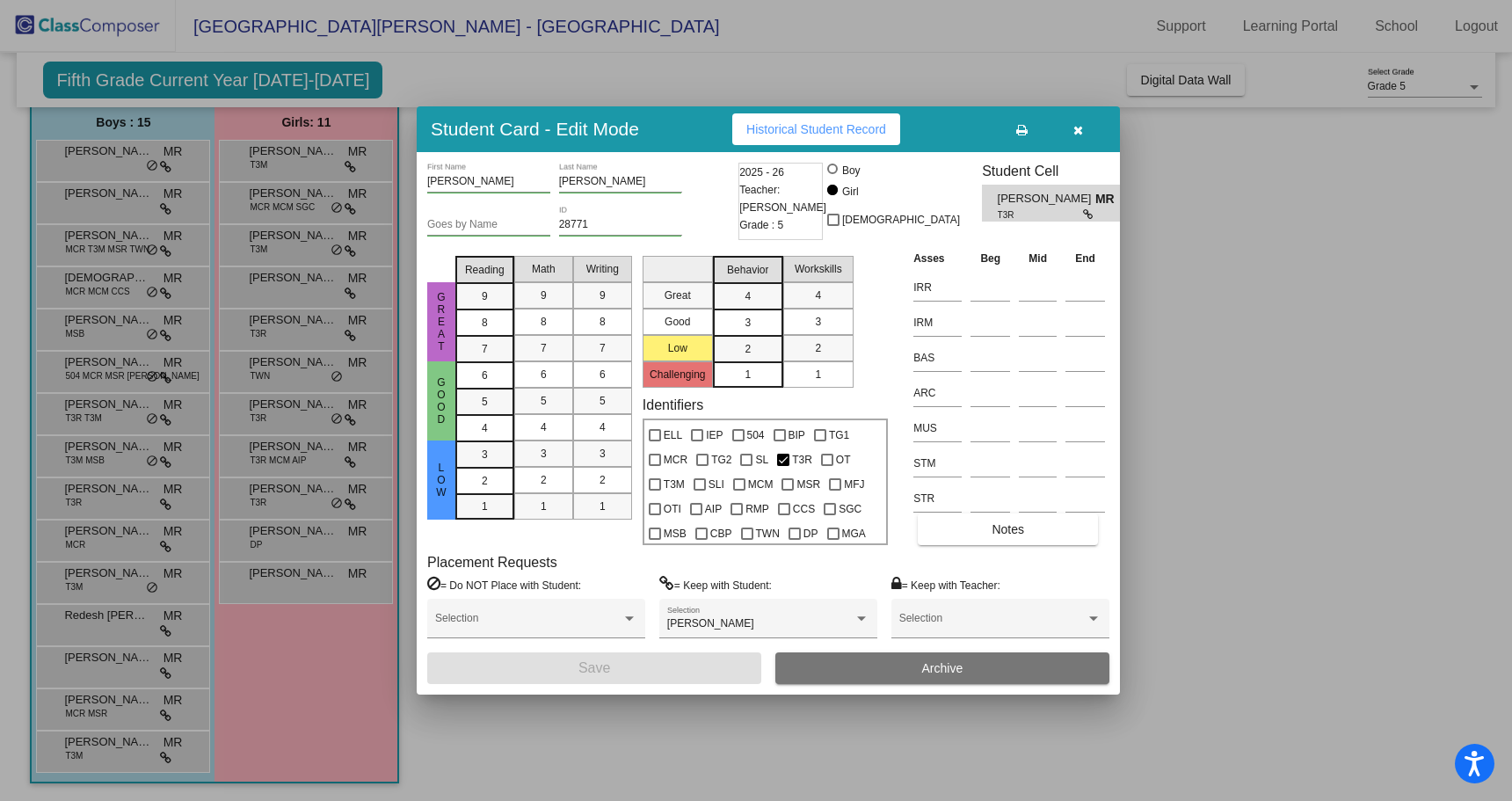
click at [292, 381] on div at bounding box center [756, 400] width 1512 height 801
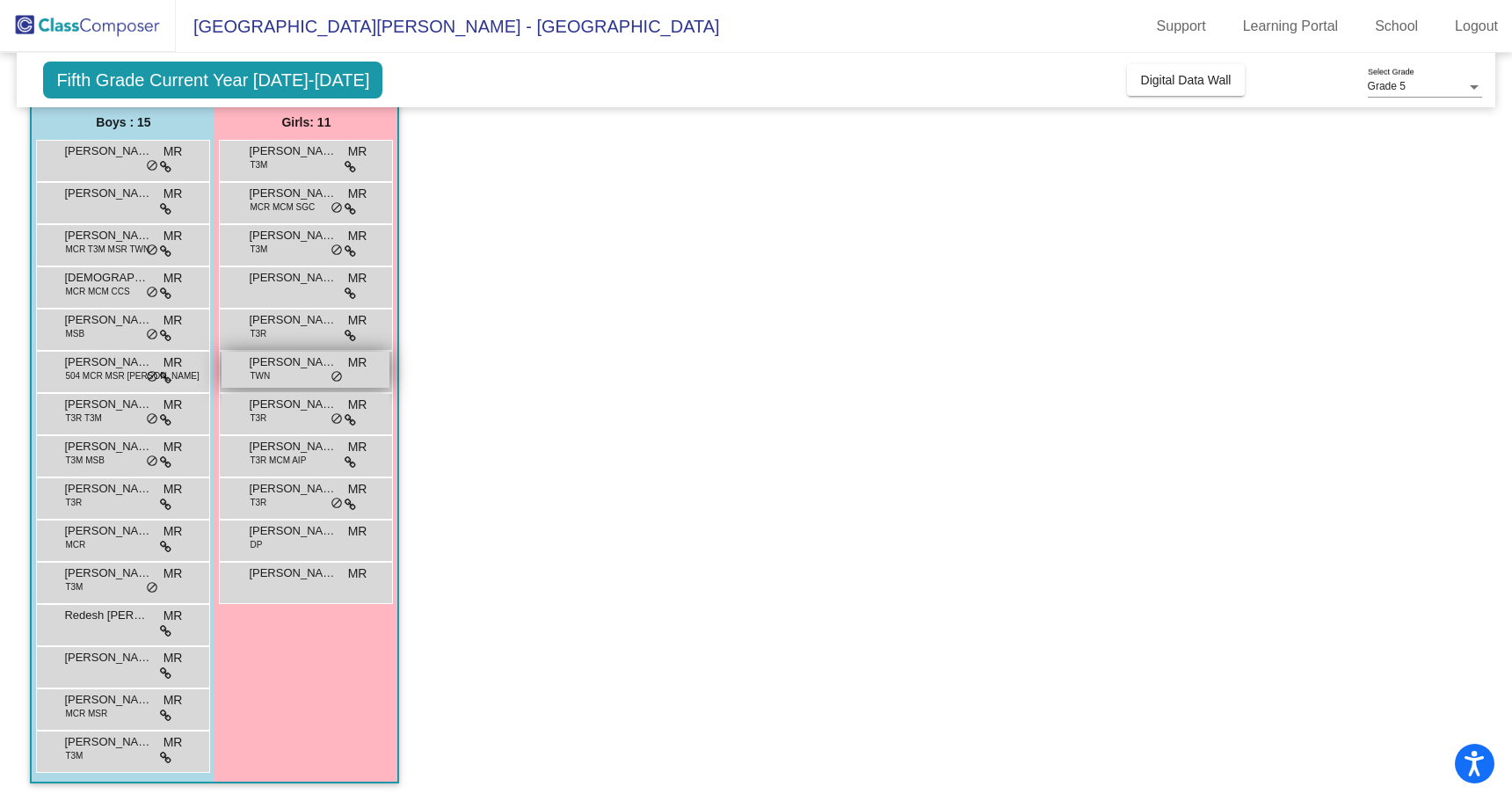
click at [291, 377] on div "[PERSON_NAME] TWN MR [PERSON_NAME] do_not_disturb_alt" at bounding box center [306, 369] width 168 height 36
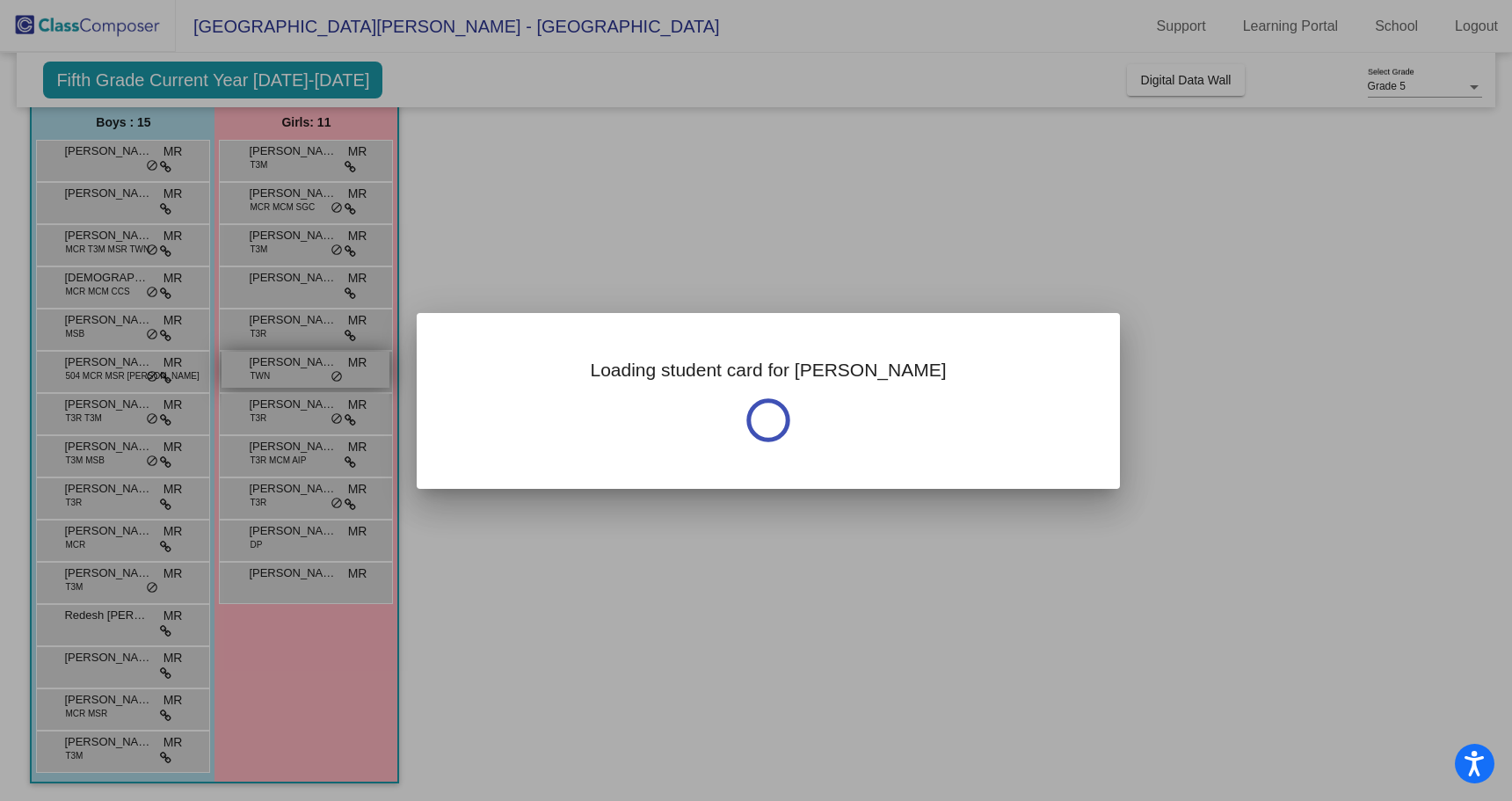
click at [291, 377] on div at bounding box center [756, 400] width 1512 height 801
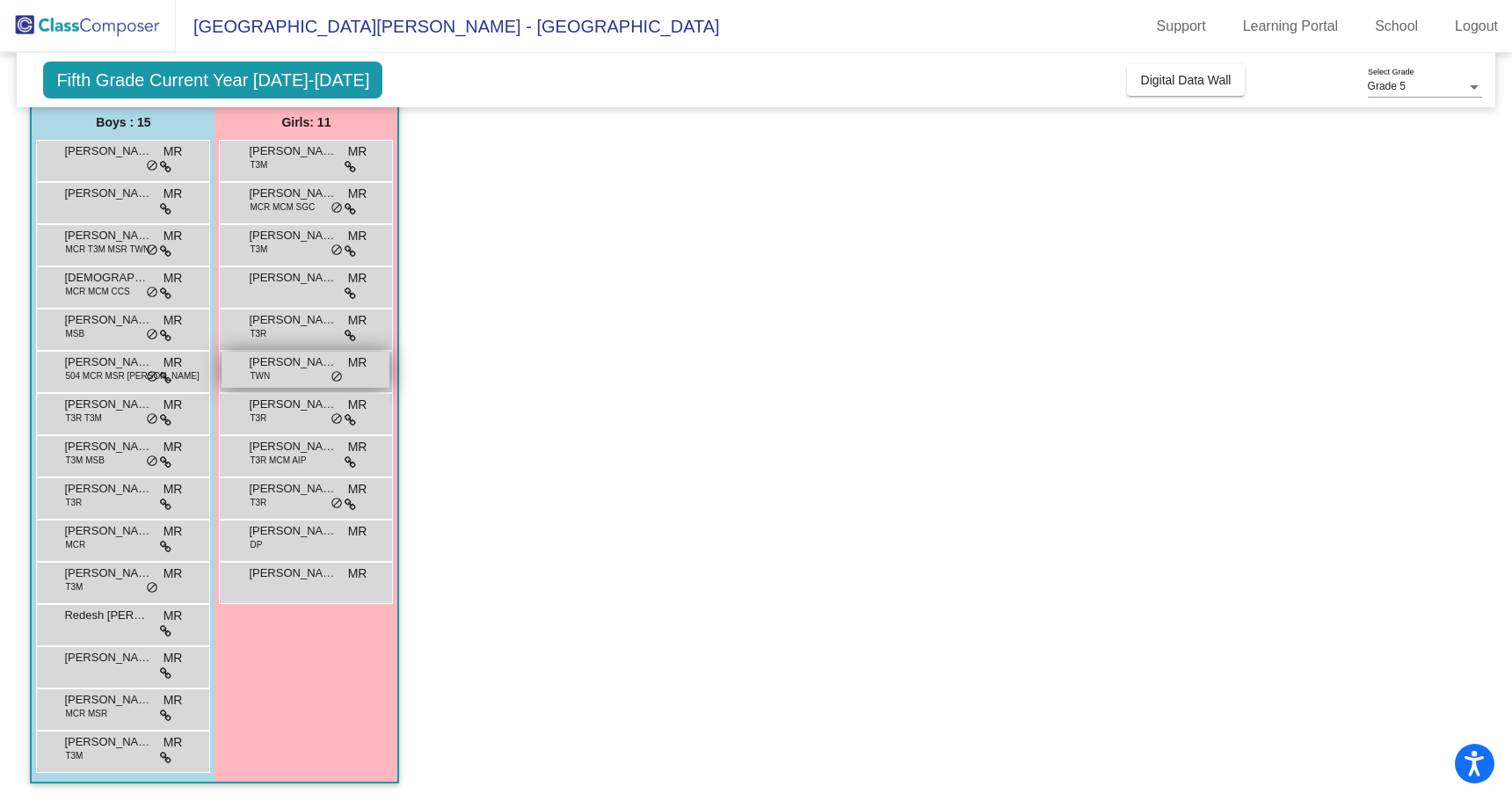
click at [291, 377] on div "[PERSON_NAME] TWN MR [PERSON_NAME] do_not_disturb_alt" at bounding box center [306, 369] width 168 height 36
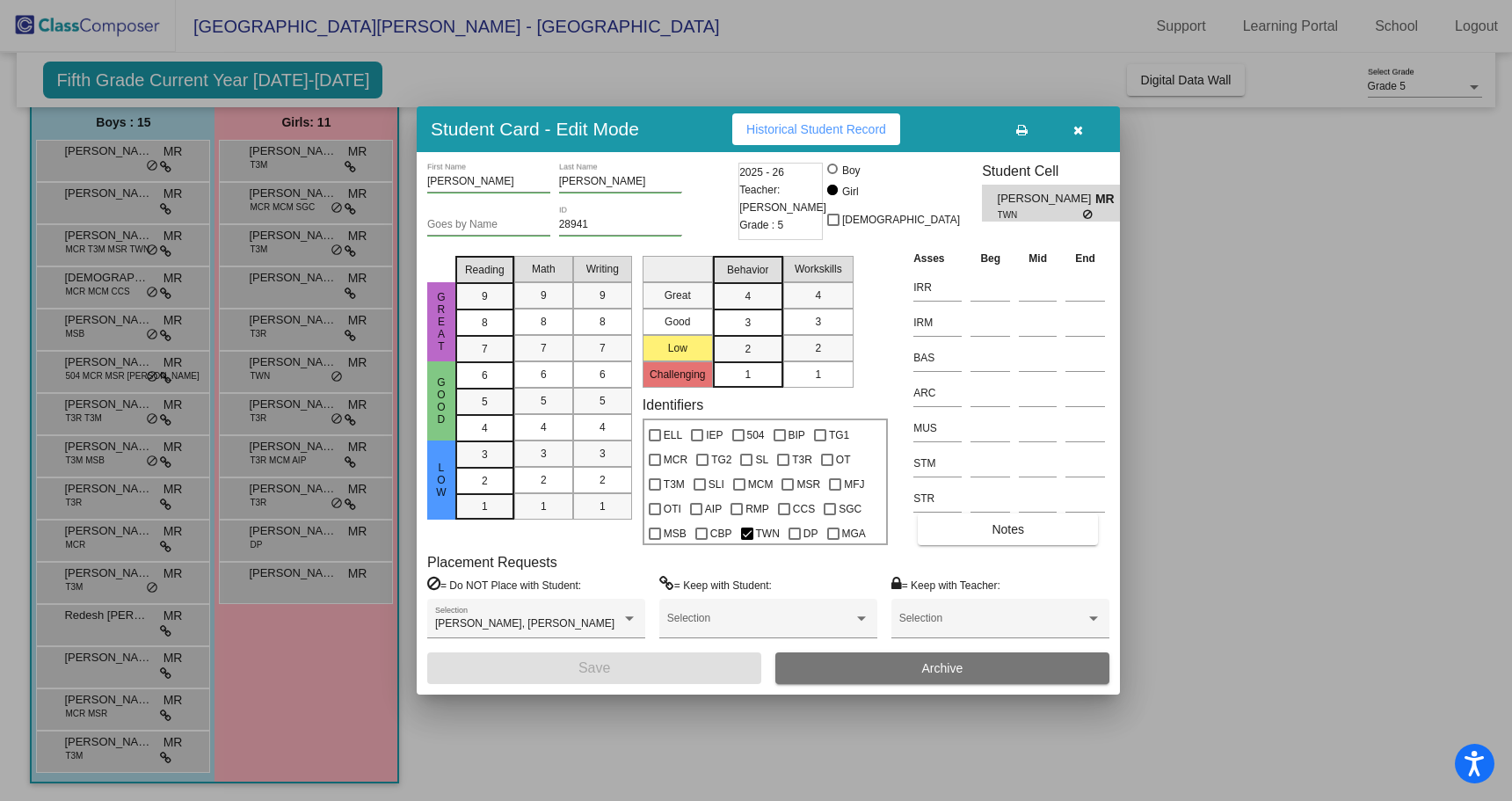
click at [293, 404] on div at bounding box center [756, 400] width 1512 height 801
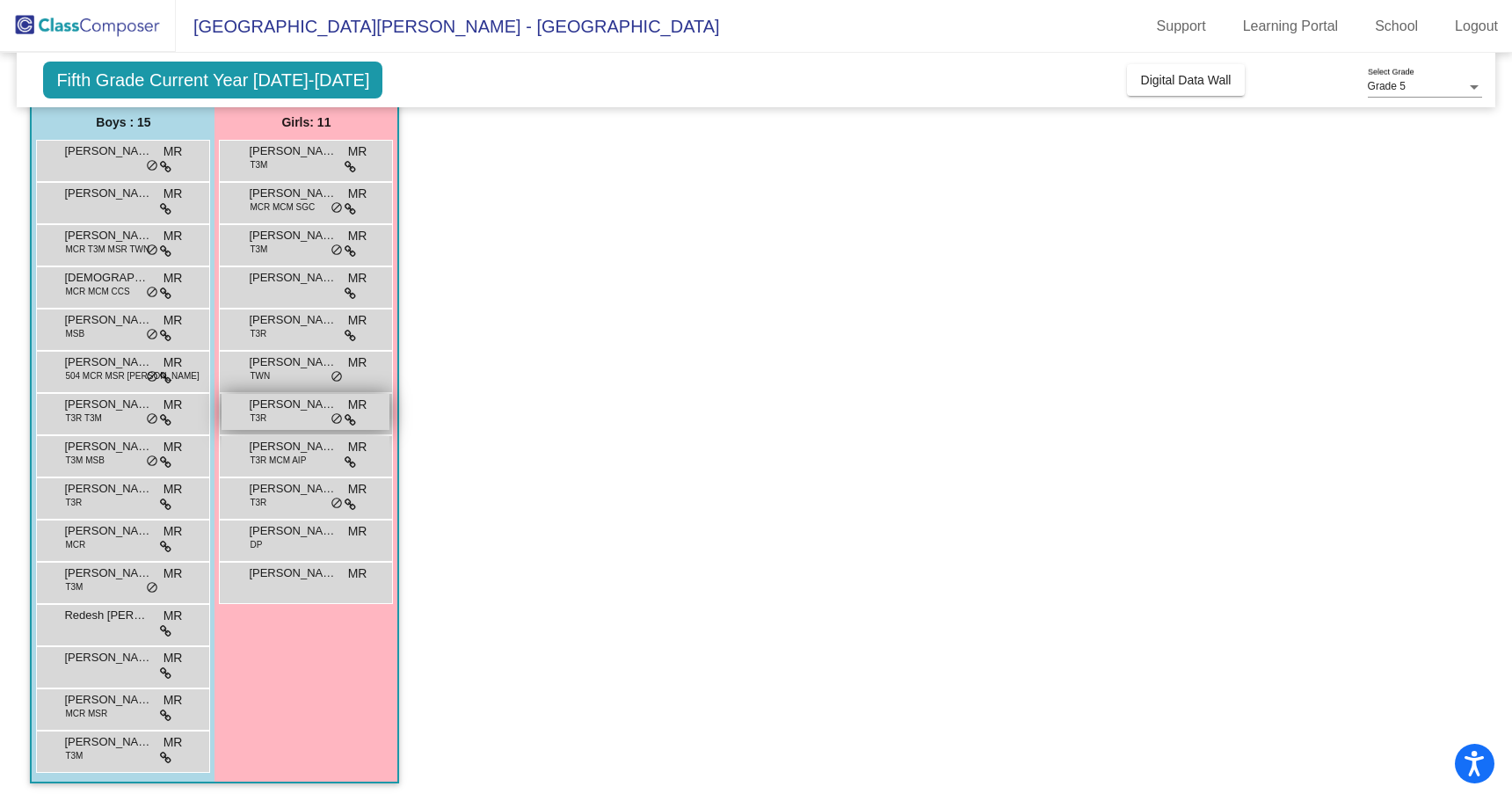
click at [302, 410] on span "[PERSON_NAME]" at bounding box center [293, 404] width 88 height 17
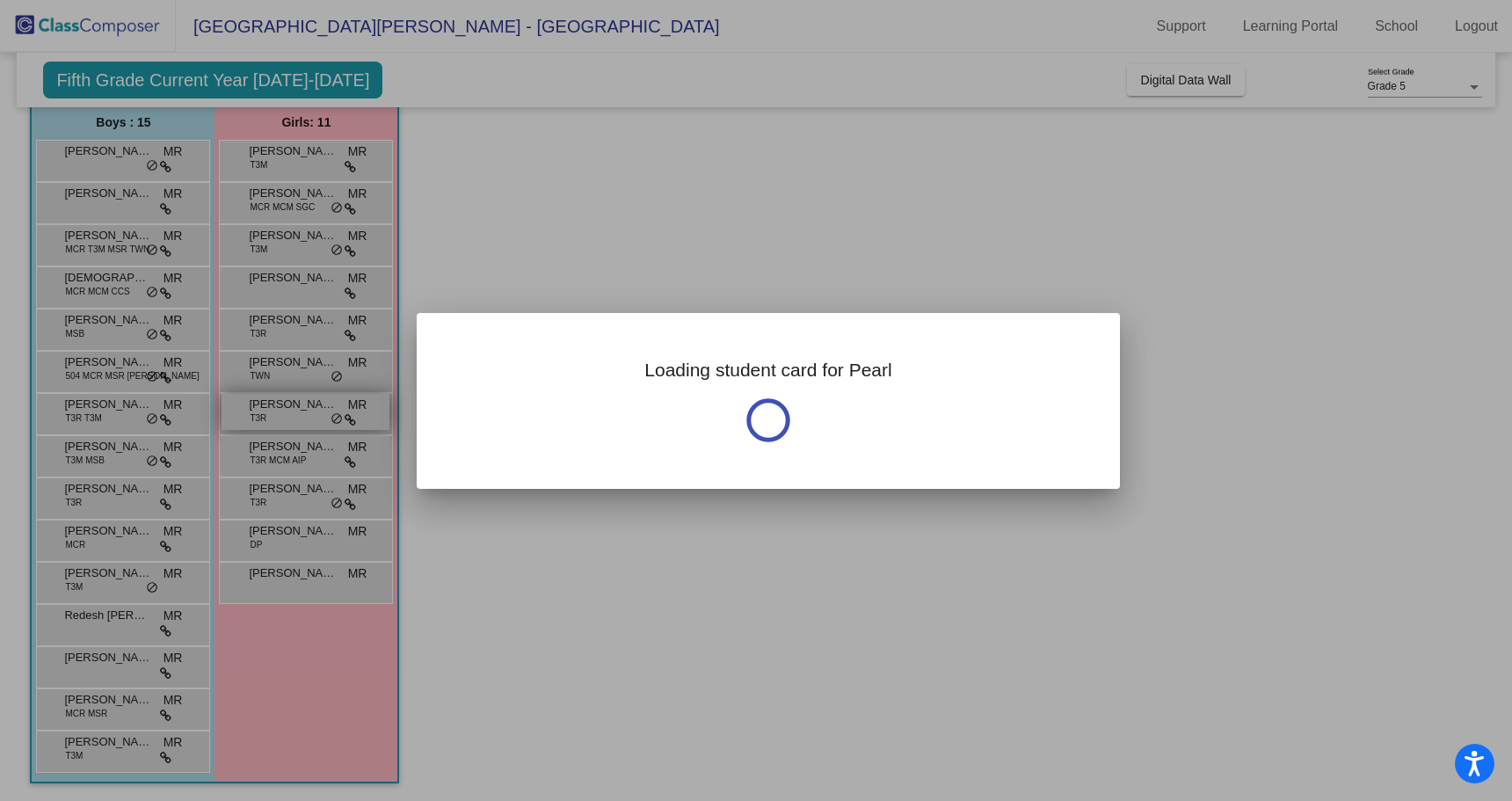
click at [302, 410] on div at bounding box center [756, 400] width 1512 height 801
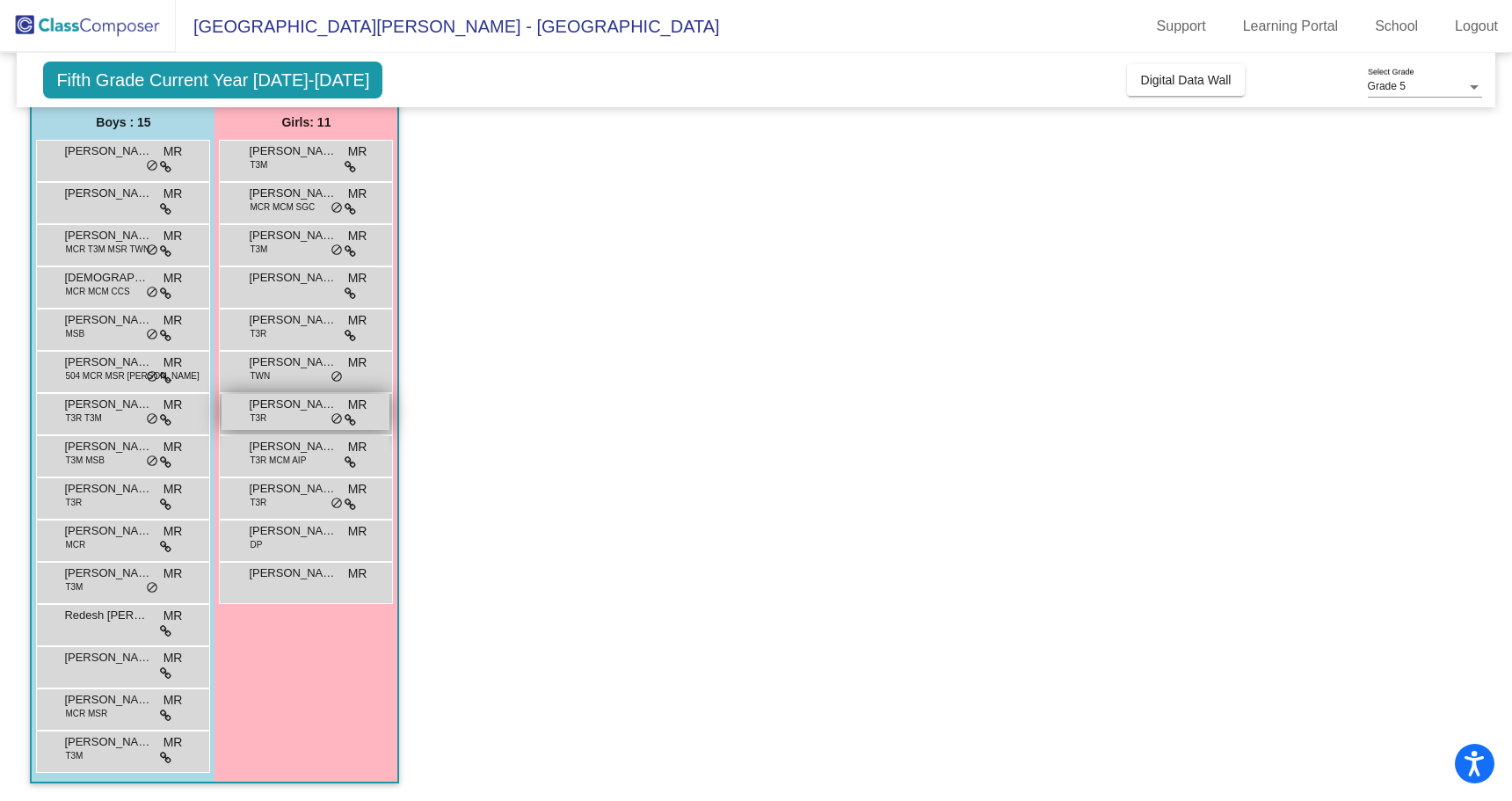
click at [300, 408] on span "[PERSON_NAME]" at bounding box center [293, 404] width 88 height 17
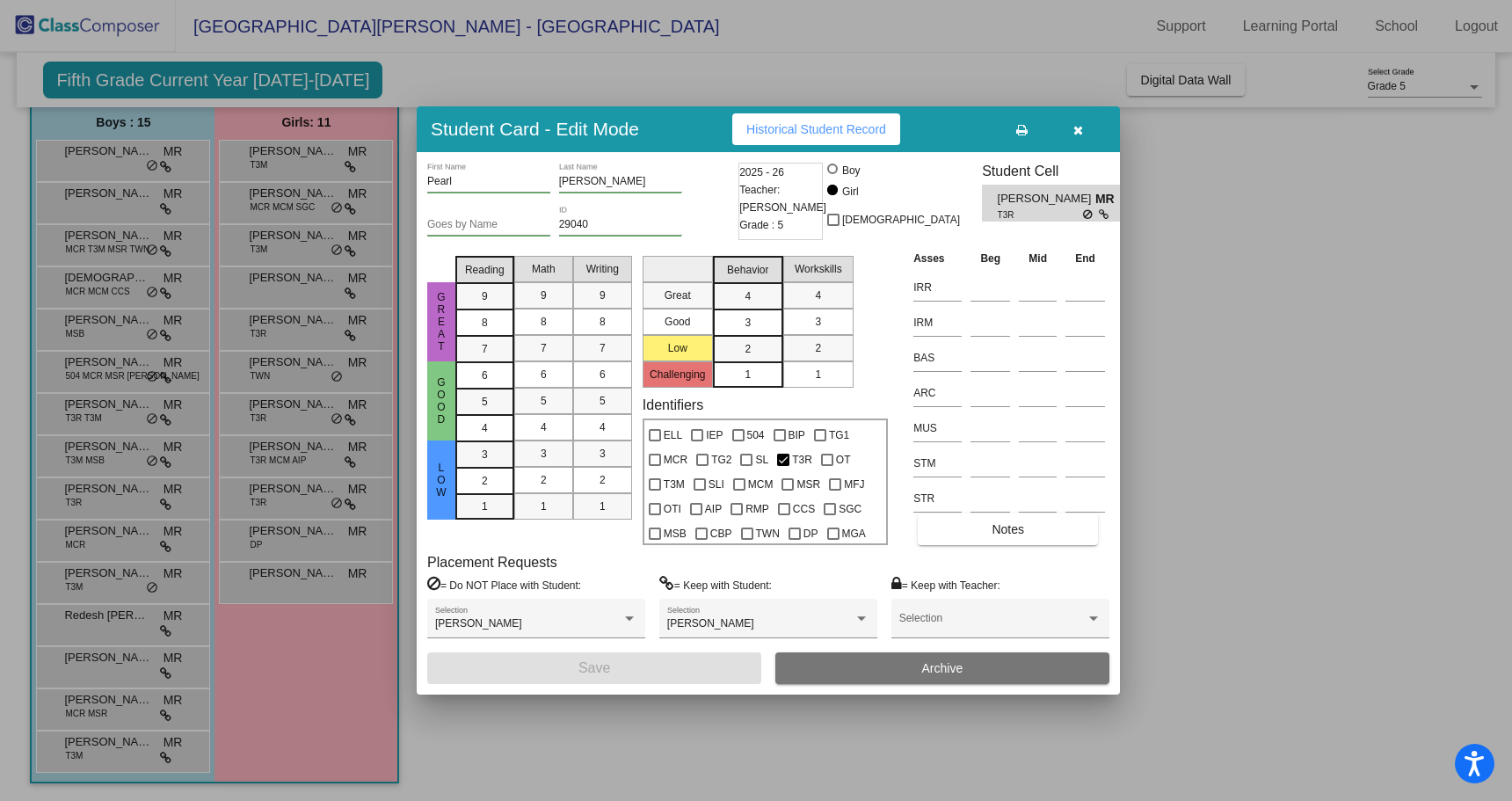
click at [315, 581] on div at bounding box center [756, 400] width 1512 height 801
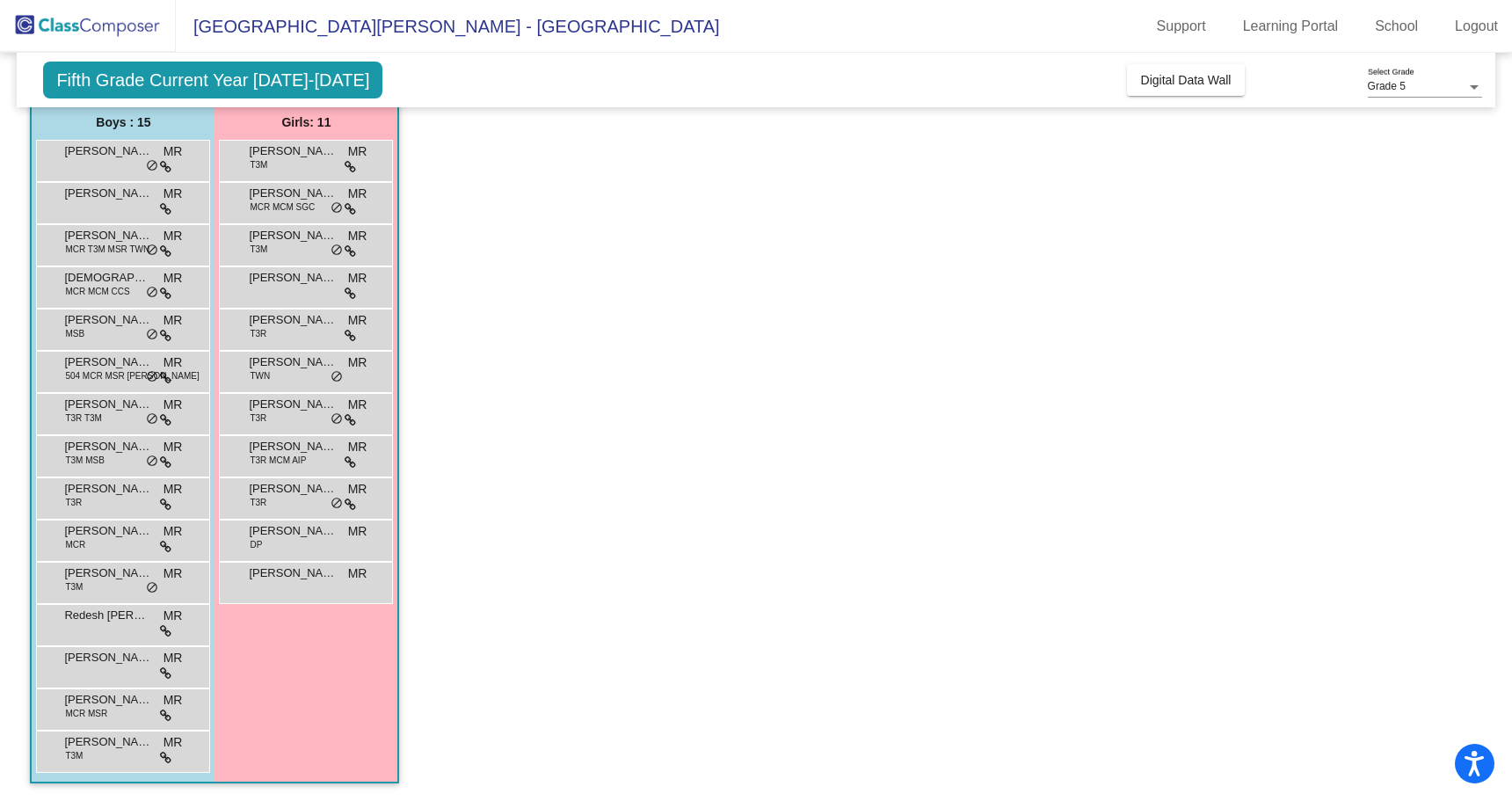
click at [315, 581] on span "[PERSON_NAME]" at bounding box center [293, 573] width 88 height 17
